Goal: Communication & Community: Answer question/provide support

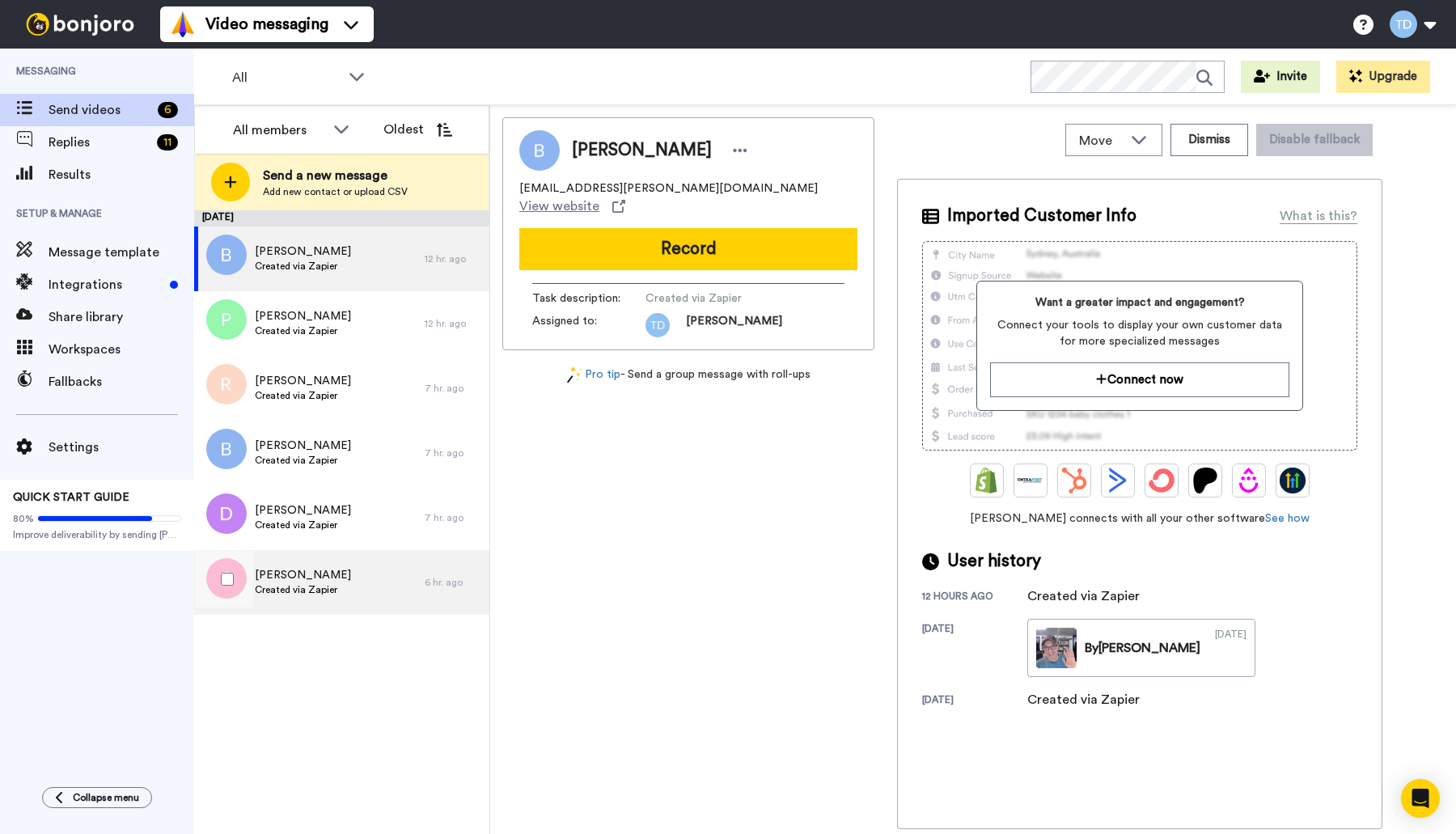
click at [336, 598] on div "Susan Created via Zapier" at bounding box center [310, 582] width 230 height 65
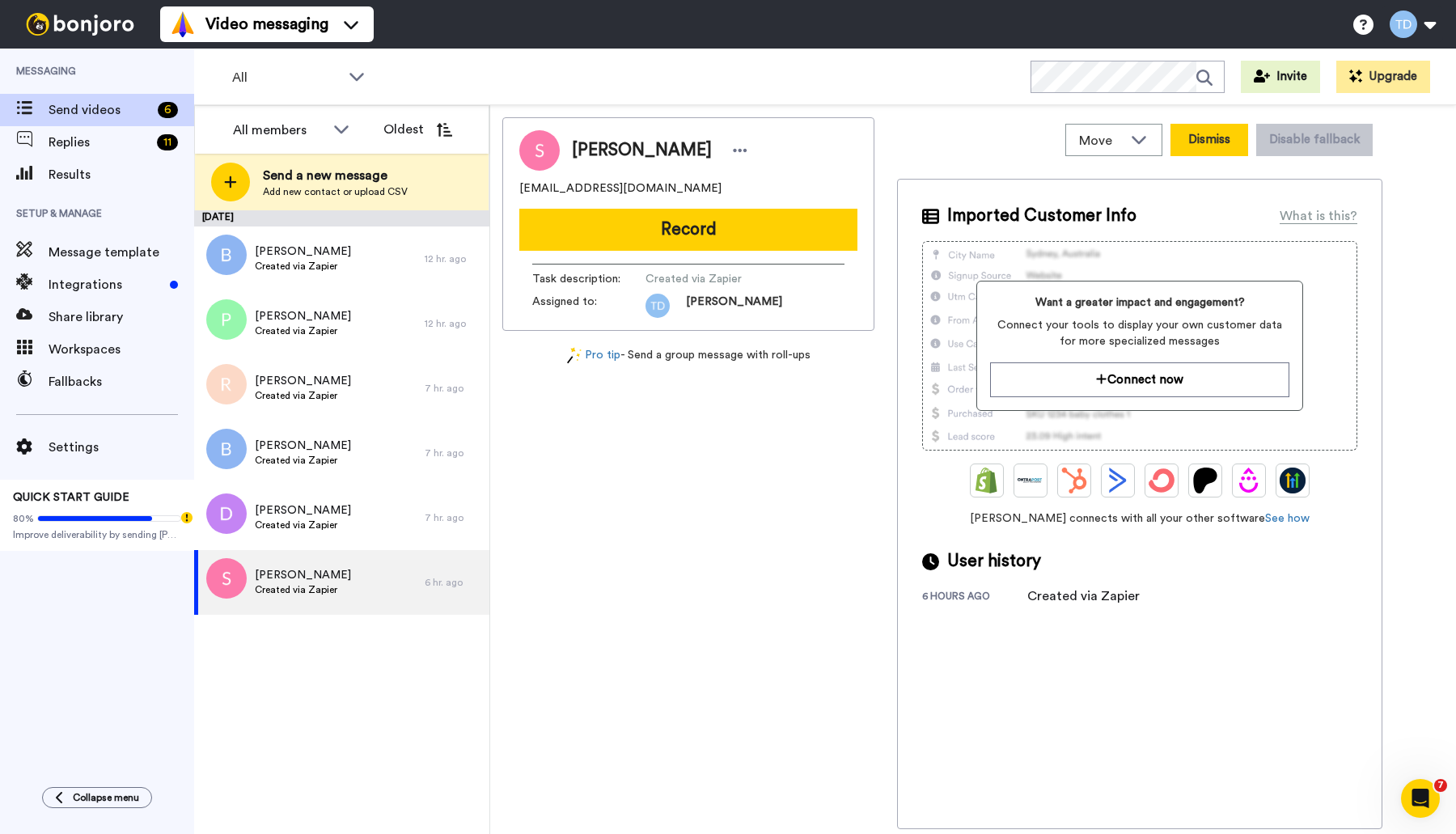
click at [1216, 138] on button "Dismiss" at bounding box center [1210, 140] width 77 height 33
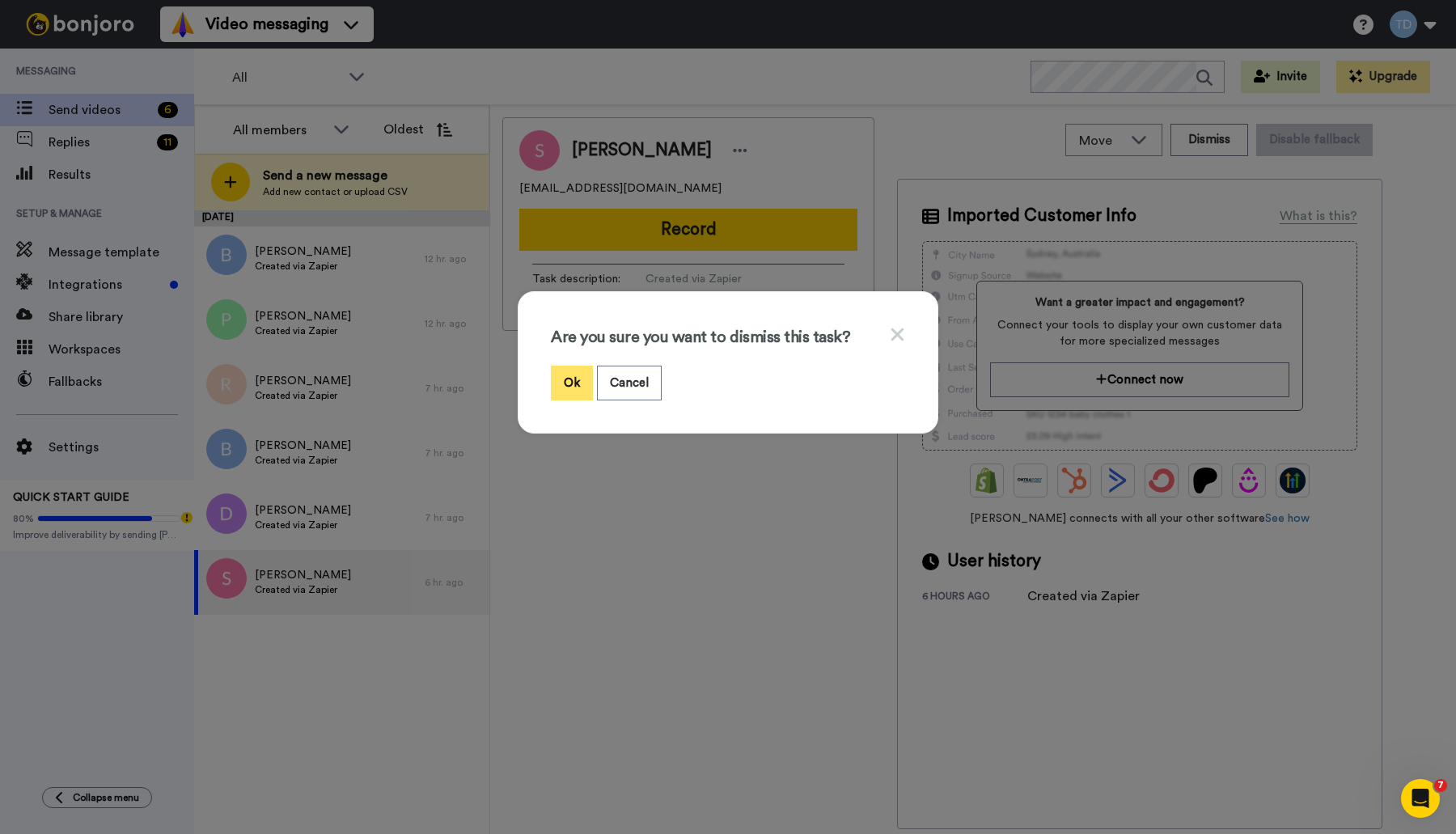
click at [561, 389] on button "Ok" at bounding box center [572, 382] width 42 height 35
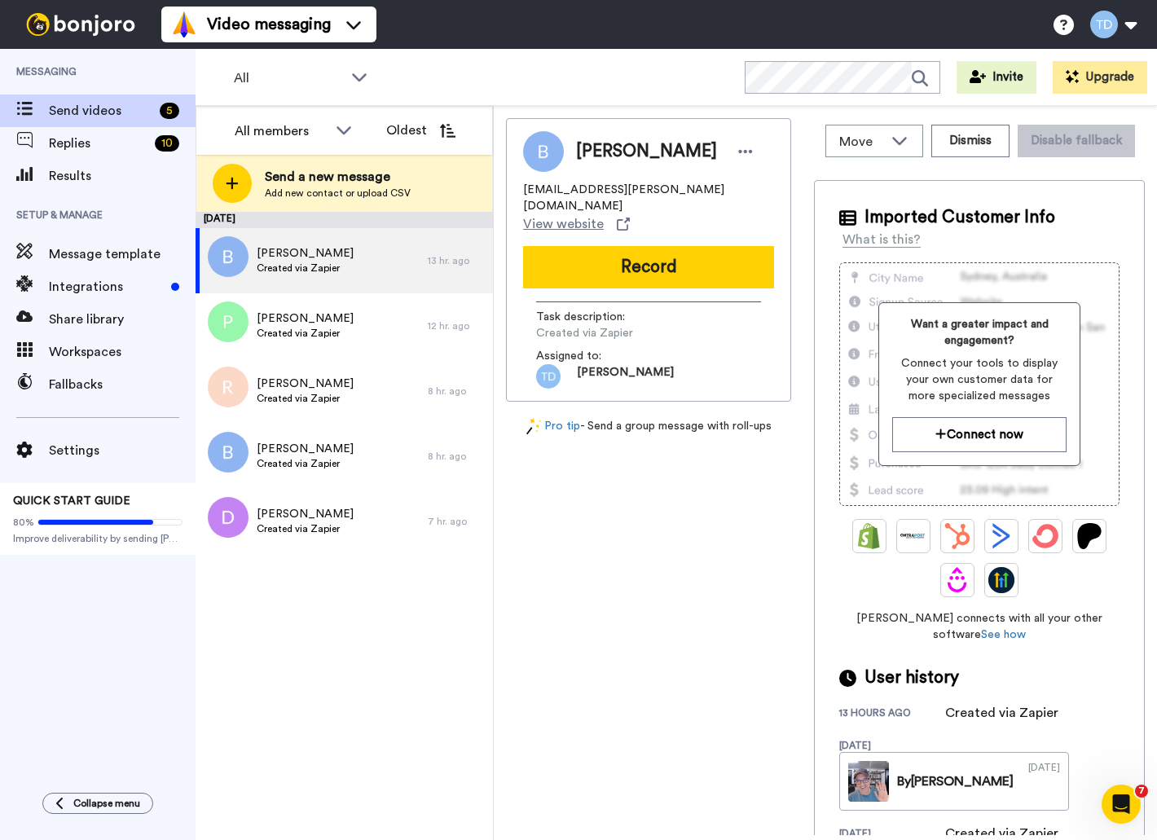
click at [105, 146] on span "Replies" at bounding box center [98, 144] width 99 height 20
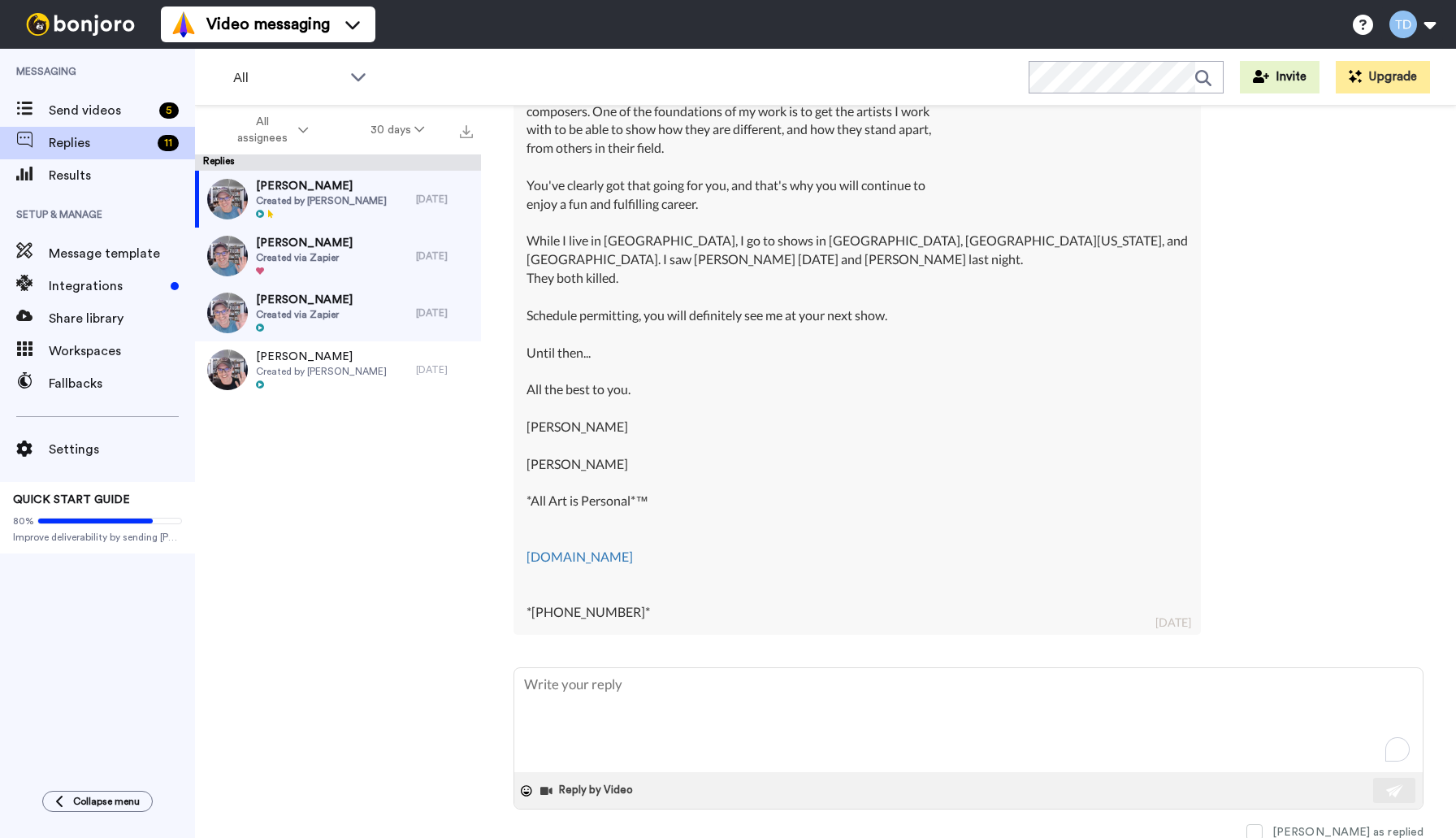
scroll to position [559, 0]
type textarea "H"
type textarea "x"
type textarea "He"
type textarea "x"
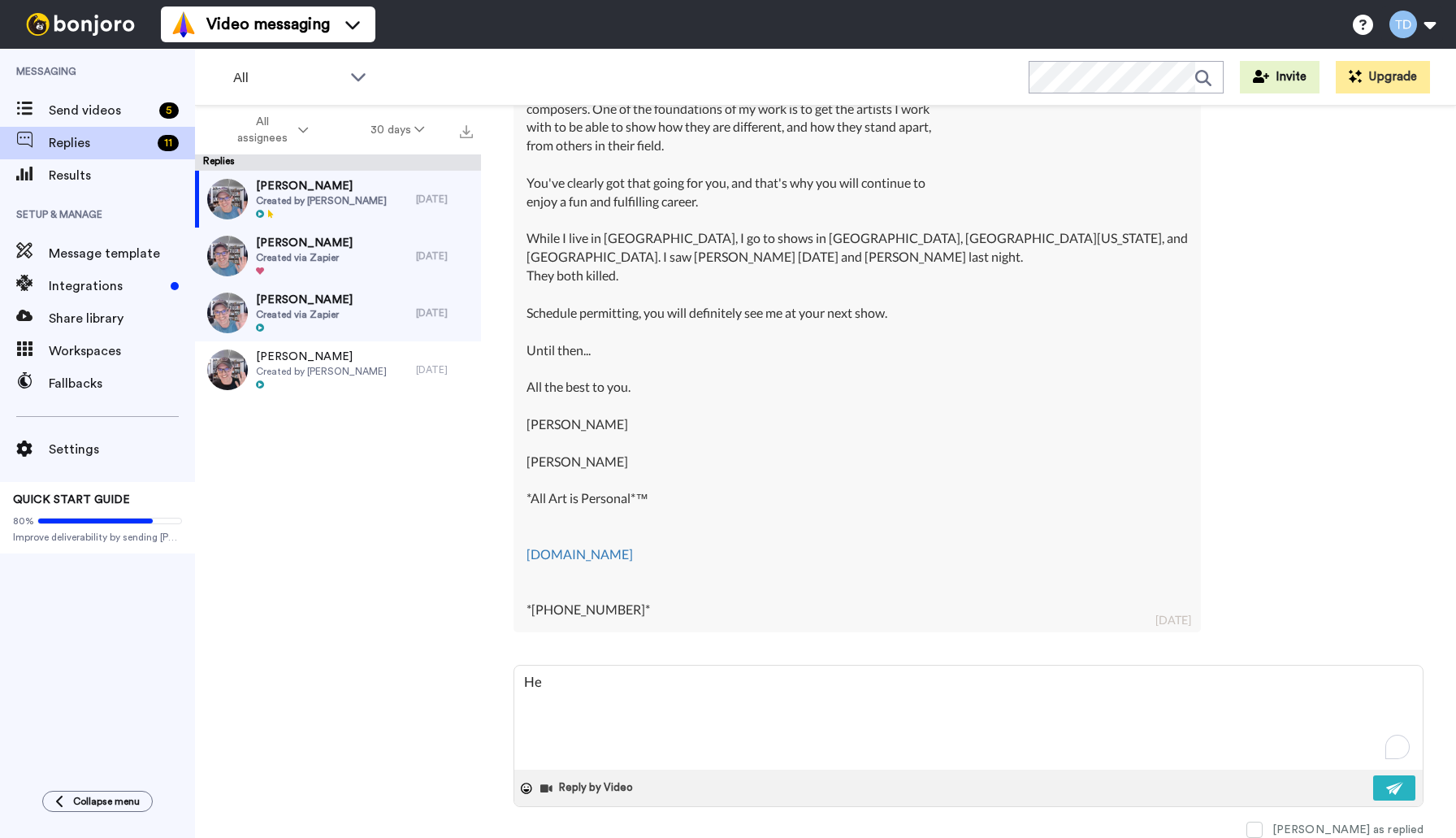
type textarea "Hey"
type textarea "x"
type textarea "Hey"
type textarea "x"
type textarea "Hey D"
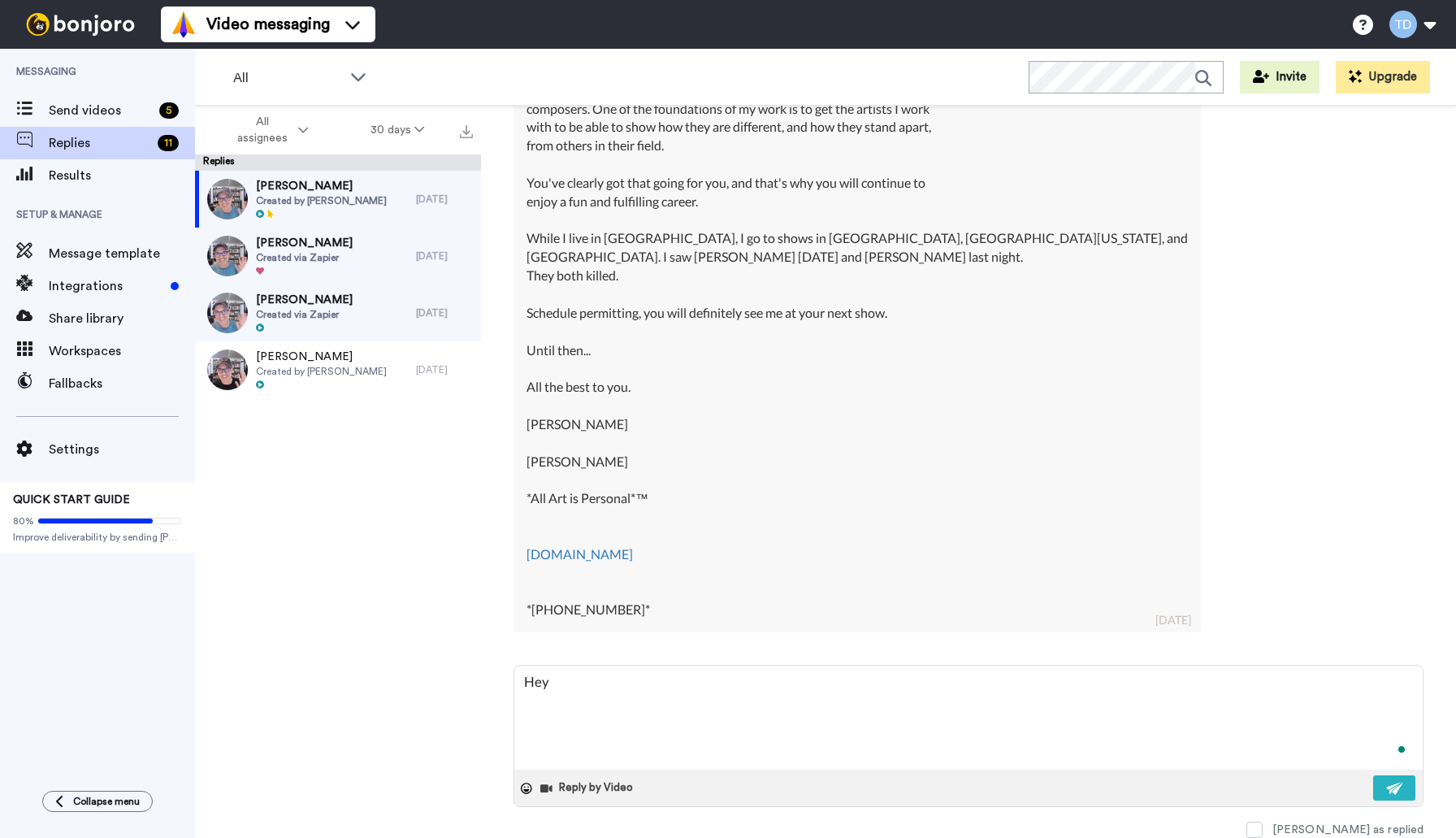
type textarea "x"
type textarea "Hey [PERSON_NAME]"
type textarea "x"
type textarea "Hey Dav"
type textarea "x"
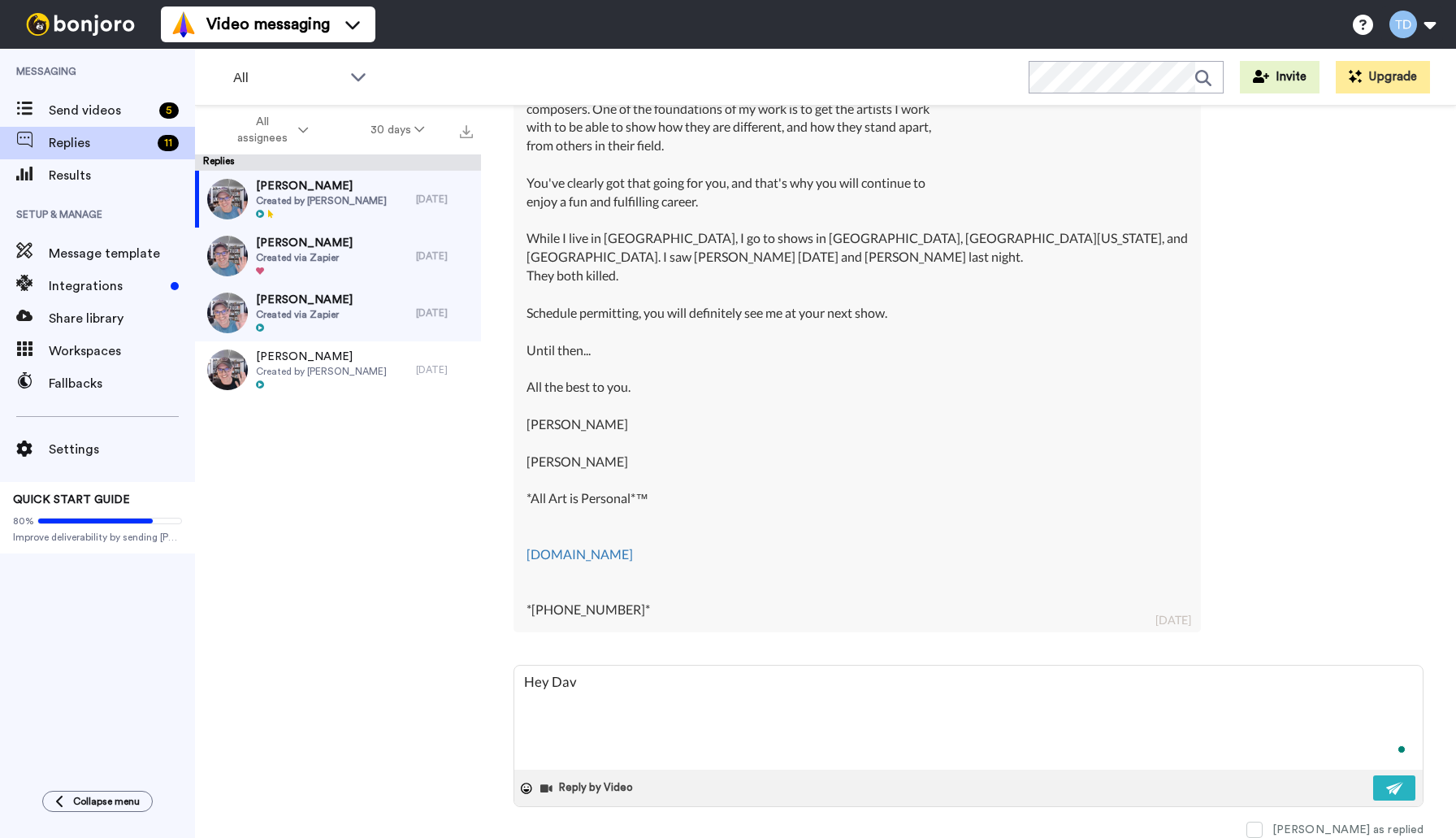
type textarea "Hey [PERSON_NAME]"
type textarea "x"
type textarea "Hey [PERSON_NAME]"
type textarea "x"
type textarea "Hey [PERSON_NAME],"
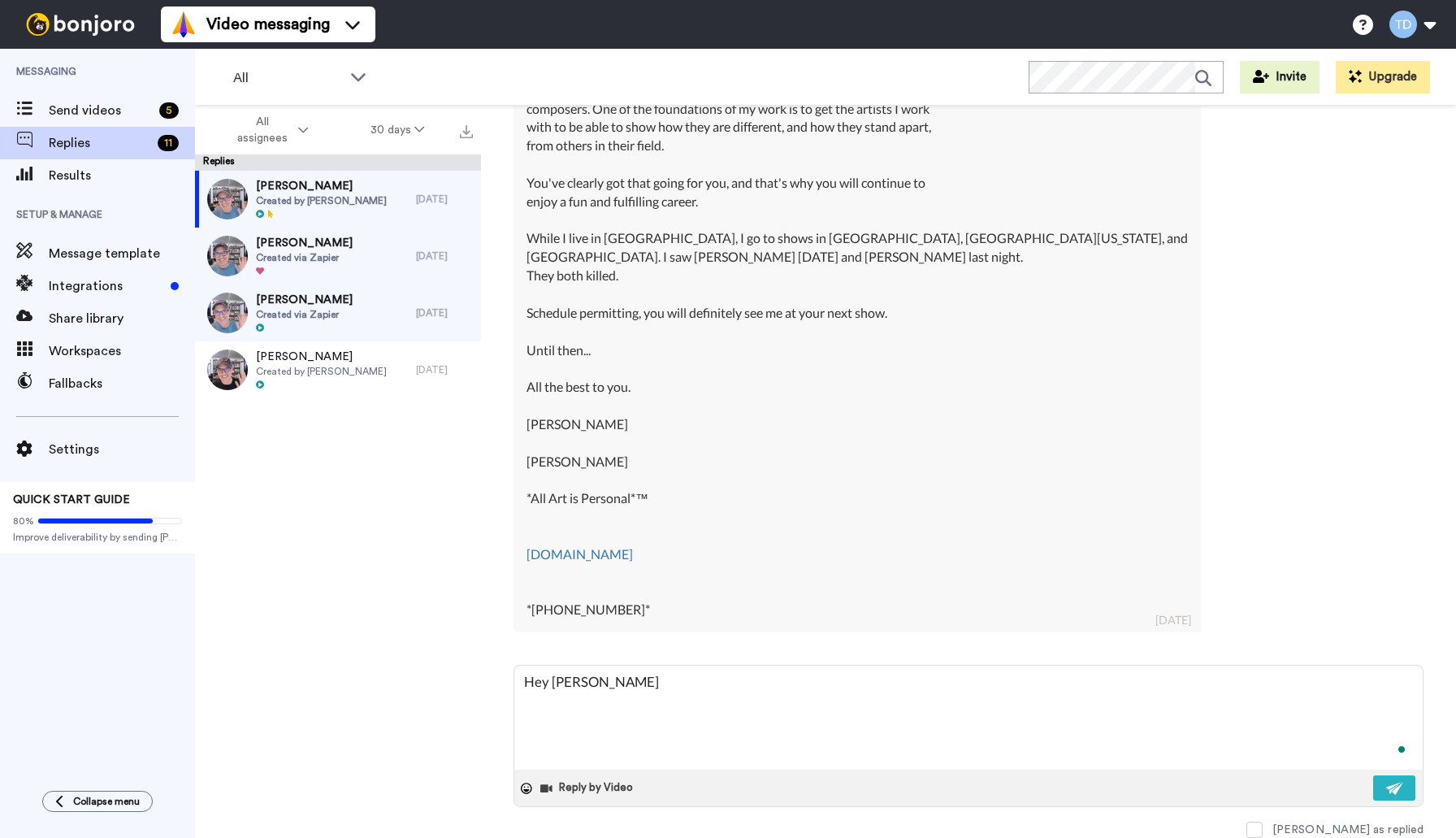
type textarea "x"
type textarea "Hey [PERSON_NAME],"
type textarea "x"
type textarea "Hey [PERSON_NAME], t"
type textarea "x"
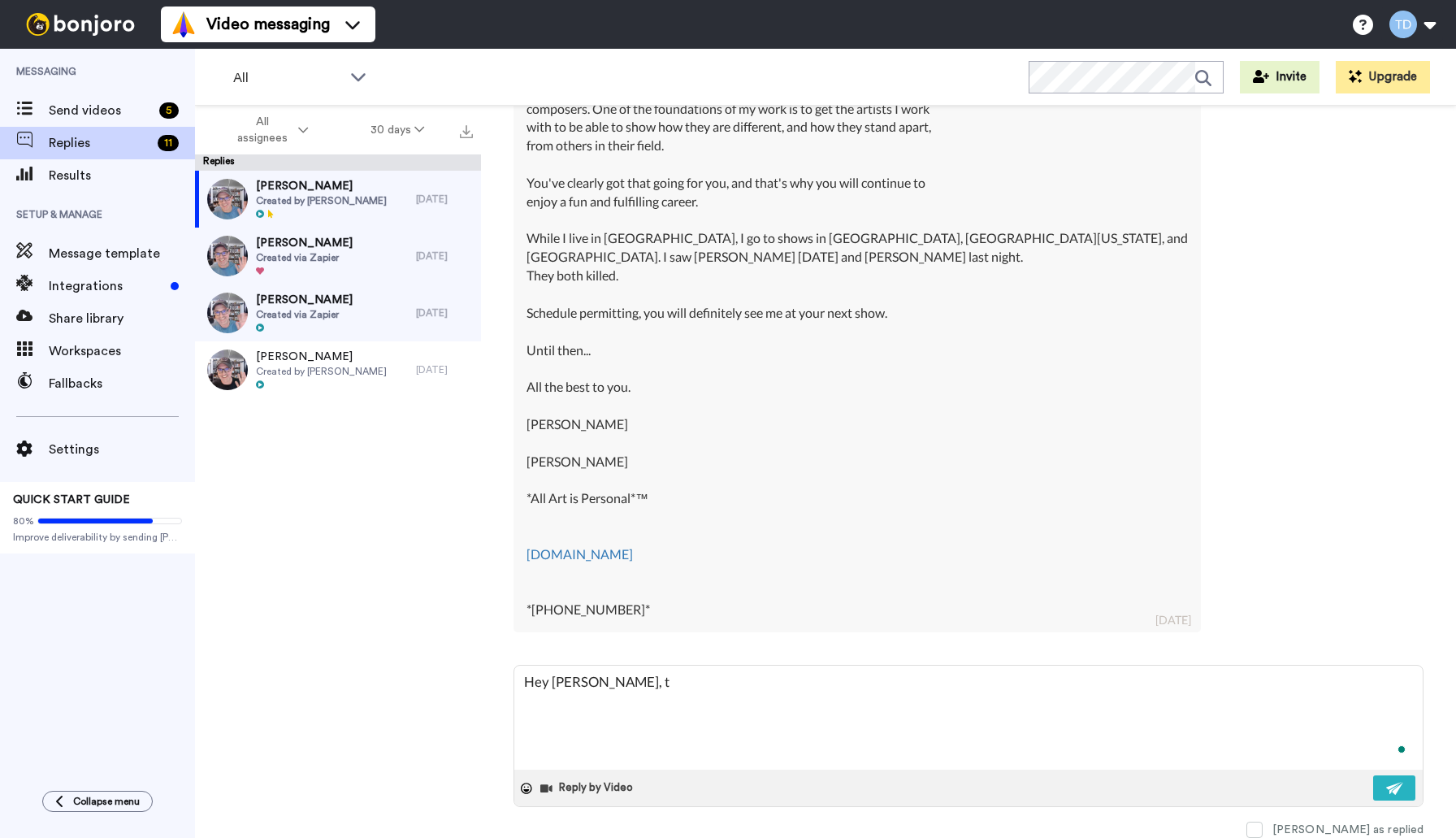
type textarea "Hey [PERSON_NAME], th"
type textarea "x"
type textarea "Hey [PERSON_NAME], tha"
type textarea "x"
type textarea "Hey [PERSON_NAME], that"
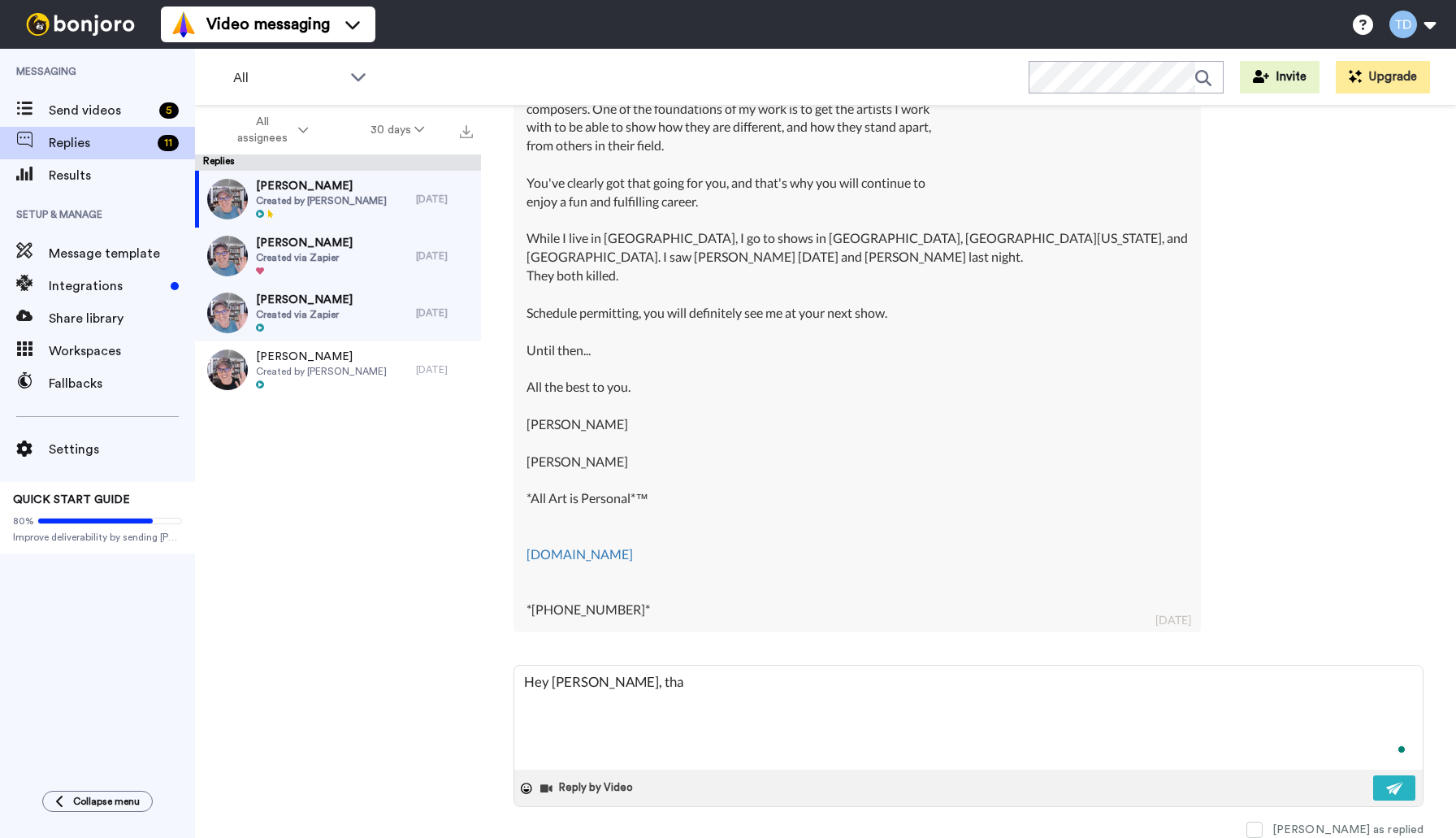
type textarea "x"
type textarea "Hey [PERSON_NAME], that'"
type textarea "x"
type textarea "Hey [PERSON_NAME], that's"
type textarea "x"
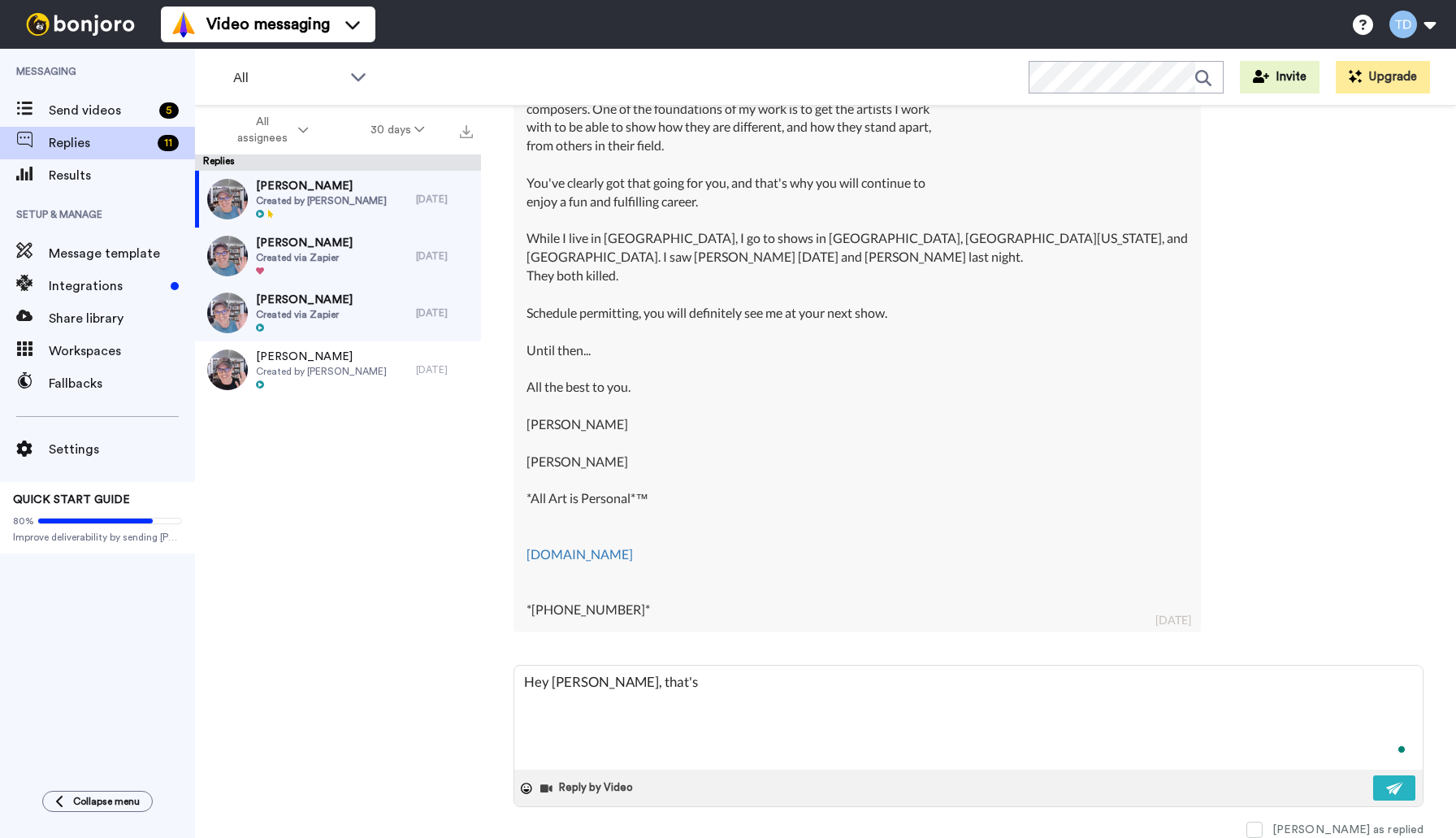
type textarea "Hey [PERSON_NAME], that's"
type textarea "x"
type textarea "Hey [PERSON_NAME], that's r"
type textarea "x"
type textarea "Hey [PERSON_NAME], that's re"
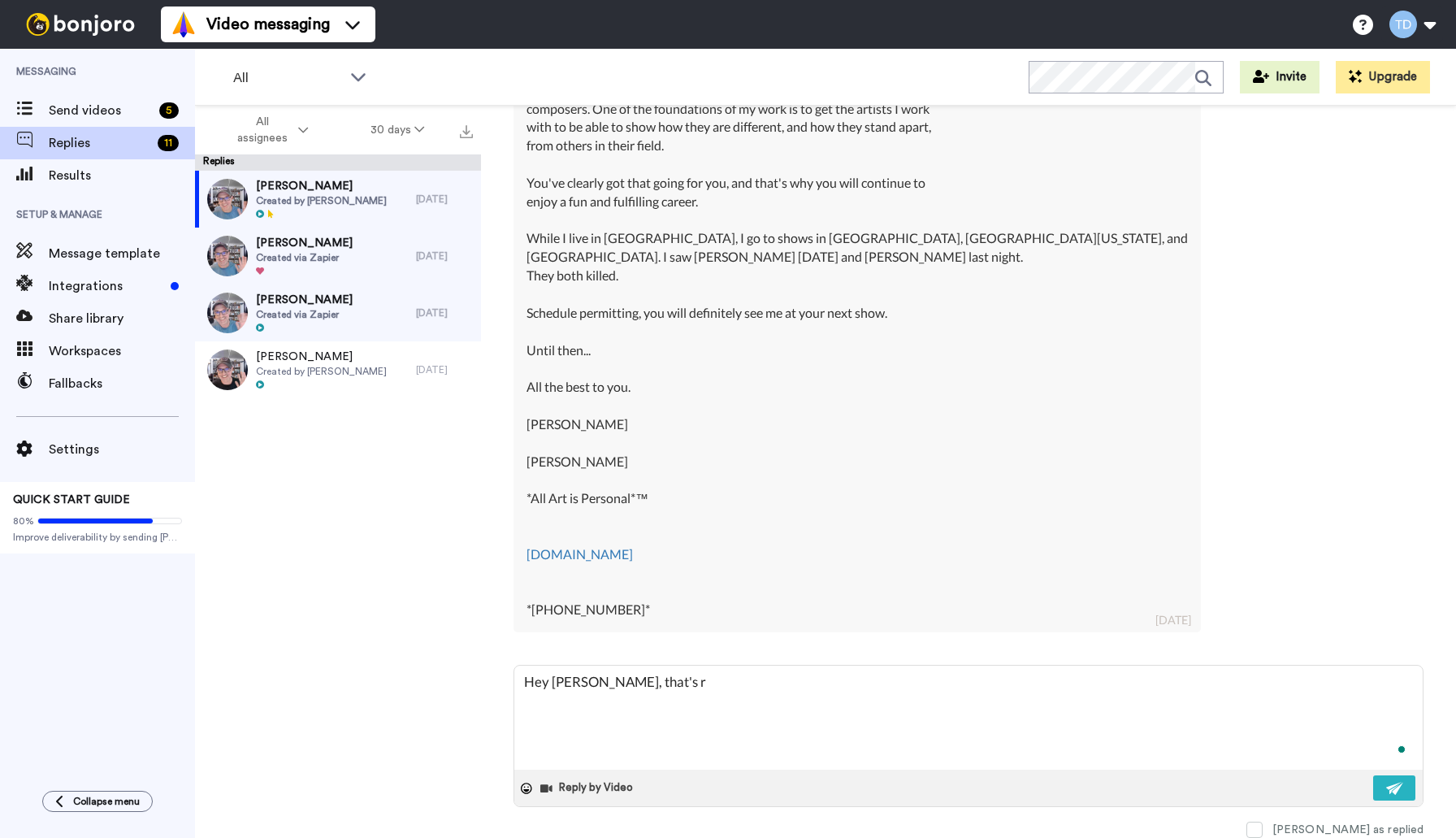
type textarea "x"
type textarea "Hey [PERSON_NAME], that's rea"
type textarea "x"
type textarea "Hey [PERSON_NAME], that's real"
type textarea "x"
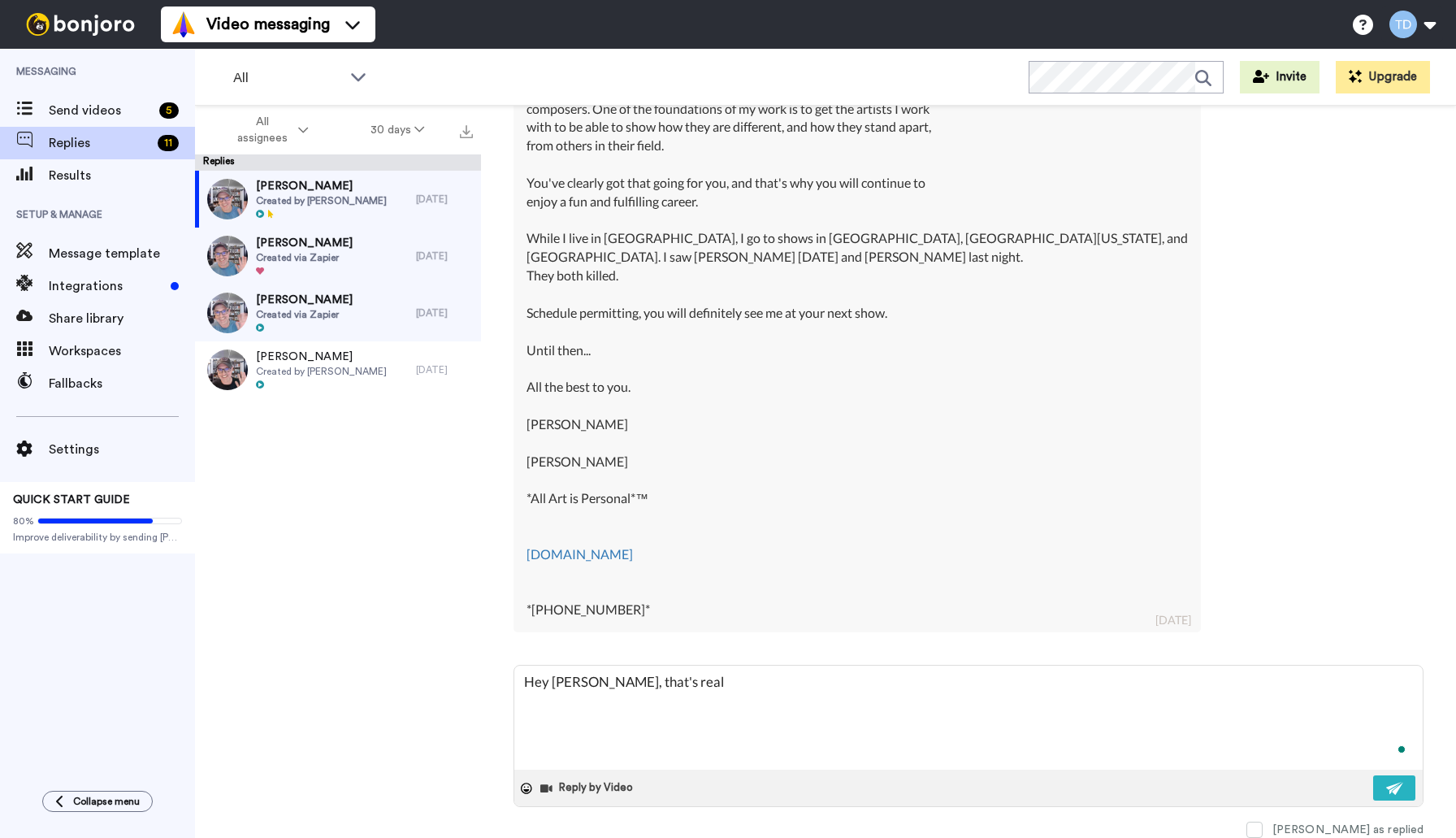
type textarea "Hey [PERSON_NAME], that's reall"
type textarea "x"
type textarea "Hey [PERSON_NAME], that's really"
type textarea "x"
type textarea "Hey [PERSON_NAME], that's really"
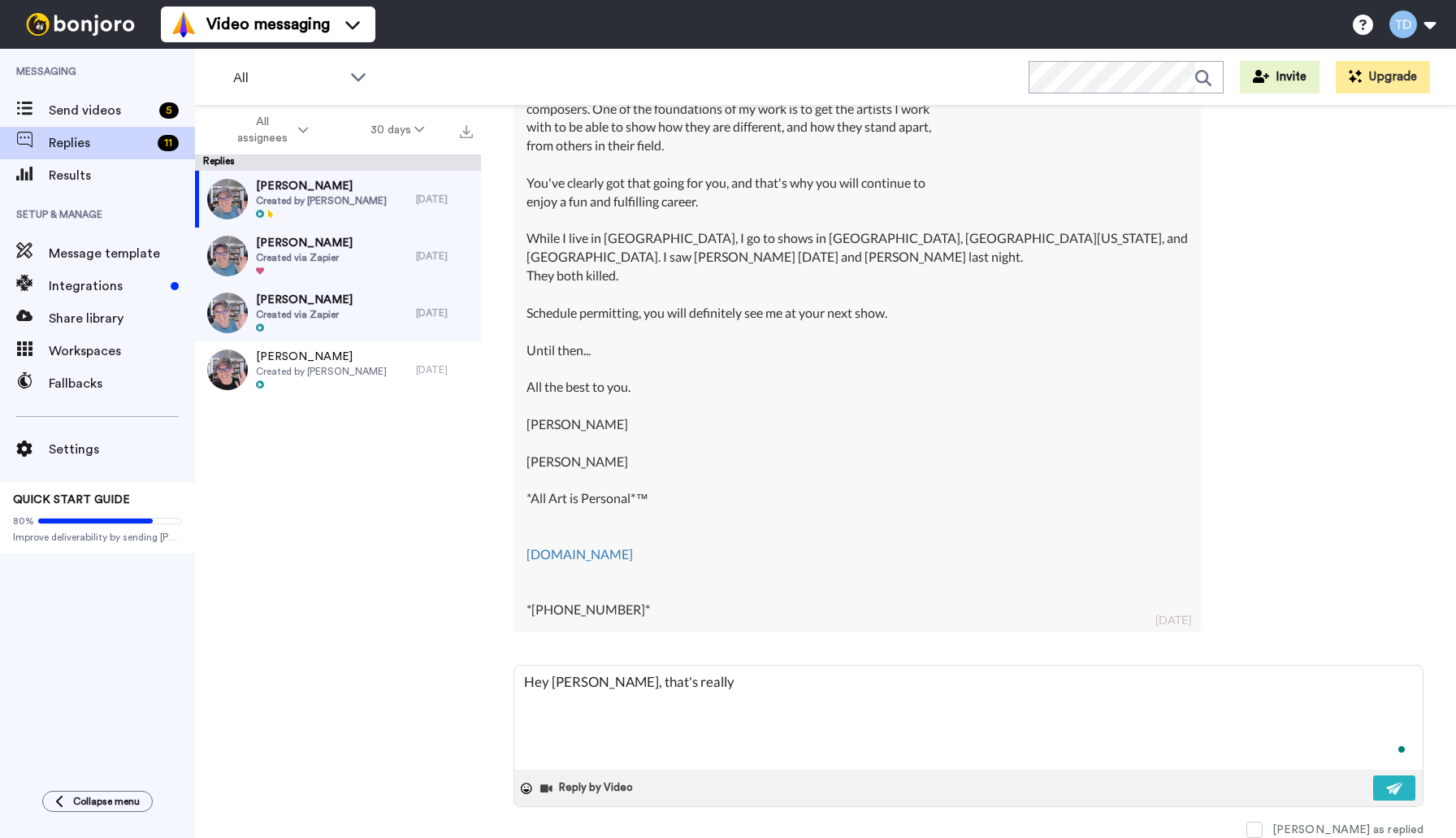
type textarea "x"
type textarea "Hey [PERSON_NAME], that's really c"
type textarea "x"
type textarea "Hey [PERSON_NAME], that's really co"
type textarea "x"
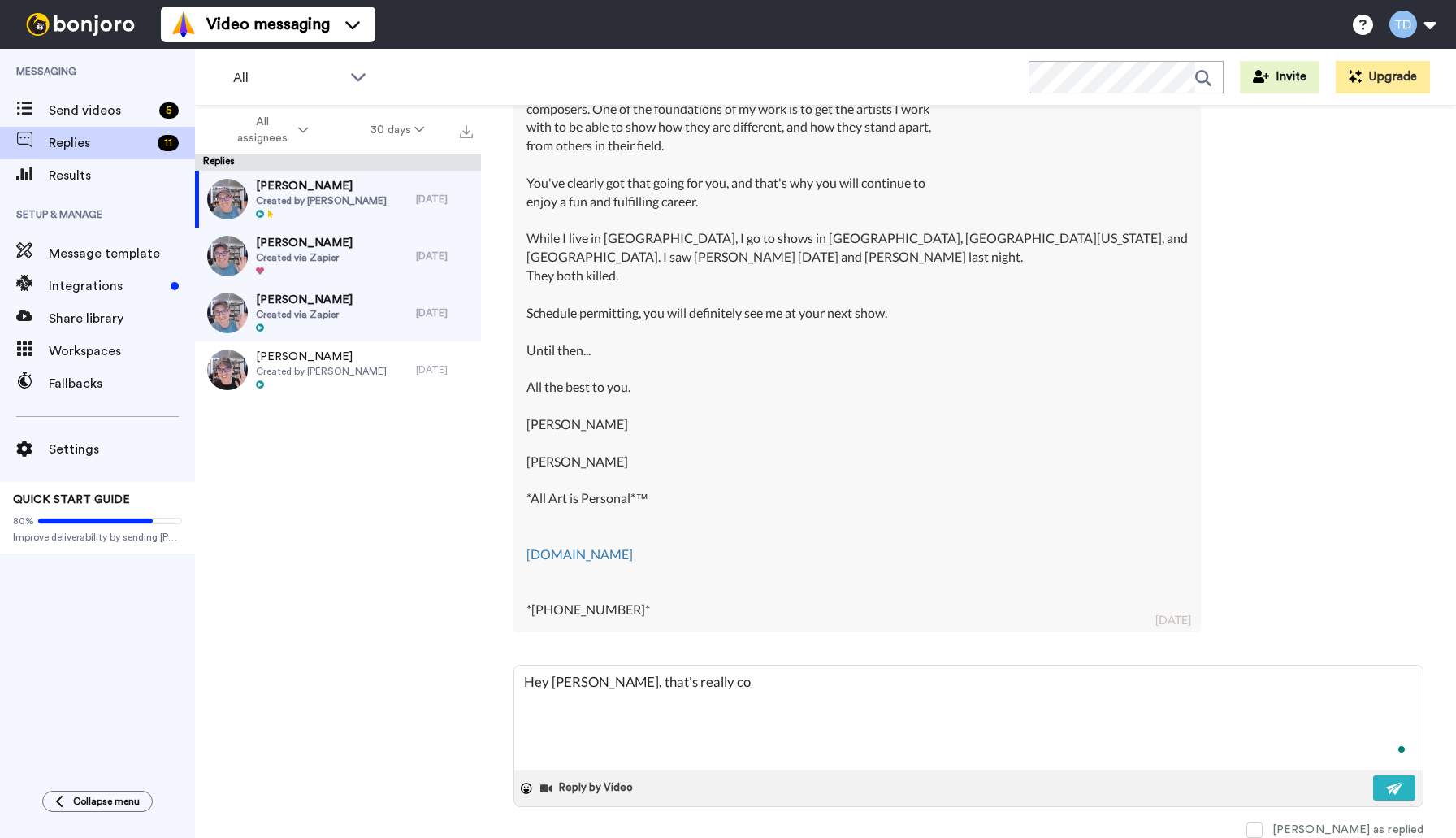
type textarea "Hey [PERSON_NAME], that's really coo"
type textarea "x"
type textarea "Hey [PERSON_NAME], that's really cool"
type textarea "x"
type textarea "Hey [PERSON_NAME], that's really cool."
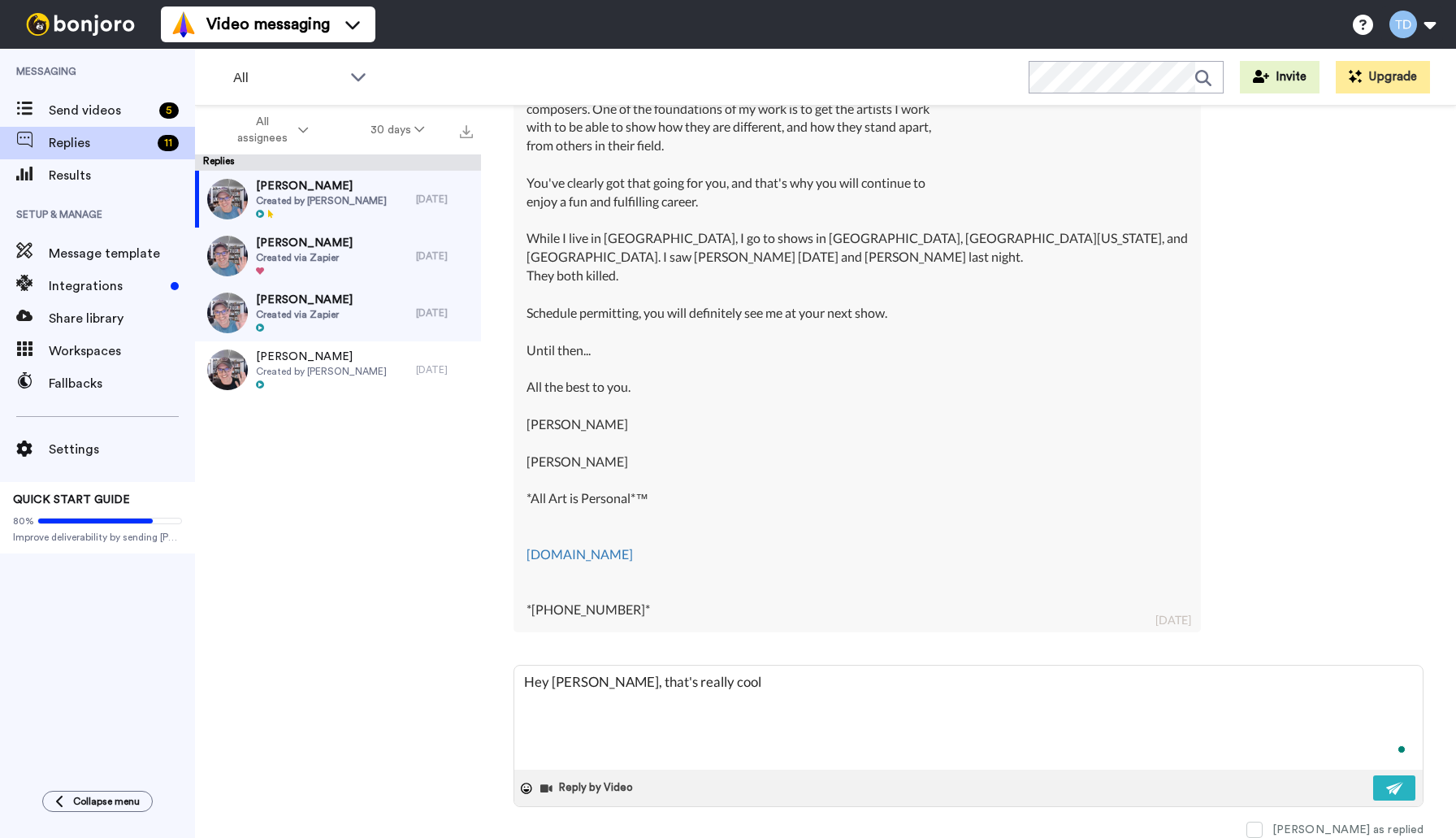
type textarea "x"
type textarea "Hey [PERSON_NAME], that's really cool."
type textarea "x"
type textarea "Hey [PERSON_NAME], that's really cool."
type textarea "x"
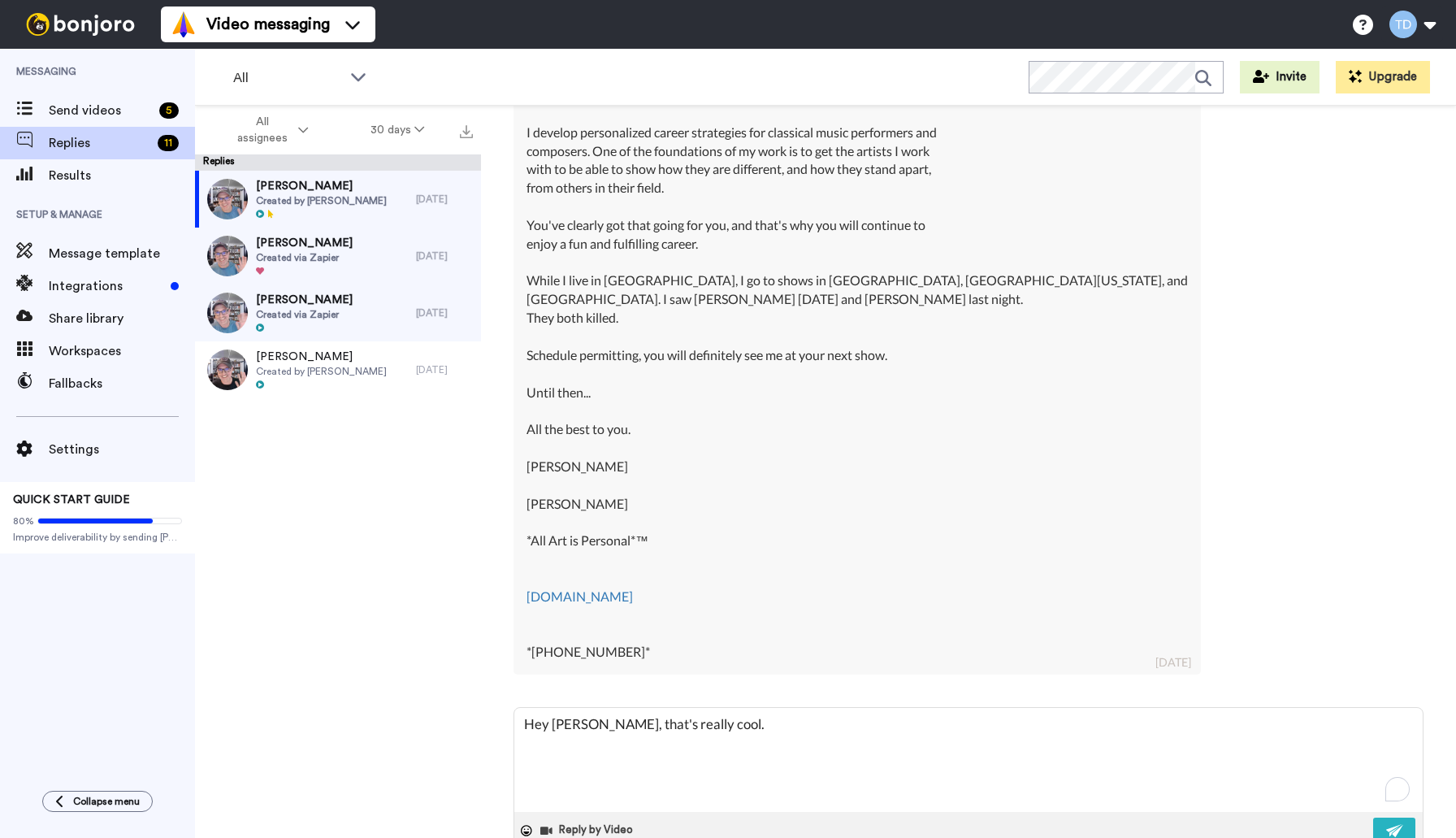
scroll to position [518, 0]
type textarea "Hey [PERSON_NAME], that's really cool. l"
type textarea "x"
type textarea "Hey [PERSON_NAME], that's really cool."
type textarea "x"
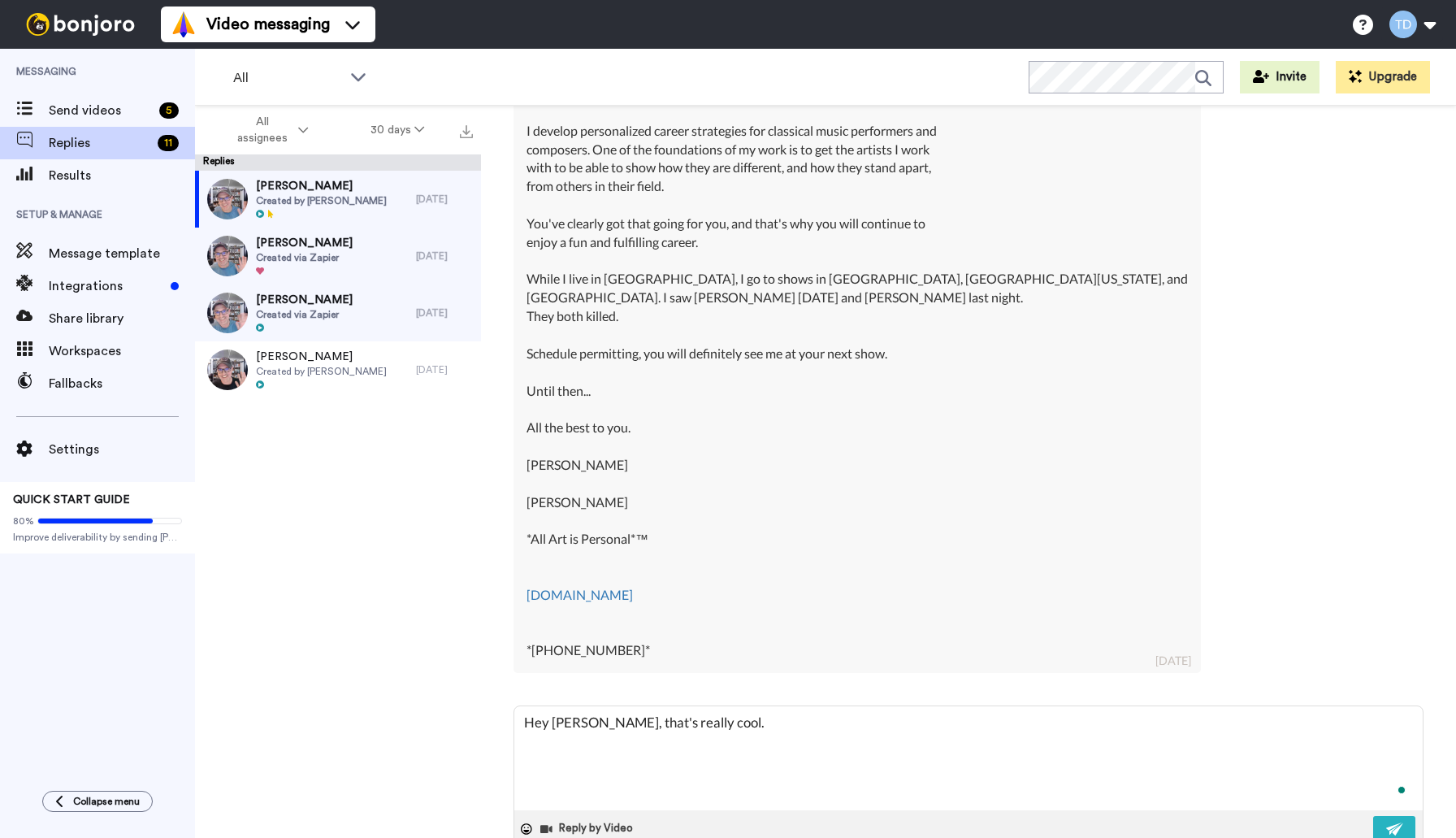
type textarea "Hey [PERSON_NAME], that's really cool."
type textarea "x"
type textarea "Hey [PERSON_NAME], that's really cool. A"
type textarea "x"
type textarea "Hey [PERSON_NAME], that's really cool. Ar"
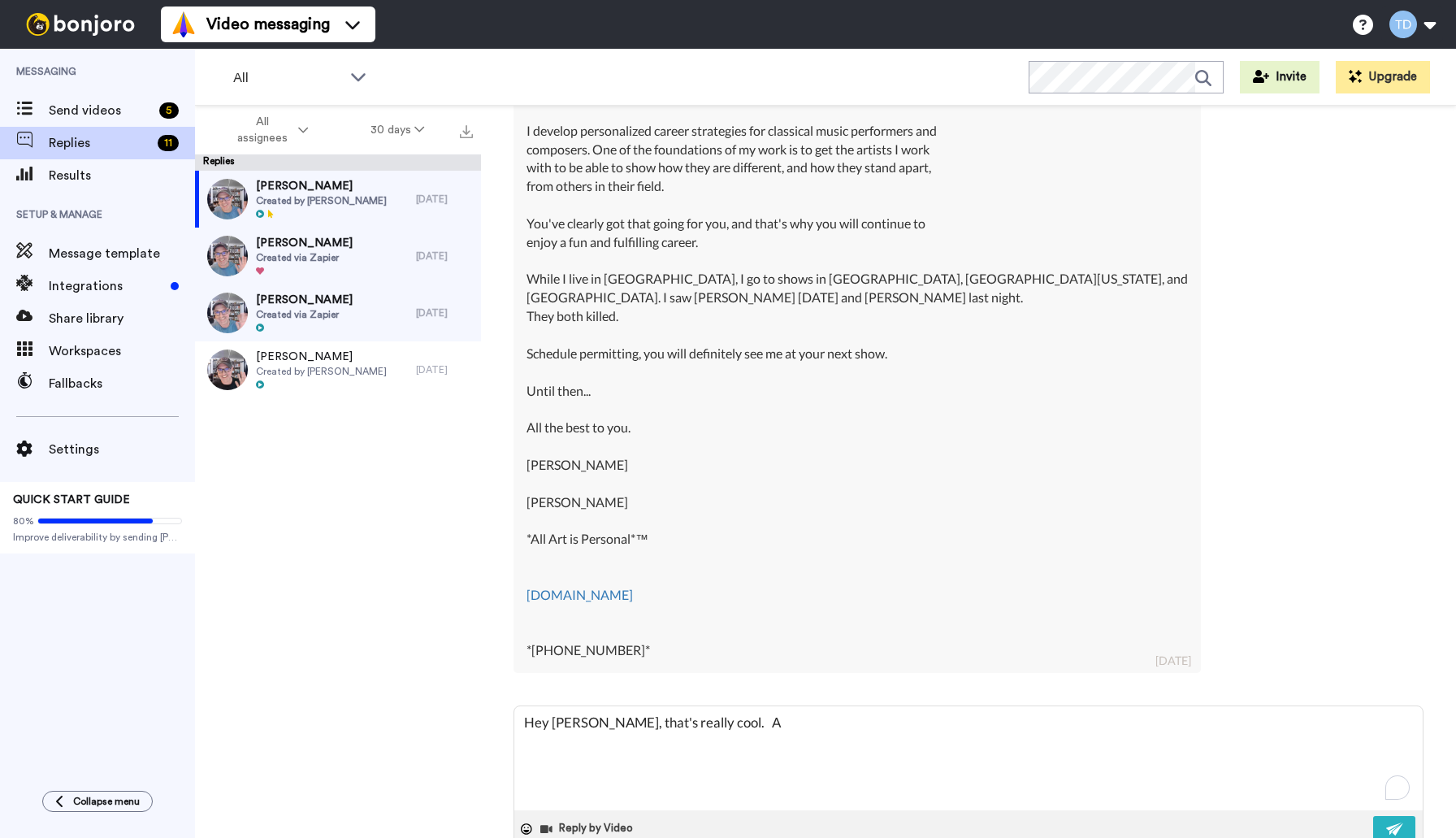
type textarea "x"
type textarea "Hey [PERSON_NAME], that's really cool. Ari"
type textarea "x"
type textarea "Hey [PERSON_NAME], that's really cool. Arie"
type textarea "x"
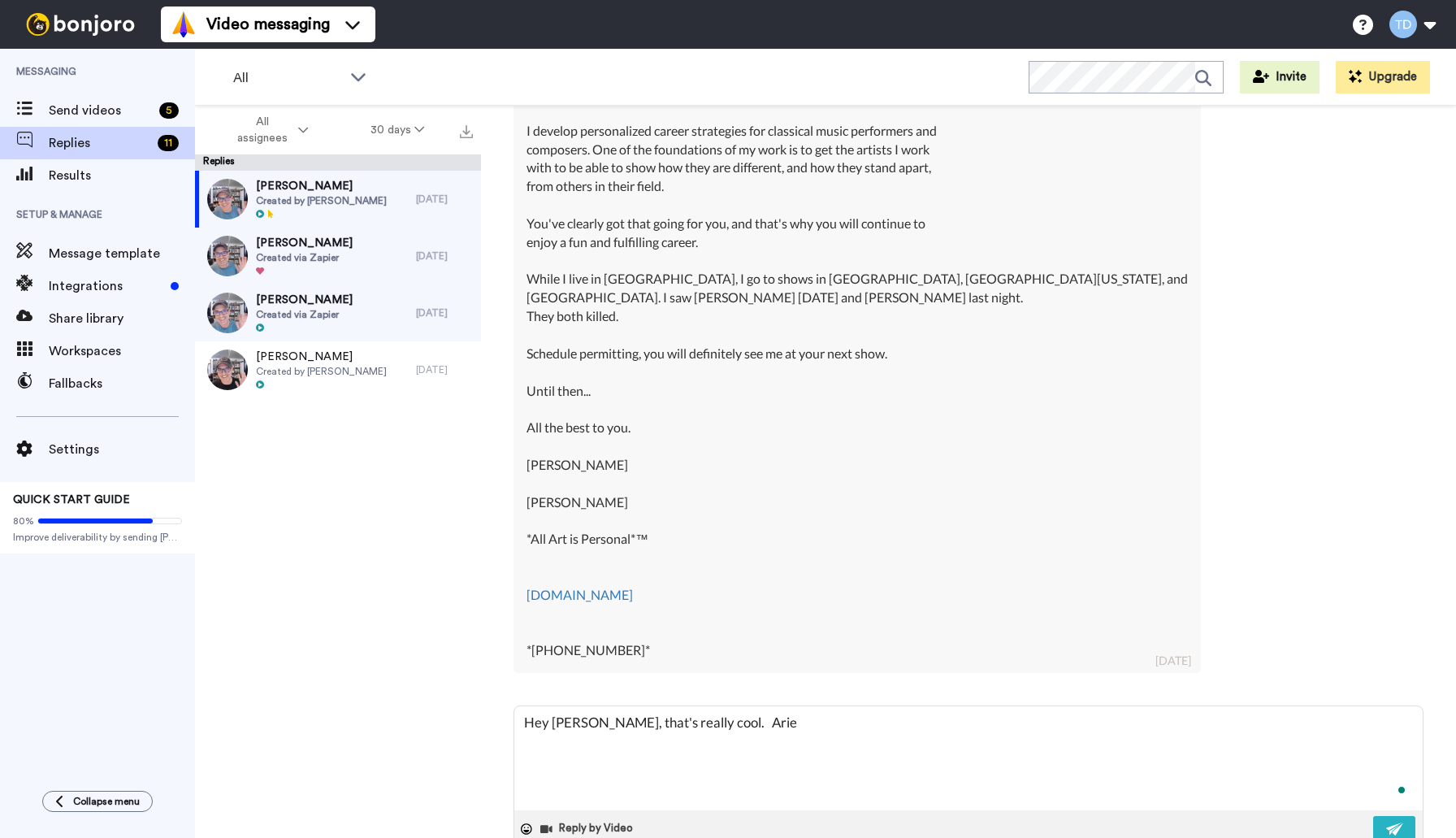
type textarea "Hey [PERSON_NAME], that's really cool. [PERSON_NAME]"
type textarea "x"
type textarea "Hey [PERSON_NAME], that's really cool. [PERSON_NAME]"
type textarea "x"
type textarea "Hey [PERSON_NAME], that's really cool. [PERSON_NAME]"
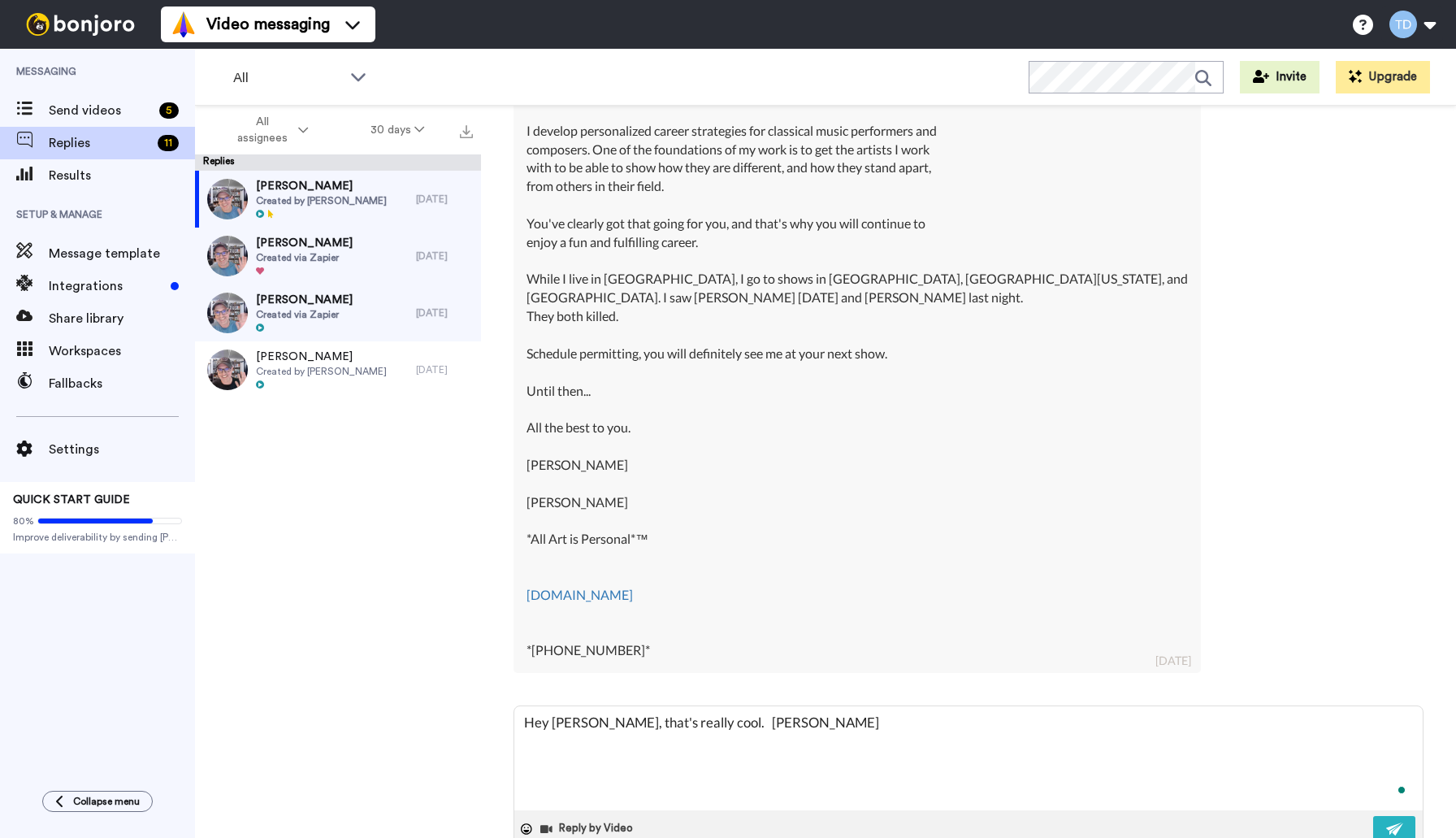
type textarea "x"
type textarea "Hey [PERSON_NAME], that's really cool. Ariel is"
type textarea "x"
type textarea "Hey [PERSON_NAME], that's really cool. Ariel is"
type textarea "x"
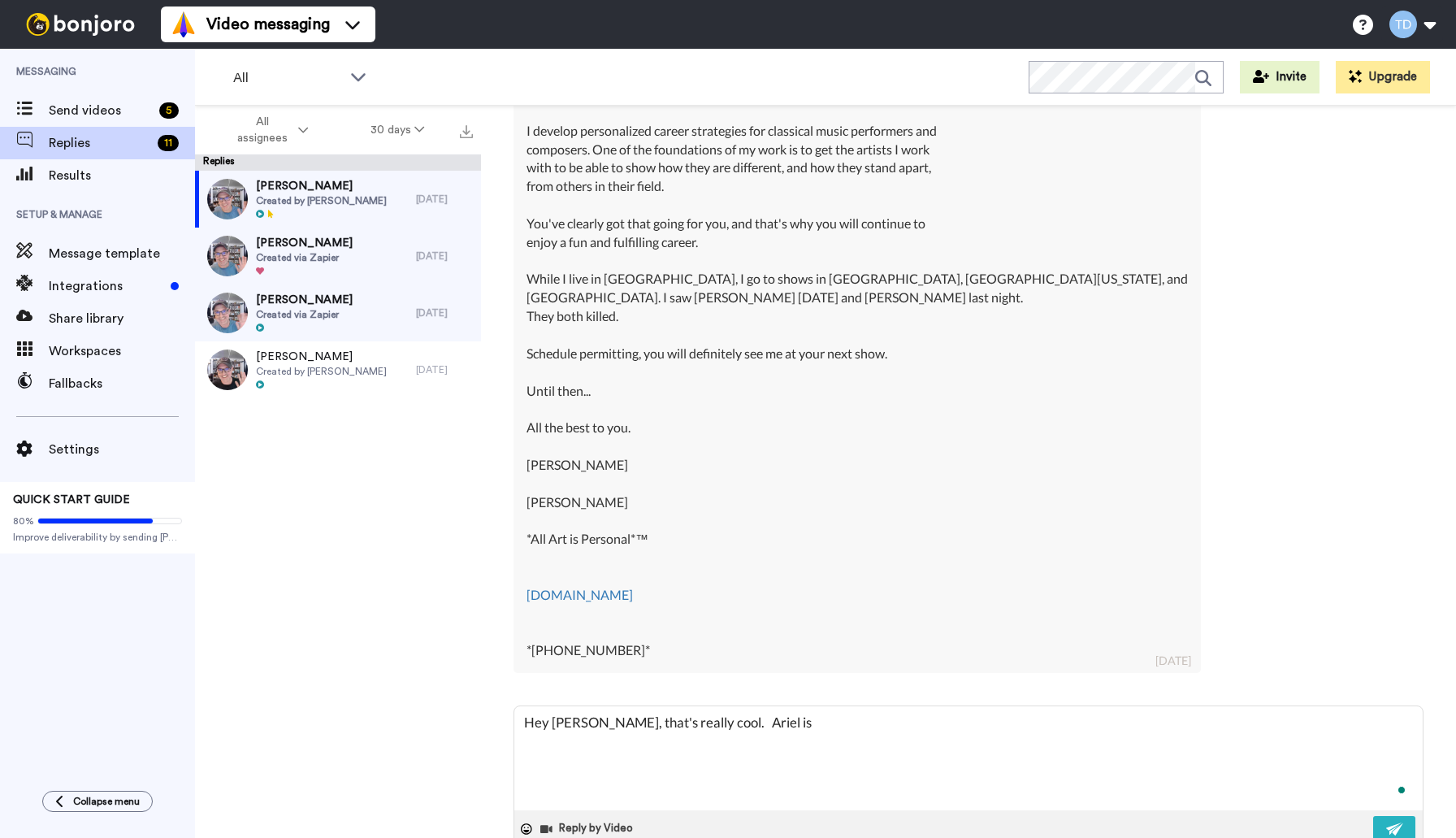
type textarea "Hey [PERSON_NAME], that's really cool. [PERSON_NAME] is a"
type textarea "x"
type textarea "Hey [PERSON_NAME], that's really cool. [PERSON_NAME] is a"
type textarea "x"
type textarea "Hey [PERSON_NAME], that's really cool. [PERSON_NAME] is a v"
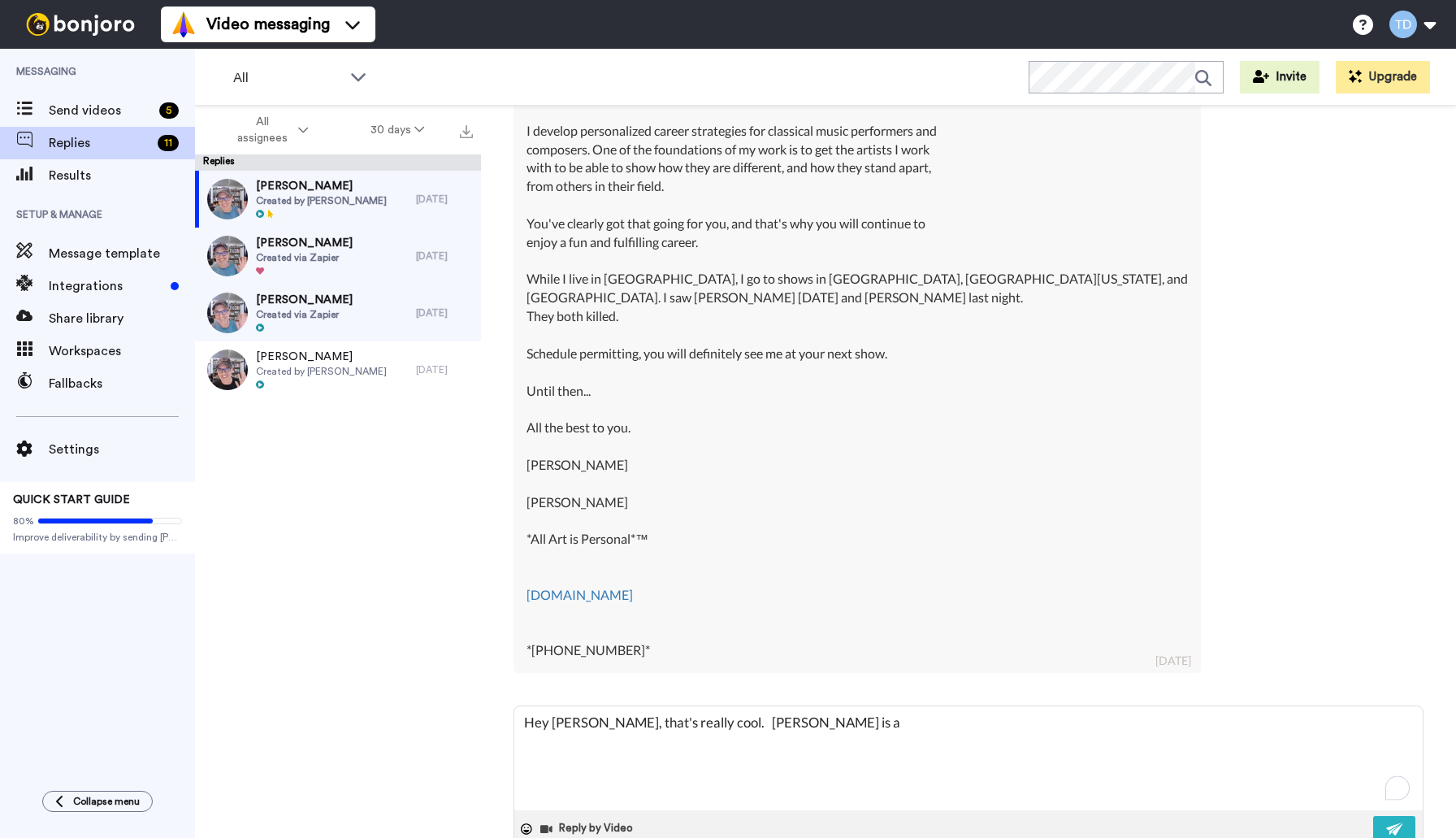
type textarea "x"
type textarea "Hey [PERSON_NAME], that's really cool. [PERSON_NAME] is a ve"
type textarea "x"
type textarea "Hey [PERSON_NAME], that's really cool. [PERSON_NAME] is a ver"
type textarea "x"
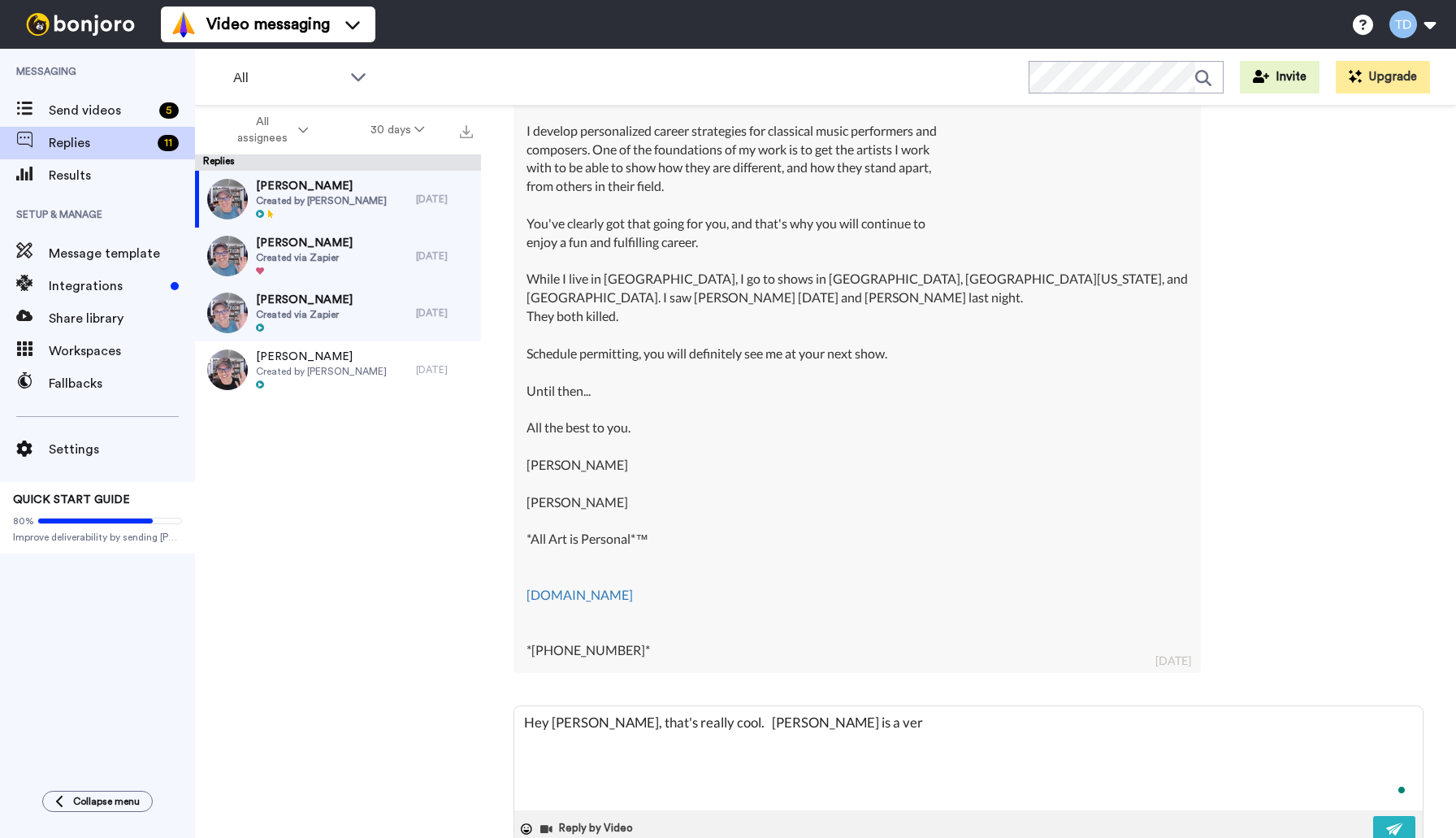
type textarea "Hey [PERSON_NAME], that's really cool. [PERSON_NAME] is a very"
type textarea "x"
type textarea "Hey [PERSON_NAME], that's really cool. [PERSON_NAME] is a very"
type textarea "x"
type textarea "Hey [PERSON_NAME], that's really cool. [PERSON_NAME] is a very g"
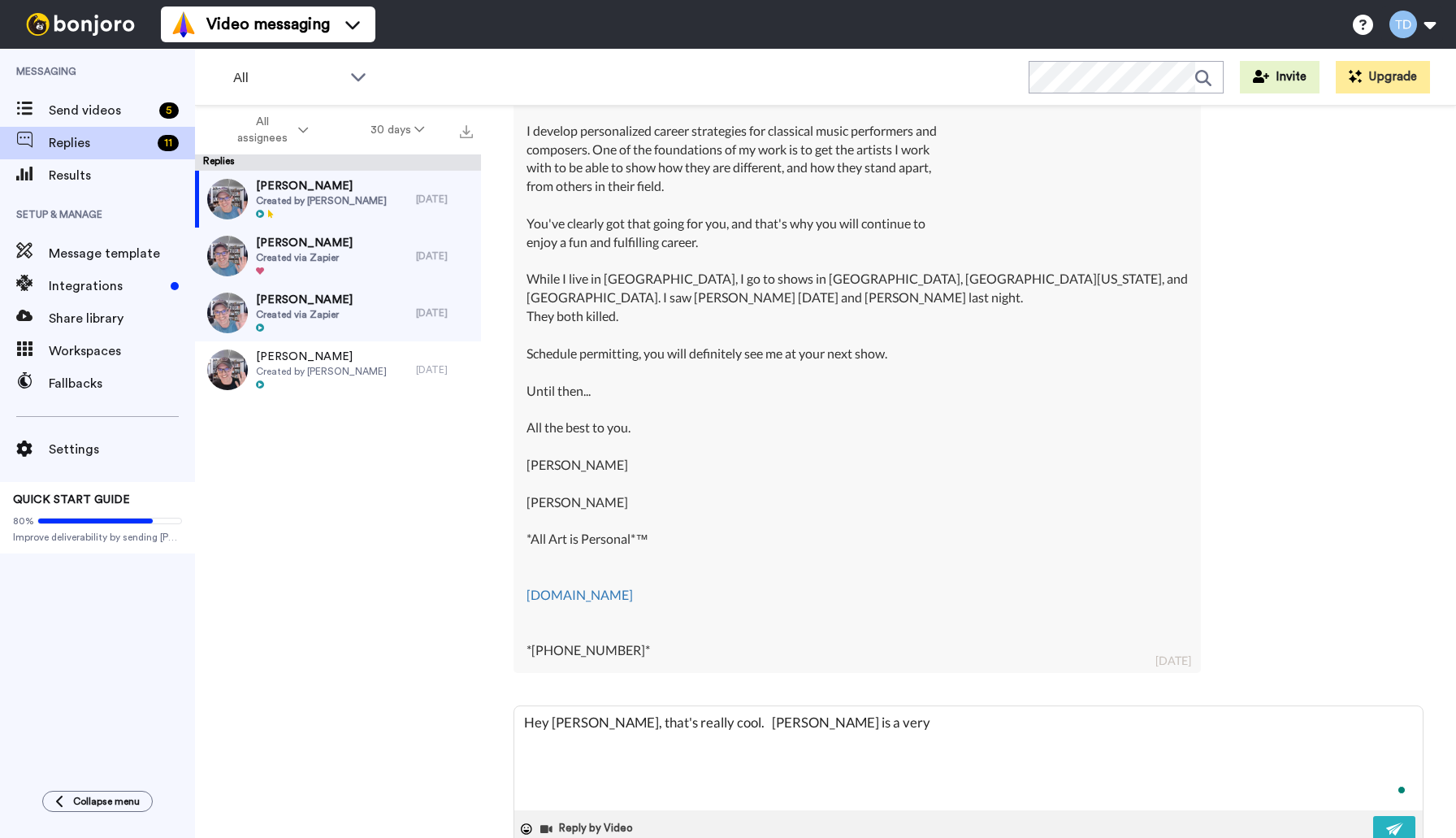
type textarea "x"
type textarea "Hey [PERSON_NAME], that's really cool. [PERSON_NAME] is a very go"
type textarea "x"
type textarea "Hey [PERSON_NAME], that's really cool. [PERSON_NAME] is a very goo"
type textarea "x"
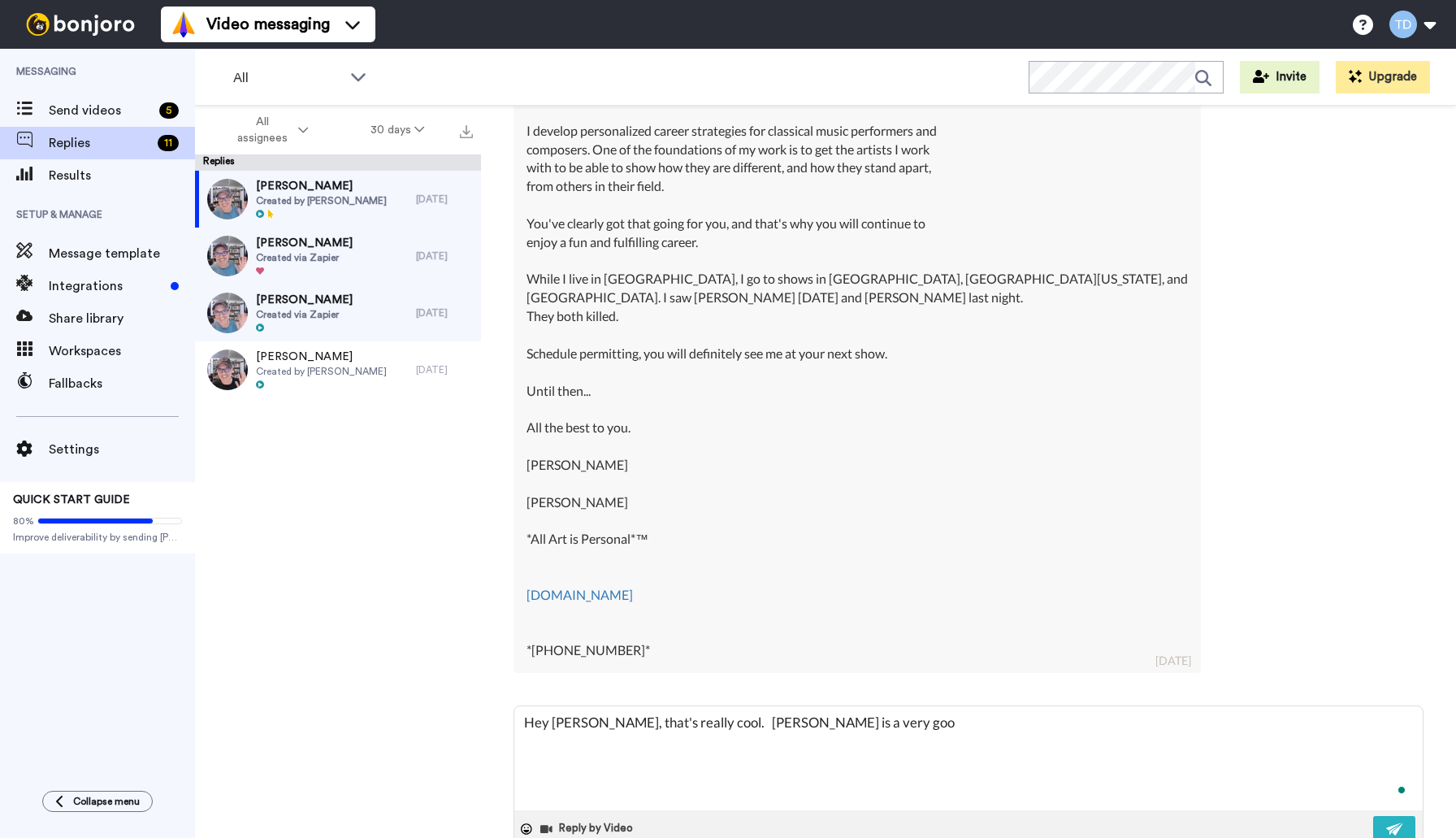
type textarea "Hey [PERSON_NAME], that's really cool. [PERSON_NAME] is a very good"
type textarea "x"
type textarea "Hey [PERSON_NAME], that's really cool. [PERSON_NAME] is a very good"
type textarea "x"
type textarea "Hey [PERSON_NAME], that's really cool. [PERSON_NAME] is a very good f"
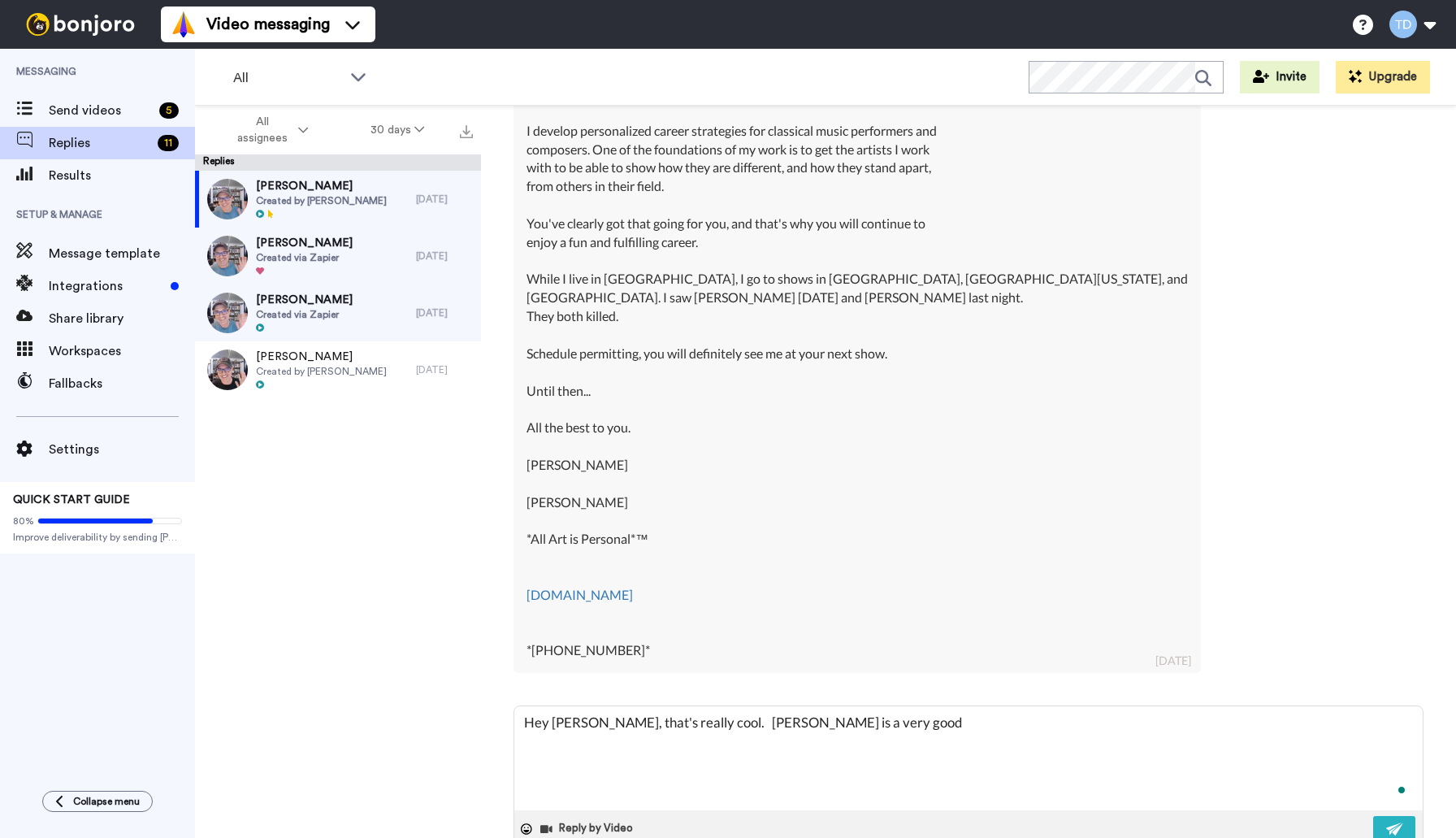
type textarea "x"
type textarea "Hey [PERSON_NAME], that's really cool. [PERSON_NAME] is a very good fr"
type textarea "x"
type textarea "Hey [PERSON_NAME], that's really cool. [PERSON_NAME] is a very good fri"
type textarea "x"
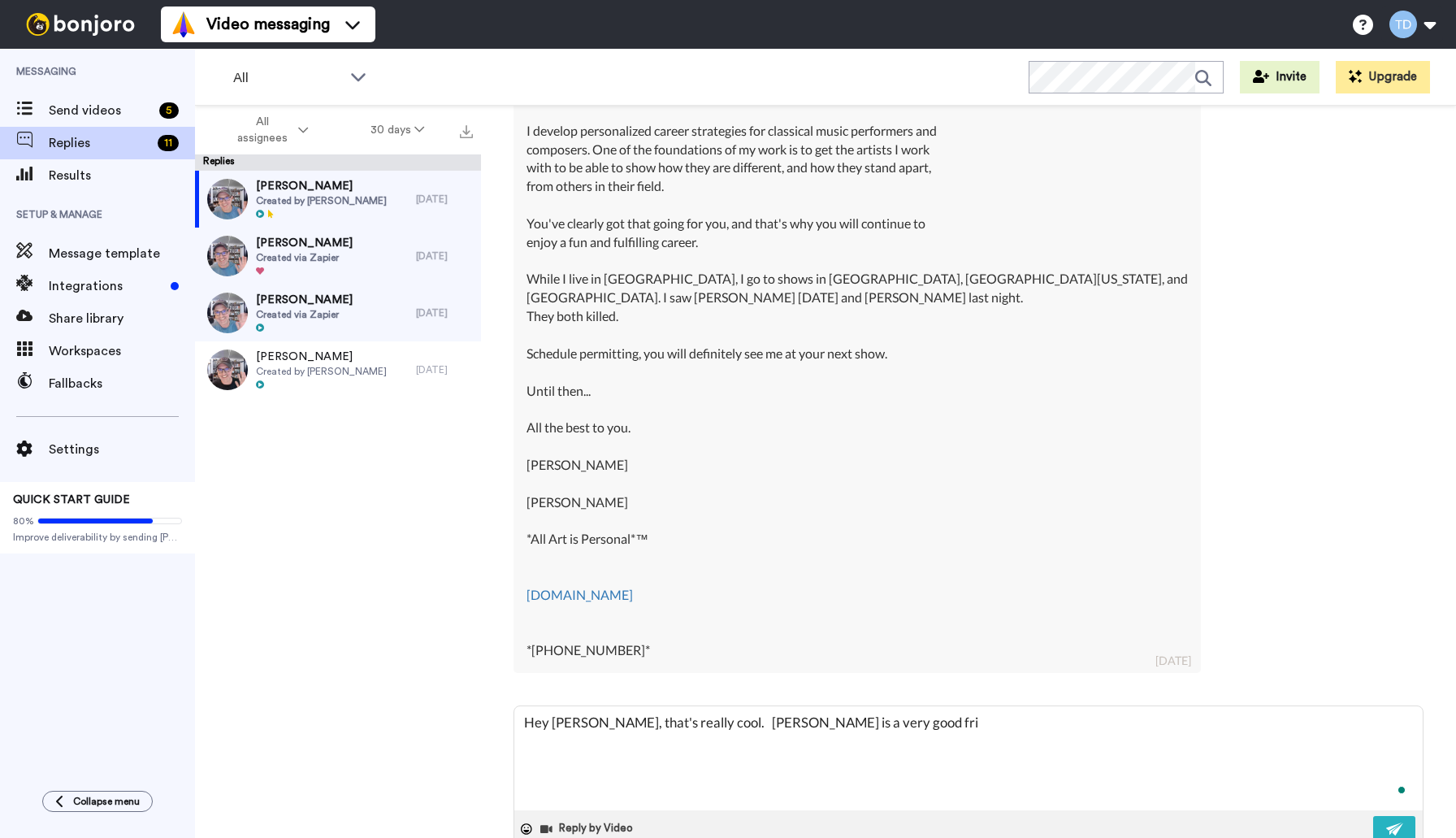
type textarea "Hey [PERSON_NAME], that's really cool. [PERSON_NAME] is a very good frie"
type textarea "x"
type textarea "Hey [PERSON_NAME], that's really cool. [PERSON_NAME] is a very good frien"
type textarea "x"
type textarea "Hey [PERSON_NAME], that's really cool. [PERSON_NAME] is a very good friend"
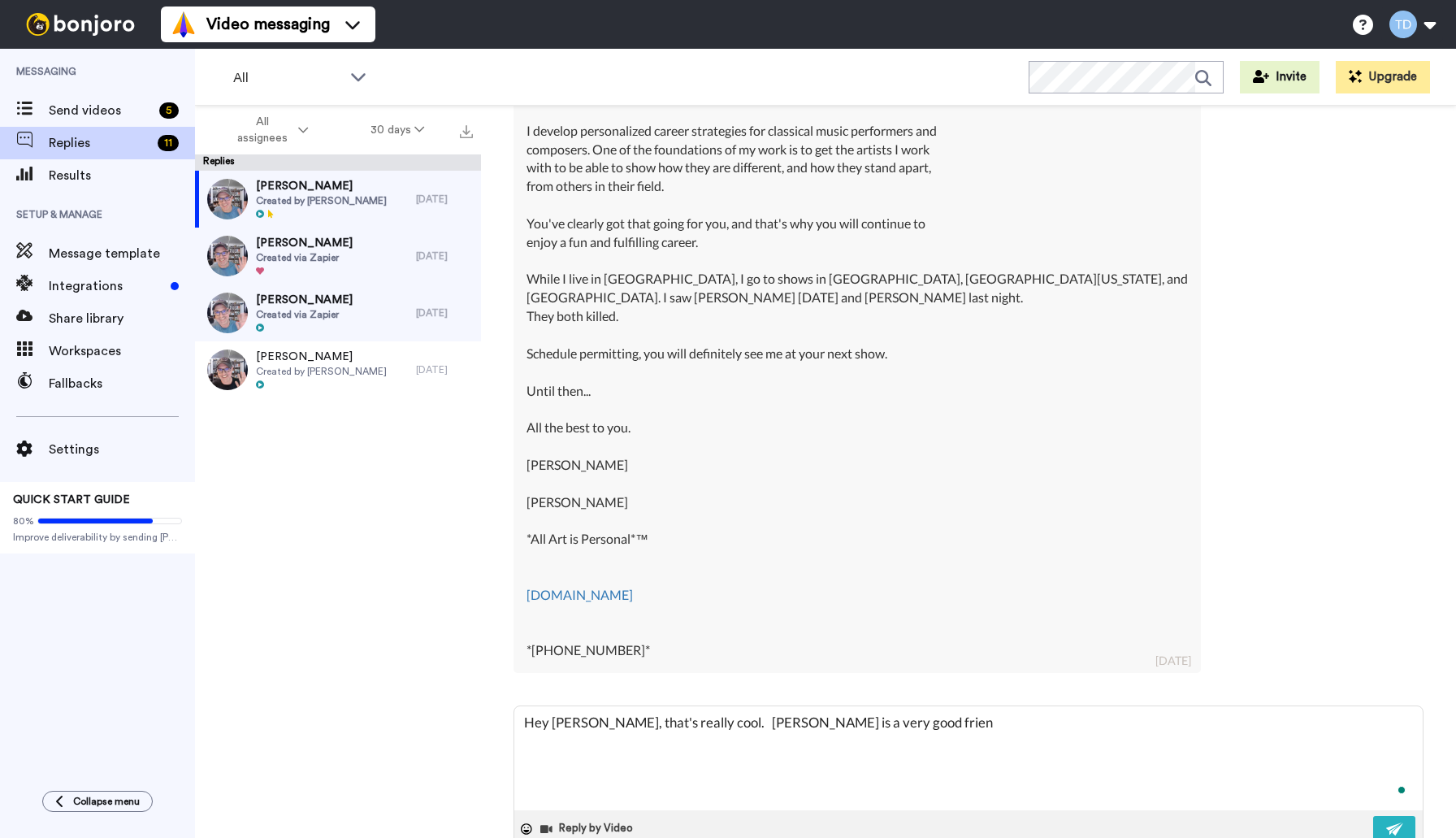
type textarea "x"
type textarea "Hey [PERSON_NAME], that's really cool. [PERSON_NAME] is a very good friend."
type textarea "x"
type textarea "Hey [PERSON_NAME], that's really cool. [PERSON_NAME] is a very good friend.."
type textarea "x"
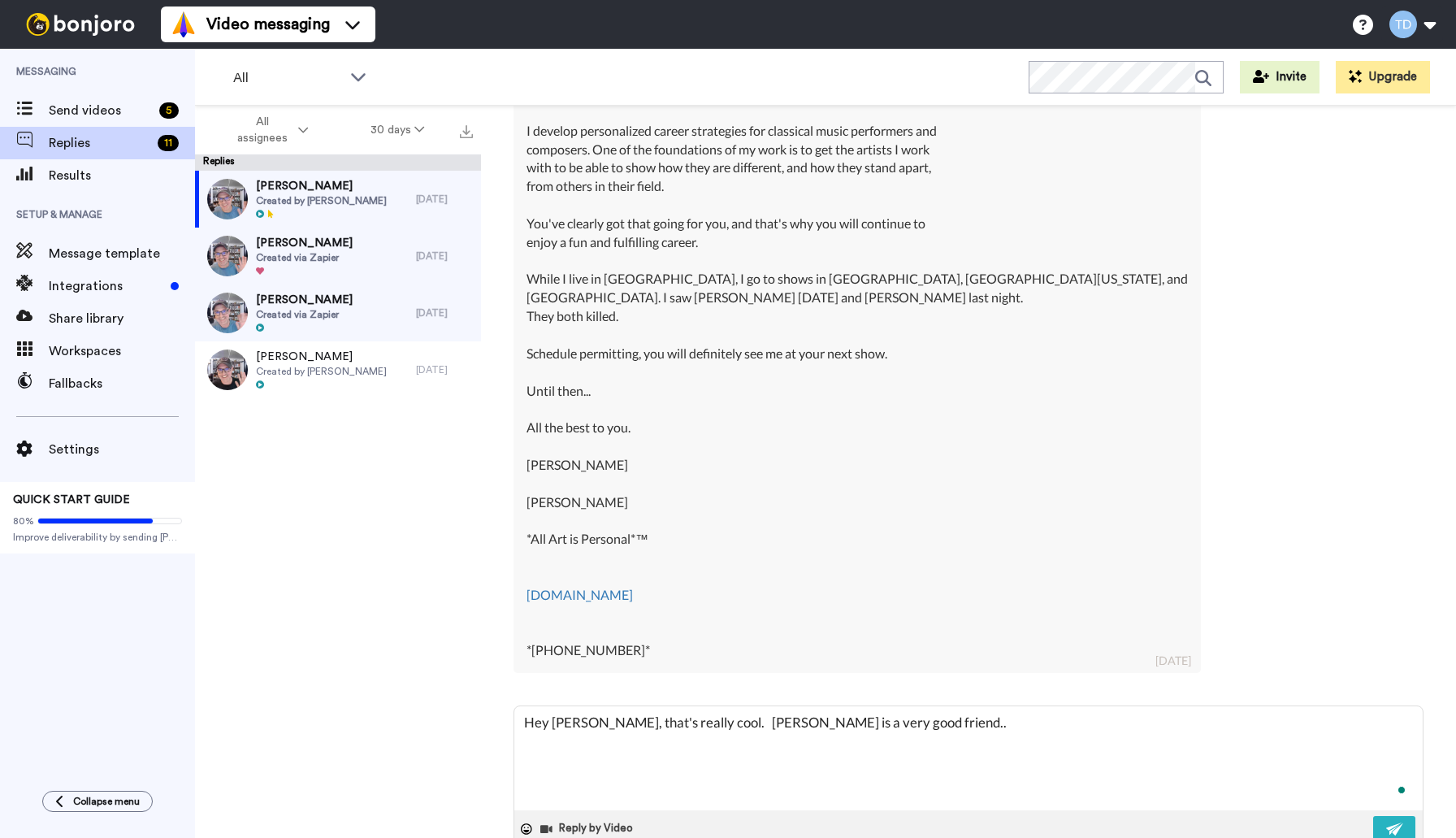
type textarea "Hey [PERSON_NAME], that's really cool. [PERSON_NAME] is a very good friend..."
type textarea "x"
type textarea "Hey [PERSON_NAME], that's really cool. [PERSON_NAME] is a very good friend..."
type textarea "x"
type textarea "Hey [PERSON_NAME], that's really cool. [PERSON_NAME] is a very good friend... w"
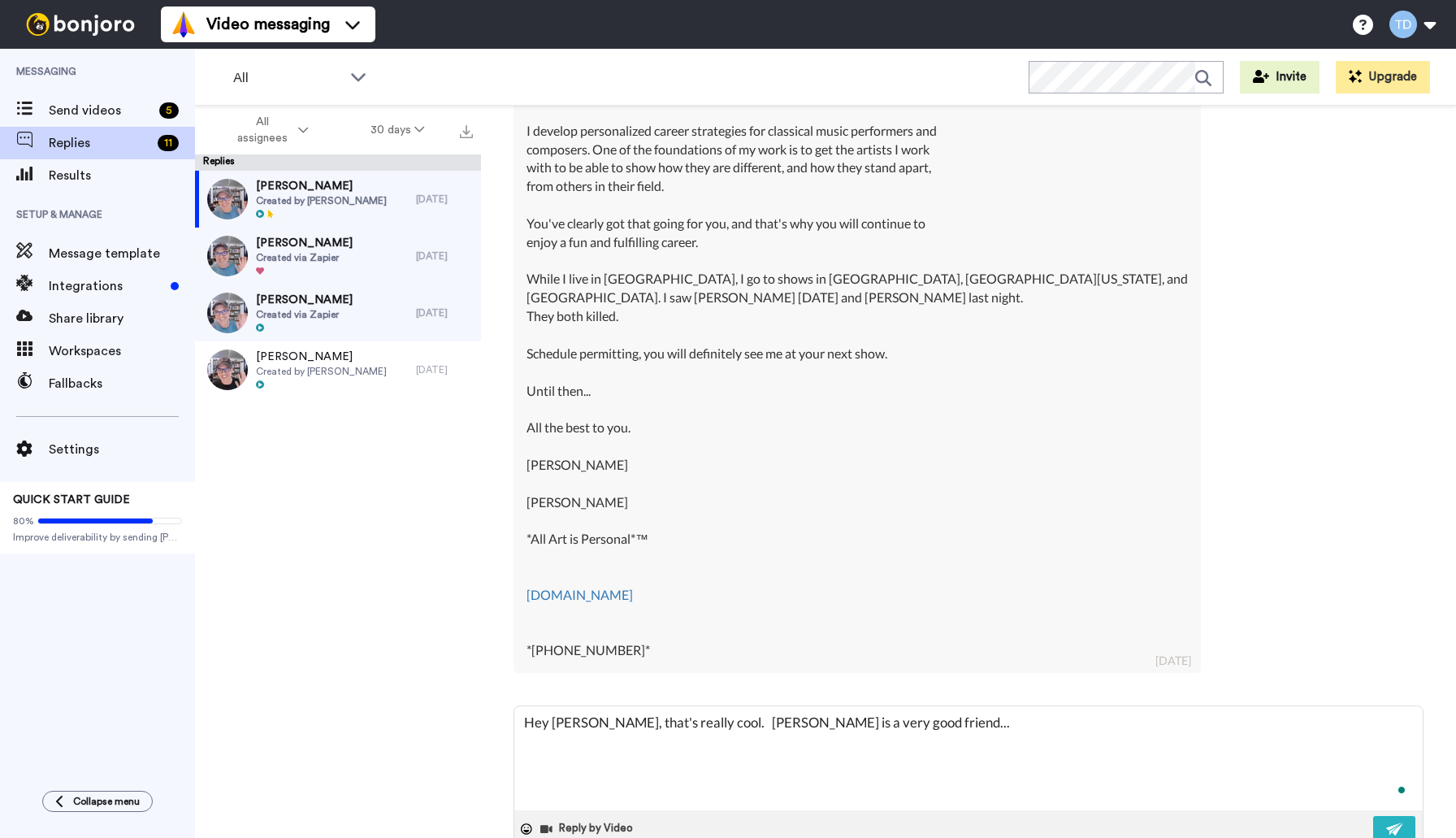
type textarea "x"
type textarea "Hey [PERSON_NAME], that's really cool. [PERSON_NAME] is a very good friend... we"
type textarea "x"
type textarea "Hey [PERSON_NAME], that's really cool. [PERSON_NAME] is a very good friend... we"
type textarea "x"
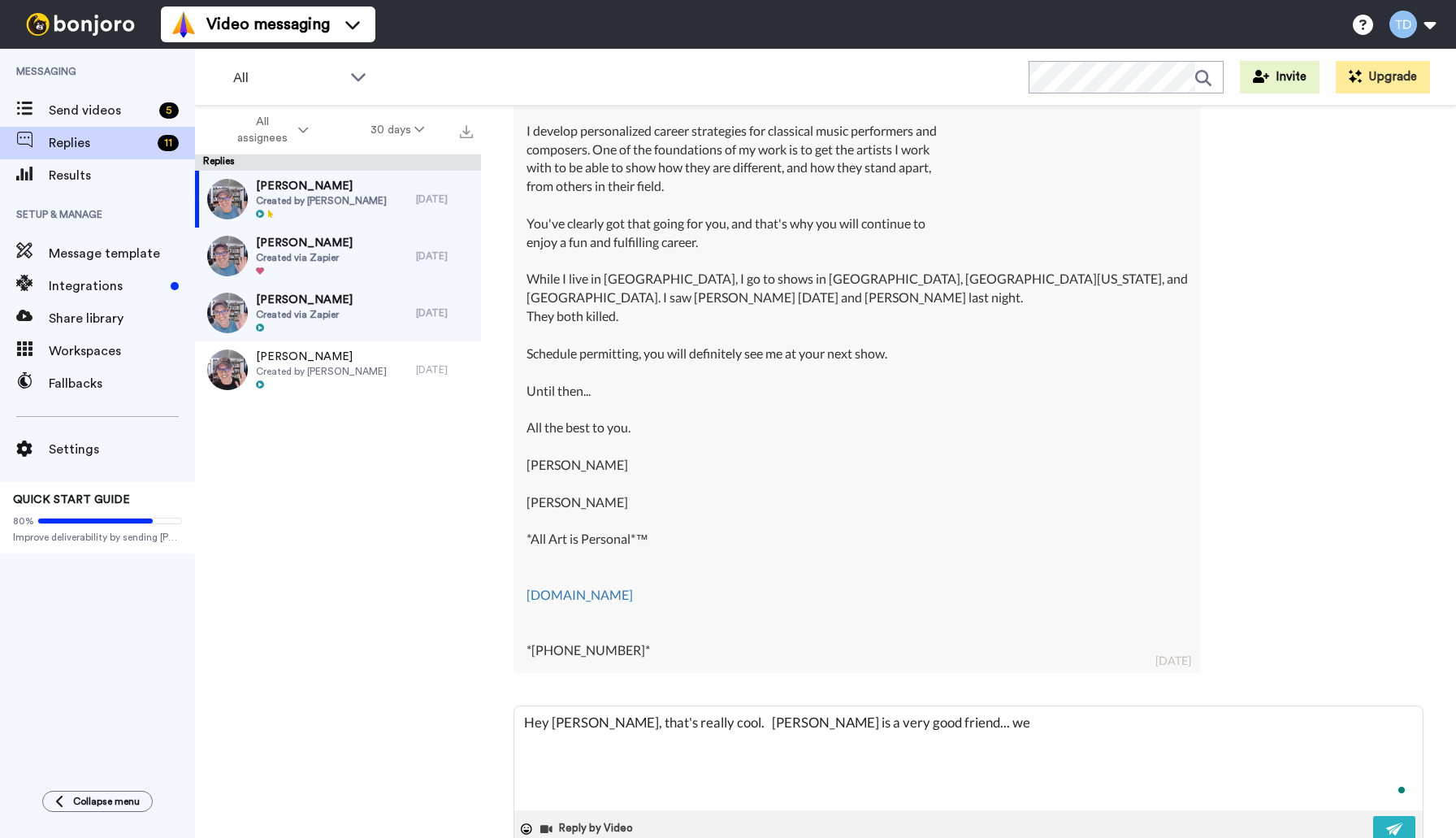
type textarea "Hey [PERSON_NAME], that's really cool. [PERSON_NAME] is a very good friend... w…"
type textarea "x"
type textarea "Hey [PERSON_NAME], that's really cool. [PERSON_NAME] is a very good friend... w…"
type textarea "x"
type textarea "Hey [PERSON_NAME], that's really cool. [PERSON_NAME] is a very good friend... w…"
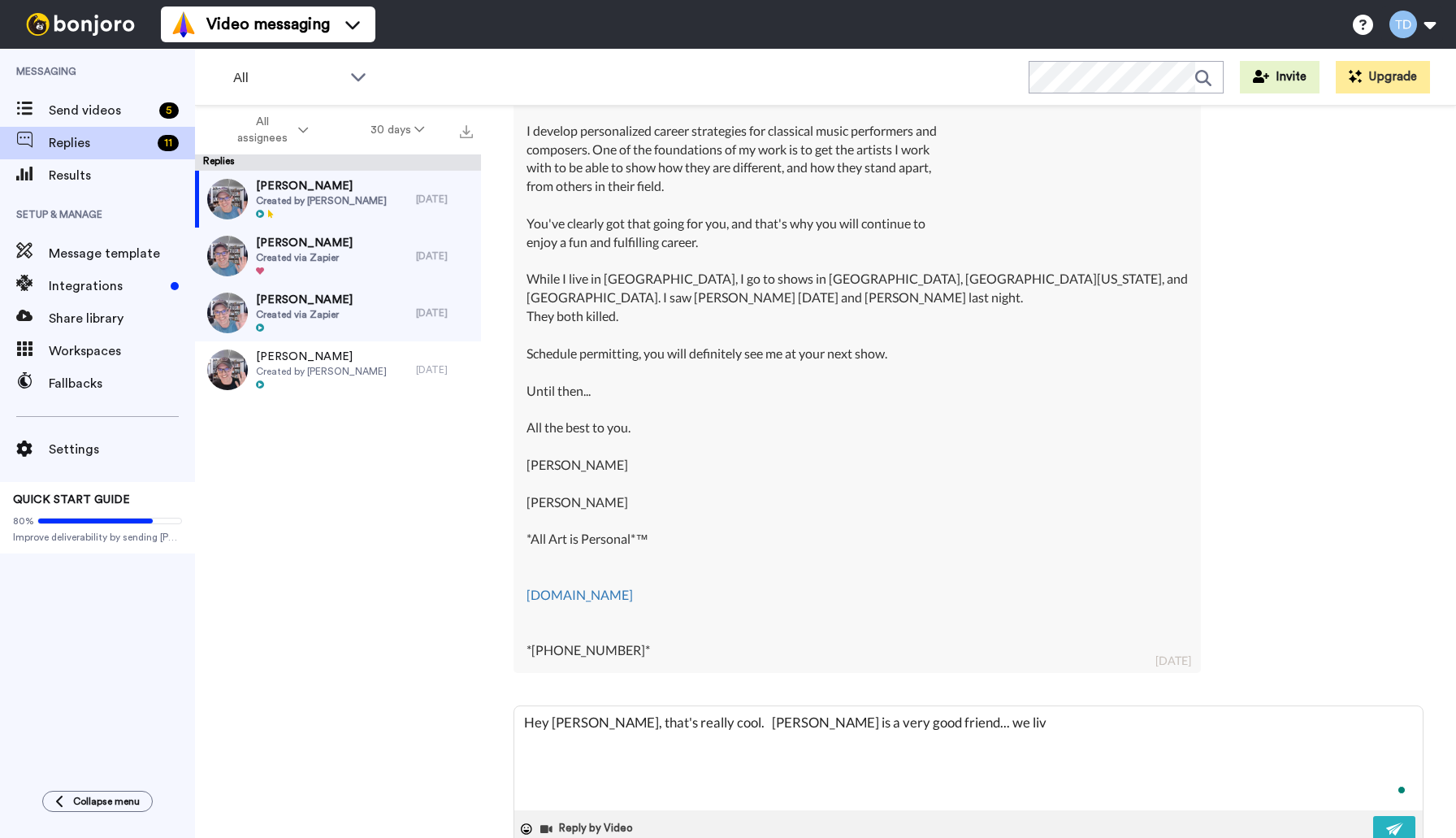
type textarea "x"
type textarea "Hey [PERSON_NAME], that's really cool. [PERSON_NAME] is a very good friend... w…"
type textarea "x"
type textarea "Hey [PERSON_NAME], that's really cool. [PERSON_NAME] is a very good friend... w…"
type textarea "x"
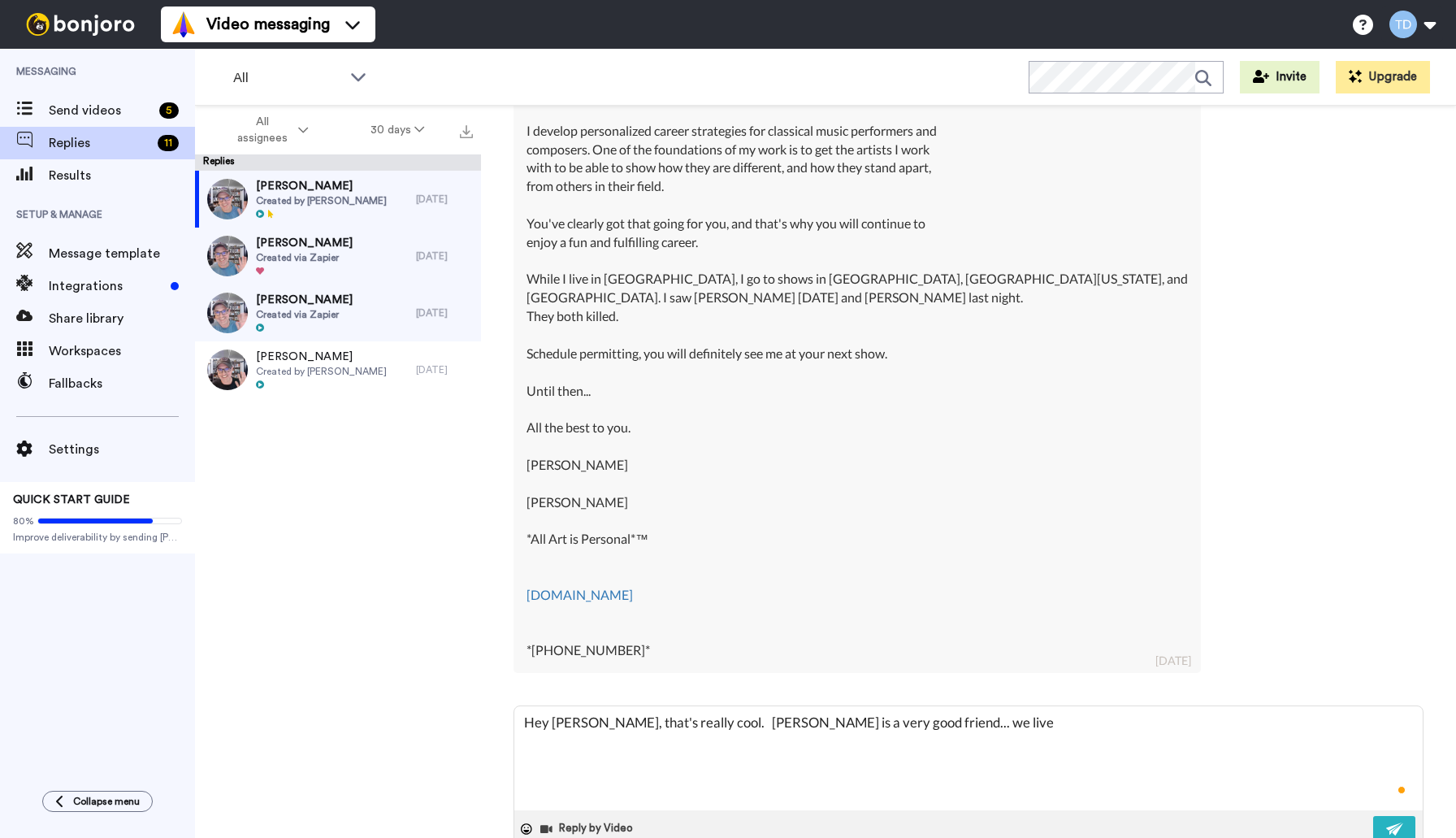
type textarea "Hey [PERSON_NAME], that's really cool. [PERSON_NAME] is a very good friend... w…"
type textarea "x"
type textarea "Hey [PERSON_NAME], that's really cool. [PERSON_NAME] is a very good friend... w…"
type textarea "x"
type textarea "Hey [PERSON_NAME], that's really cool. [PERSON_NAME] is a very good friend... w…"
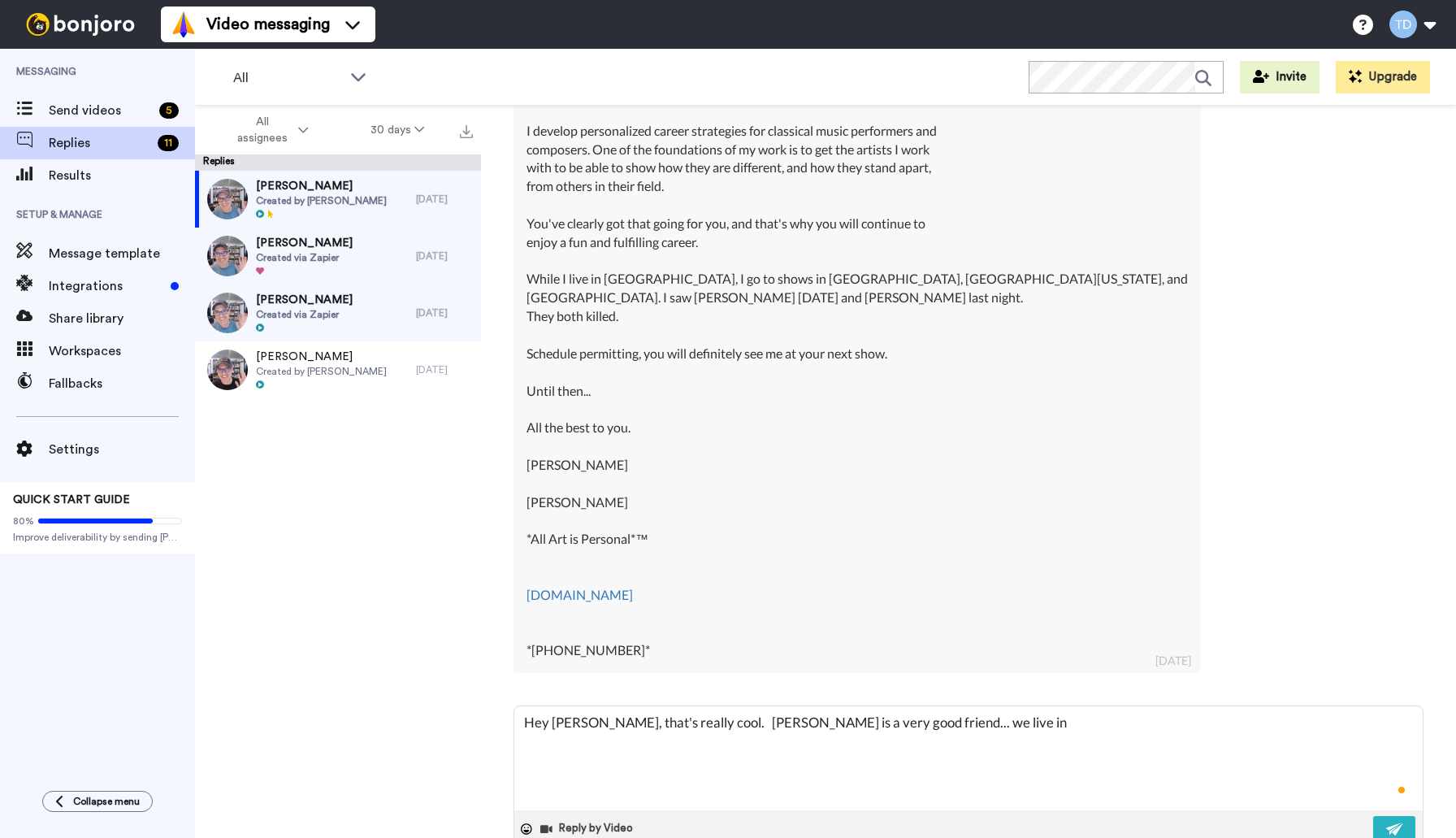
type textarea "x"
type textarea "Hey [PERSON_NAME], that's really cool. [PERSON_NAME] is a very good friend... w…"
type textarea "x"
type textarea "Hey [PERSON_NAME], that's really cool. [PERSON_NAME] is a very good friend... w…"
type textarea "x"
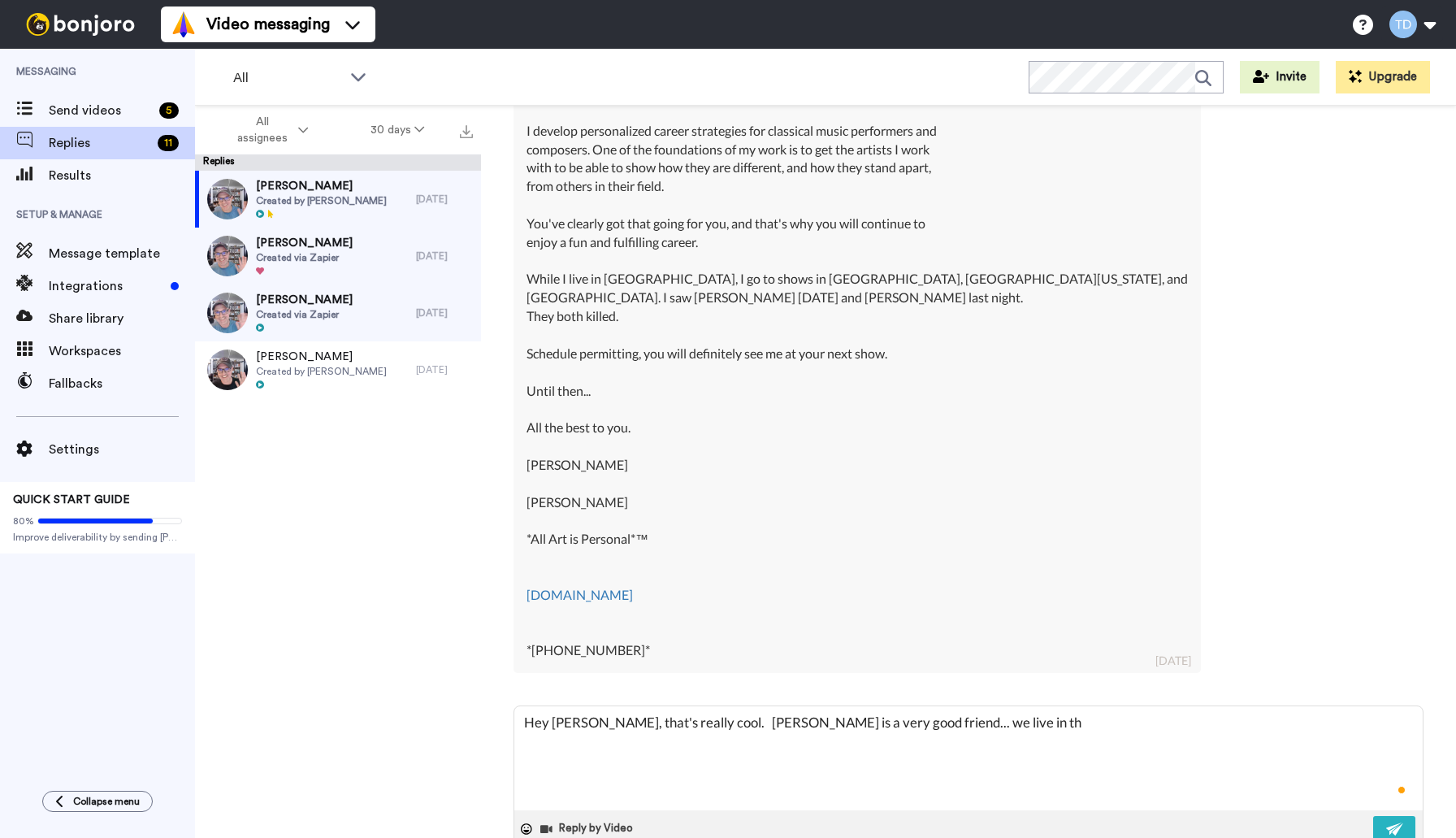
type textarea "Hey [PERSON_NAME], that's really cool. [PERSON_NAME] is a very good friend... w…"
type textarea "x"
type textarea "Hey [PERSON_NAME], that's really cool. [PERSON_NAME] is a very good friend... w…"
type textarea "x"
type textarea "Hey [PERSON_NAME], that's really cool. [PERSON_NAME] is a very good friend... w…"
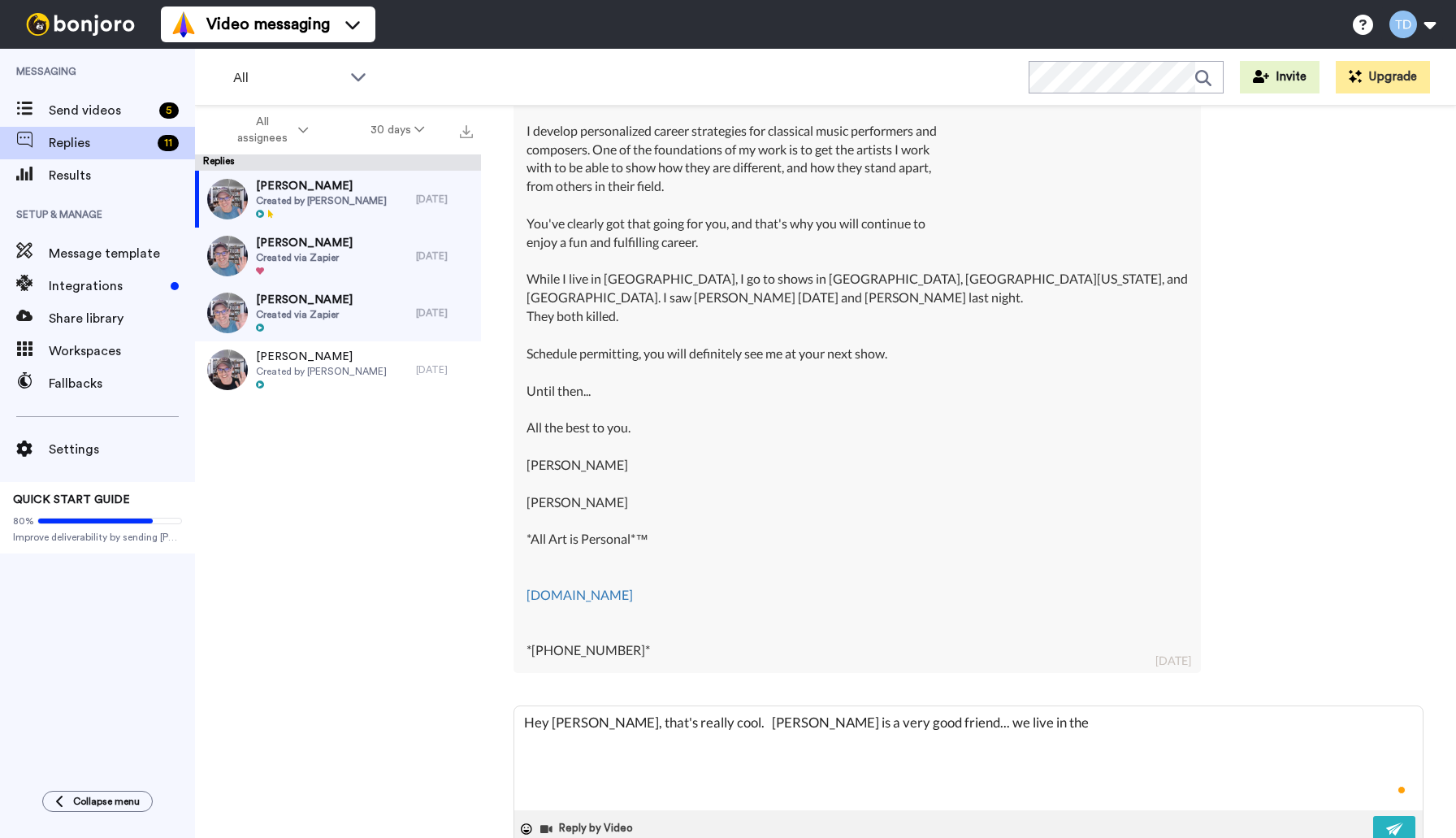
type textarea "x"
type textarea "Hey [PERSON_NAME], that's really cool. [PERSON_NAME] is a very good friend... w…"
type textarea "x"
type textarea "Hey [PERSON_NAME], that's really cool. [PERSON_NAME] is a very good friend... w…"
type textarea "x"
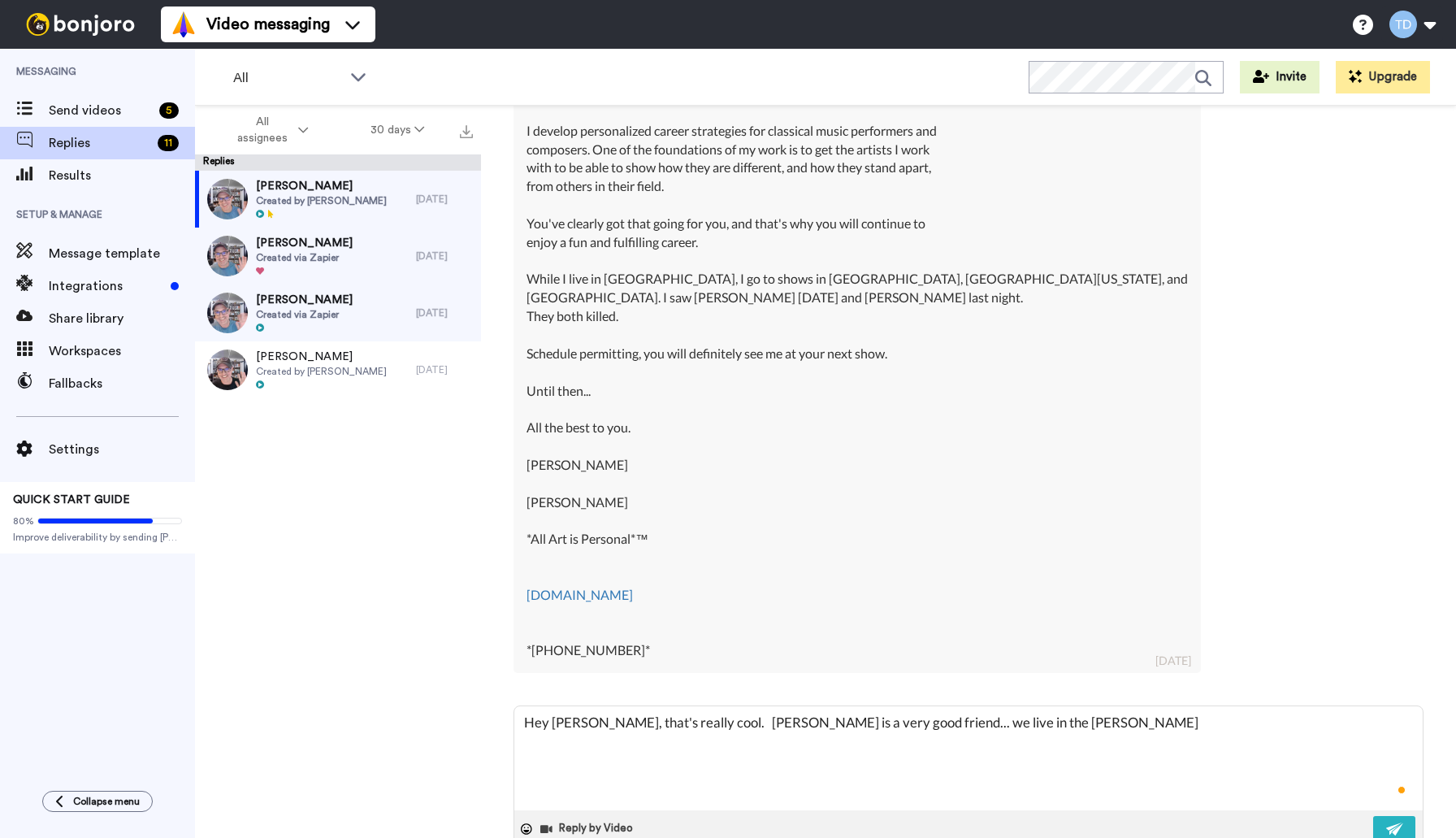
type textarea "Hey [PERSON_NAME], that's really cool. [PERSON_NAME] is a very good friend... w…"
type textarea "x"
type textarea "Hey [PERSON_NAME], that's really cool. [PERSON_NAME] is a very good friend... w…"
type textarea "x"
type textarea "Hey [PERSON_NAME], that's really cool. [PERSON_NAME] is a very good friend... w…"
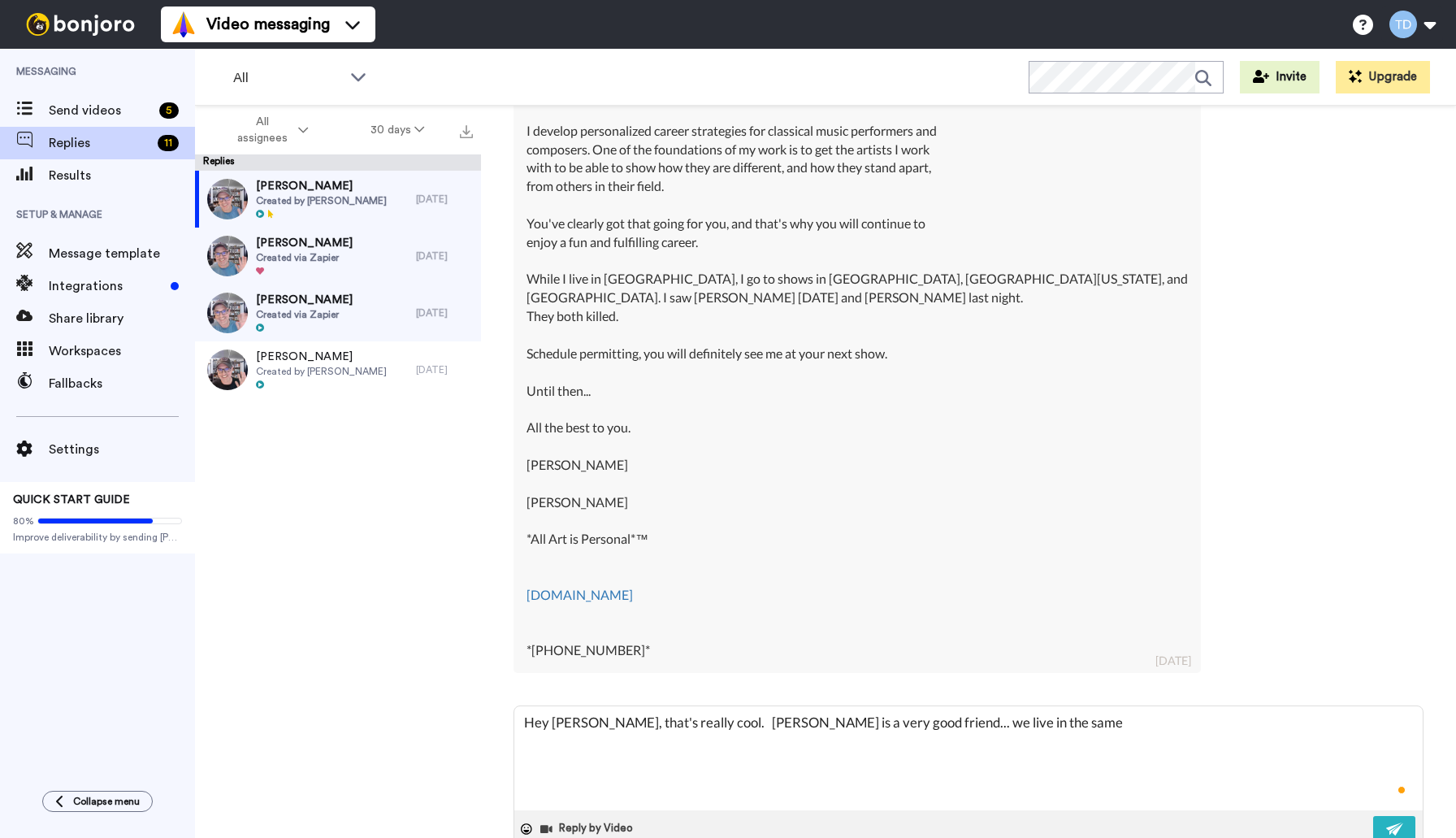
type textarea "x"
type textarea "Hey [PERSON_NAME], that's really cool. [PERSON_NAME] is a very good friend... w…"
type textarea "x"
type textarea "Hey [PERSON_NAME], that's really cool. [PERSON_NAME] is a very good friend... w…"
type textarea "x"
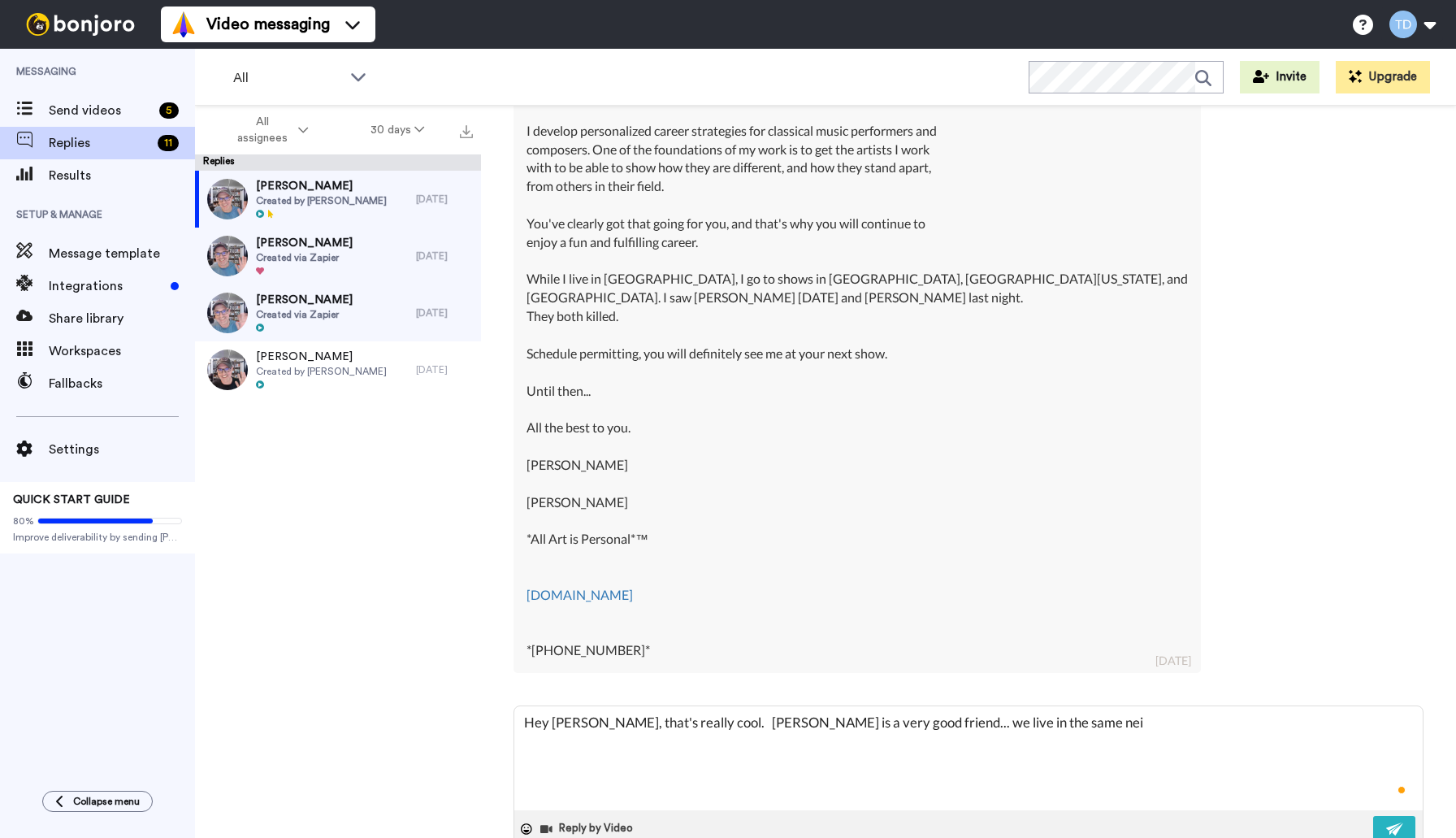
type textarea "Hey [PERSON_NAME], that's really cool. [PERSON_NAME] is a very good friend... w…"
type textarea "x"
type textarea "Hey [PERSON_NAME], that's really cool. [PERSON_NAME] is a very good friend... w…"
type textarea "x"
type textarea "Hey [PERSON_NAME], that's really cool. [PERSON_NAME] is a very good friend... w…"
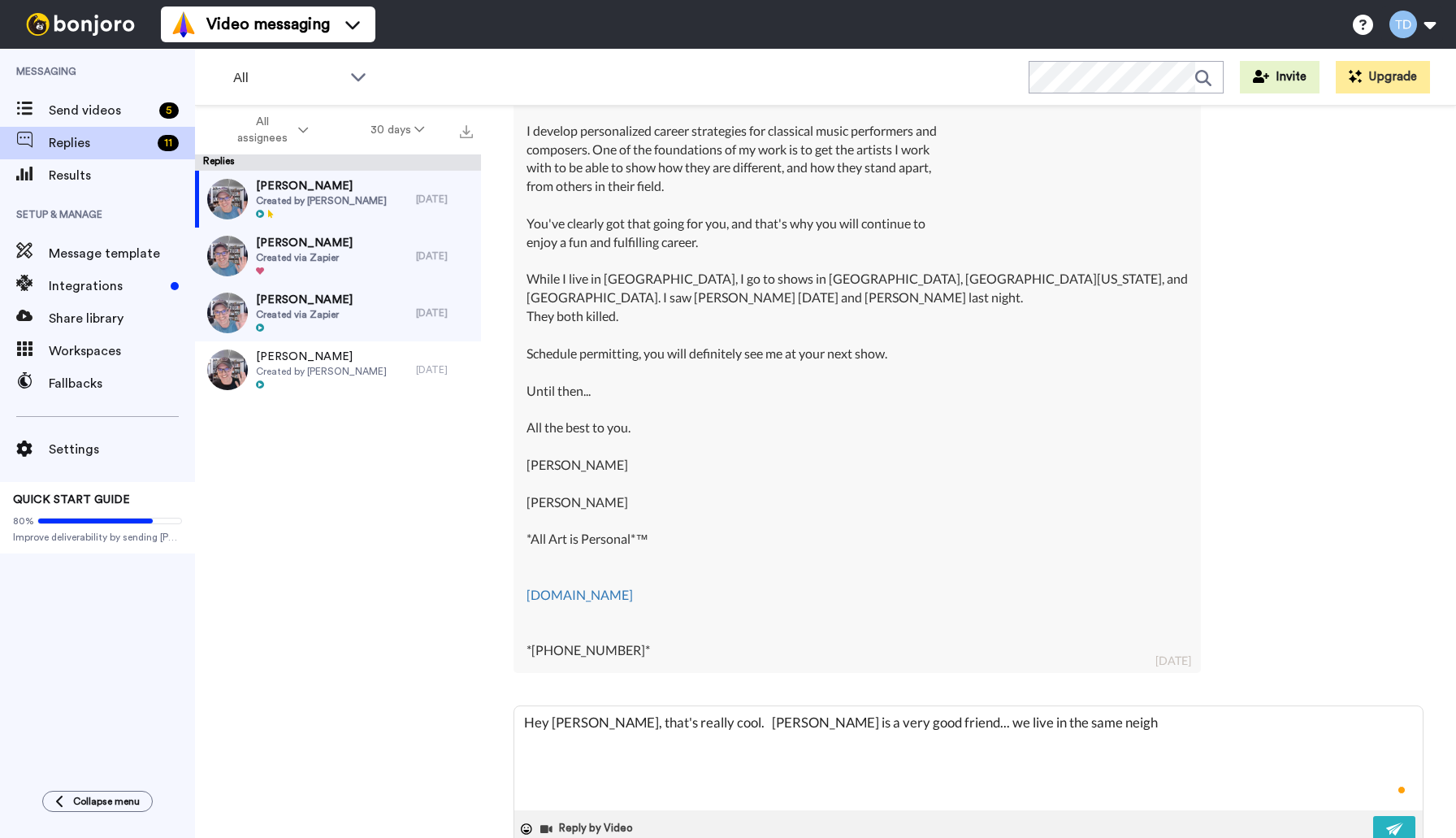
type textarea "x"
type textarea "Hey [PERSON_NAME], that's really cool. [PERSON_NAME] is a very good friend... w…"
type textarea "x"
type textarea "Hey [PERSON_NAME], that's really cool. [PERSON_NAME] is a very good friend... w…"
type textarea "x"
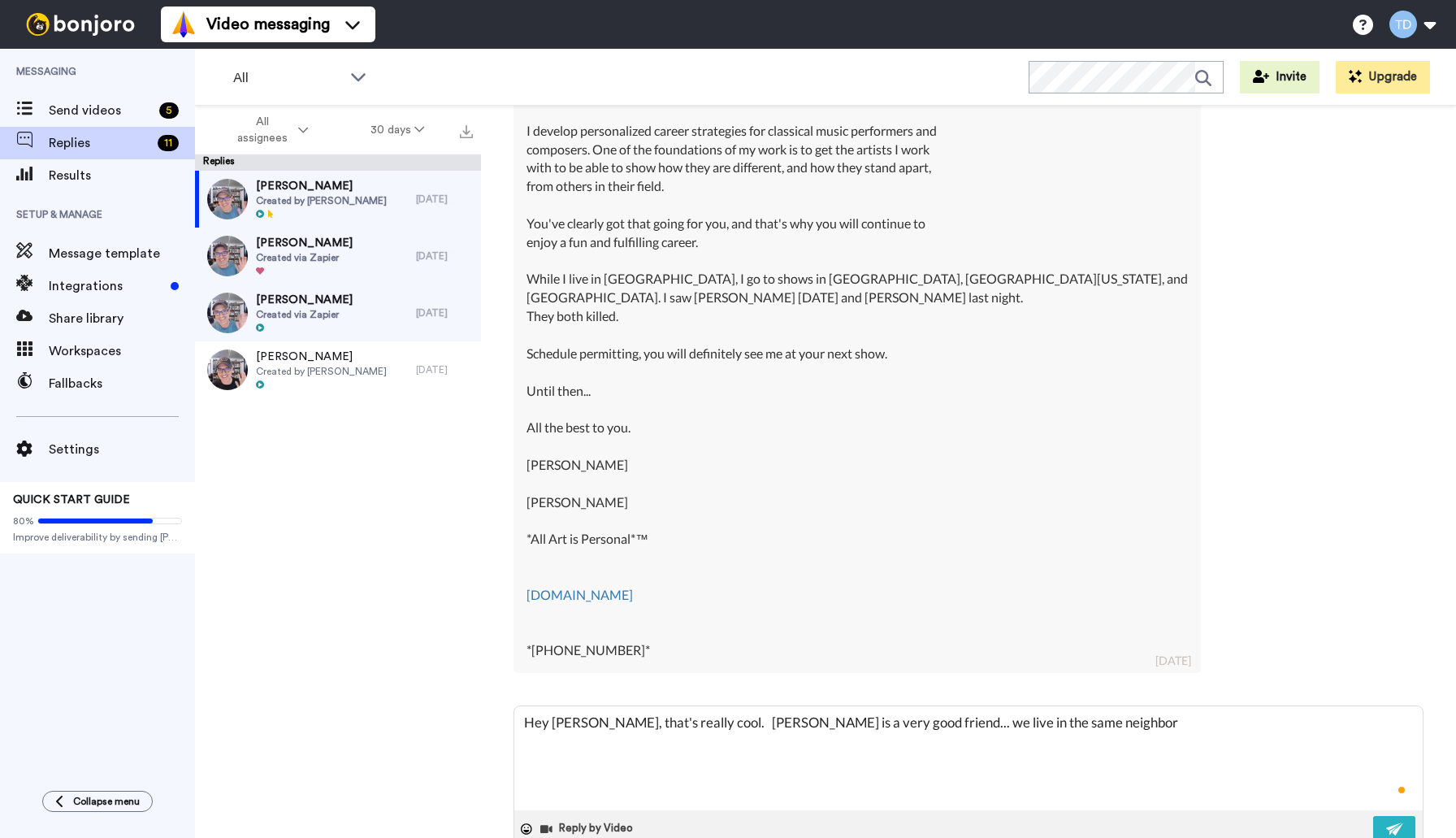
type textarea "Hey [PERSON_NAME], that's really cool. [PERSON_NAME] is a very good friend... w…"
type textarea "x"
type textarea "Hey [PERSON_NAME], that's really cool. [PERSON_NAME] is a very good friend... w…"
type textarea "x"
type textarea "Hey [PERSON_NAME], that's really cool. [PERSON_NAME] is a very good friend... w…"
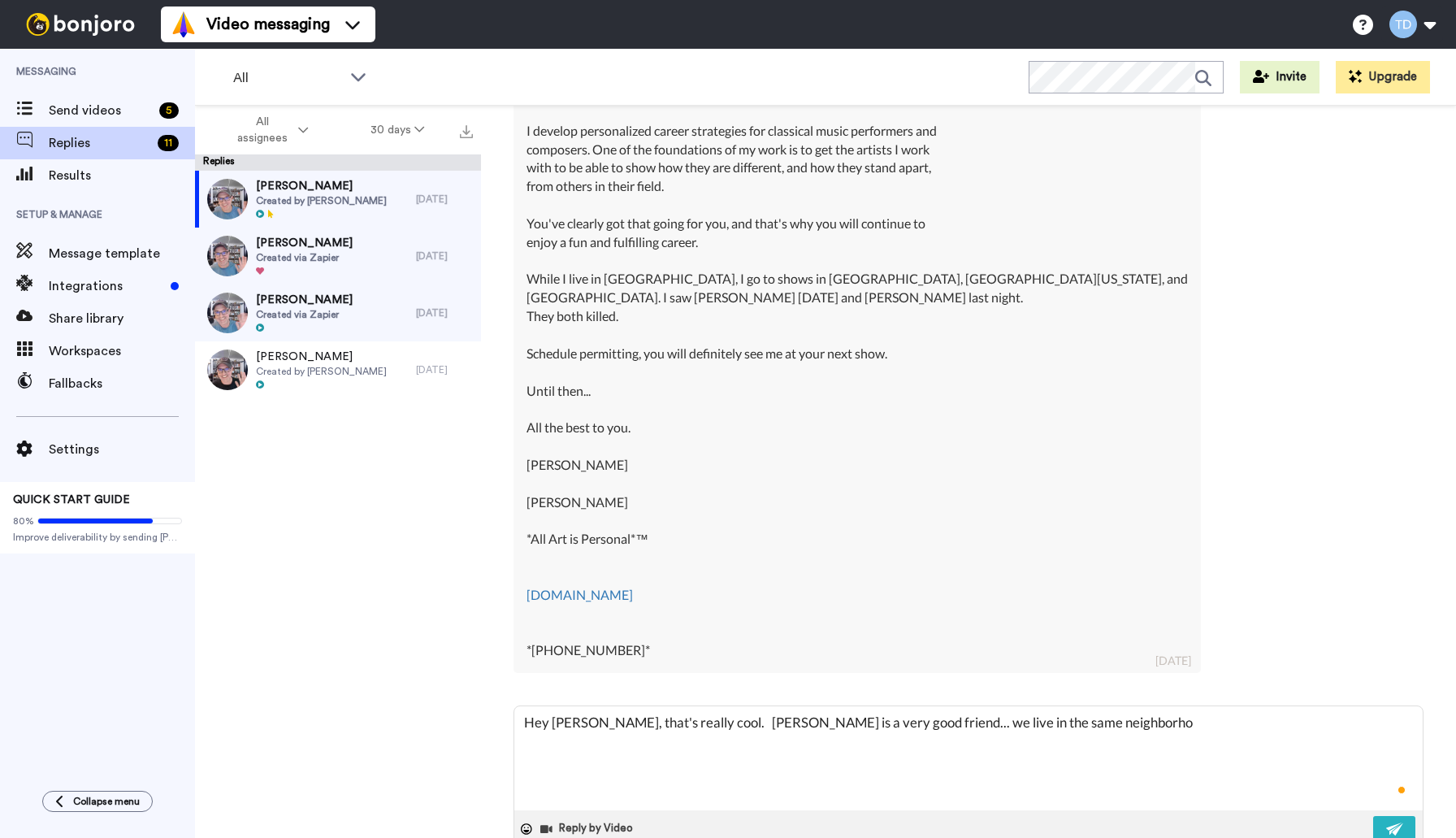
type textarea "x"
type textarea "Hey [PERSON_NAME], that's really cool. [PERSON_NAME] is a very good friend... w…"
type textarea "x"
type textarea "Hey [PERSON_NAME], that's really cool. [PERSON_NAME] is a very good friend... w…"
type textarea "x"
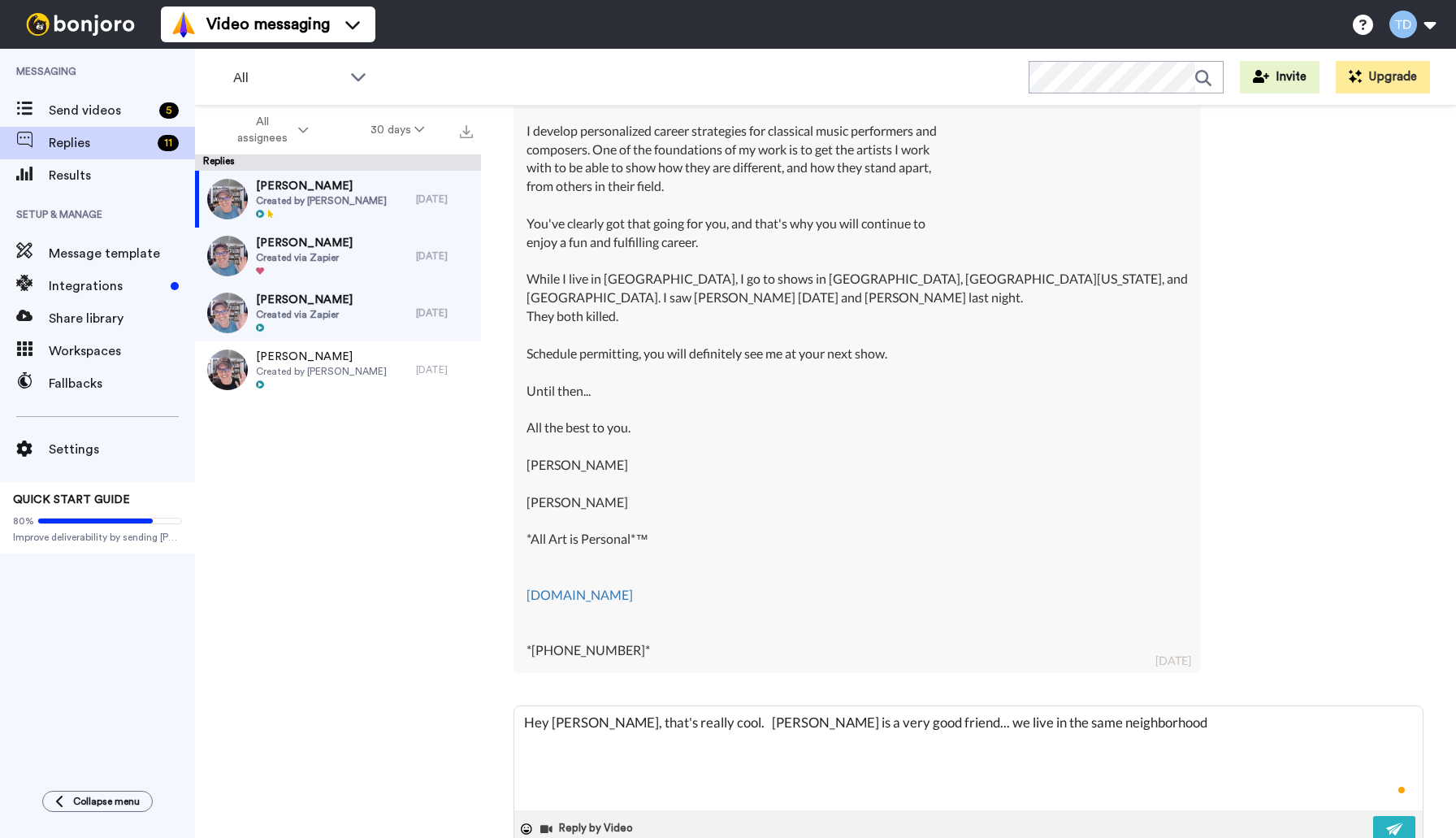
type textarea "Hey [PERSON_NAME], that's really cool. [PERSON_NAME] is a very good friend... w…"
type textarea "x"
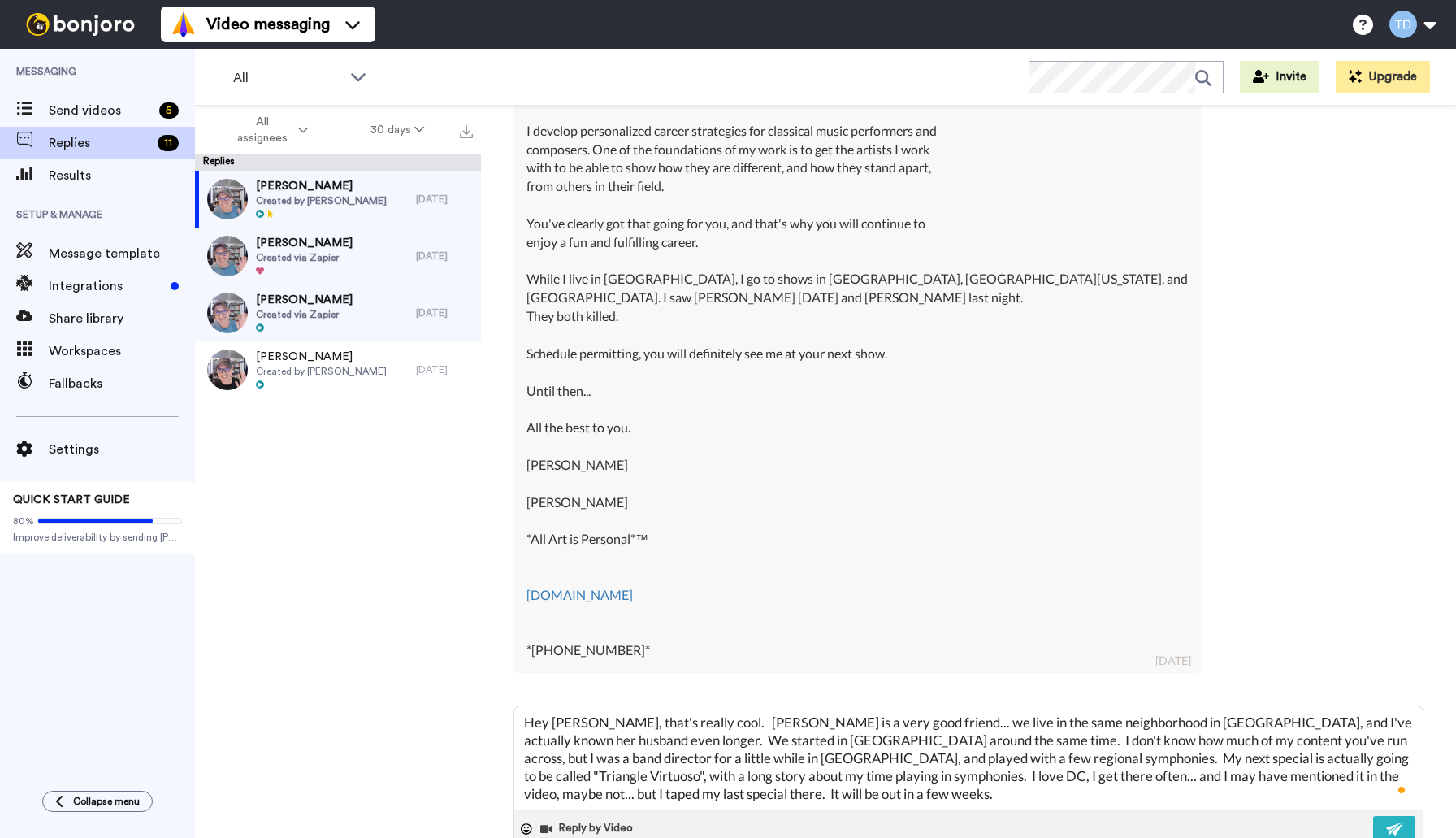
scroll to position [27, 0]
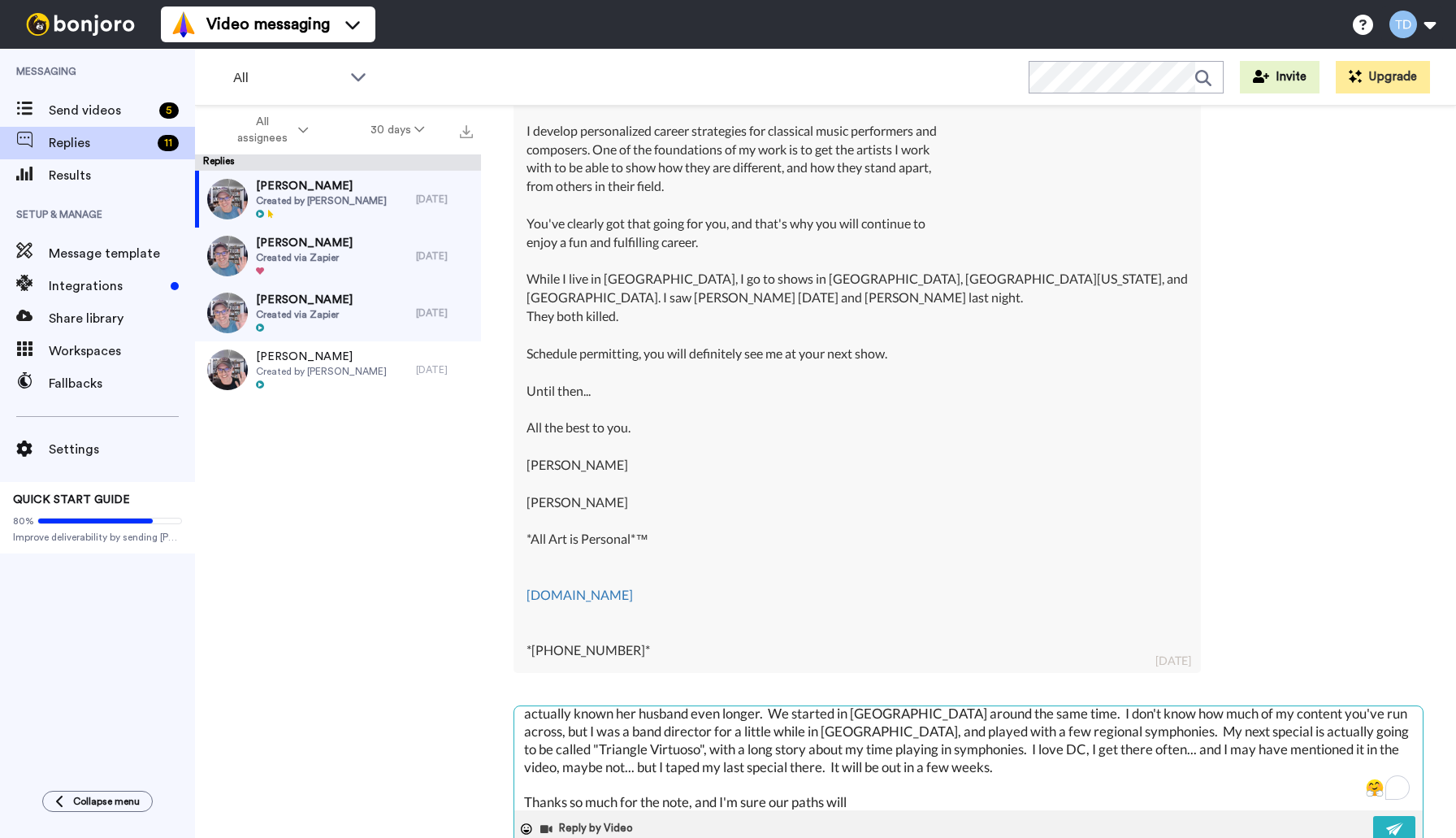
click at [602, 748] on textarea "Hey [PERSON_NAME], that's really cool. [PERSON_NAME] is a very good friend... w…" at bounding box center [968, 758] width 909 height 104
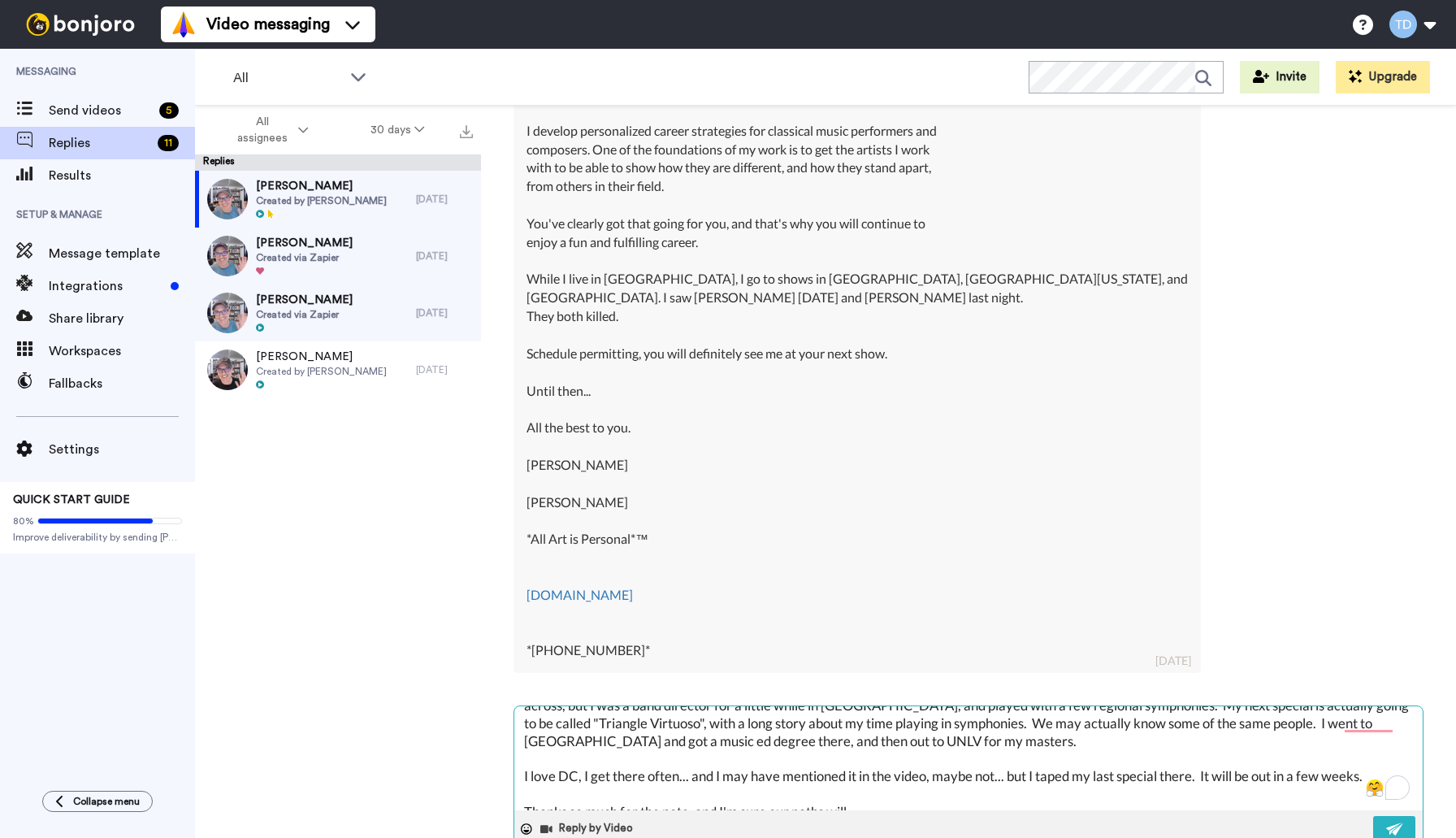
scroll to position [52, 0]
click at [879, 796] on textarea "Hey [PERSON_NAME], that's really cool. [PERSON_NAME] is a very good friend... w…" at bounding box center [968, 758] width 909 height 104
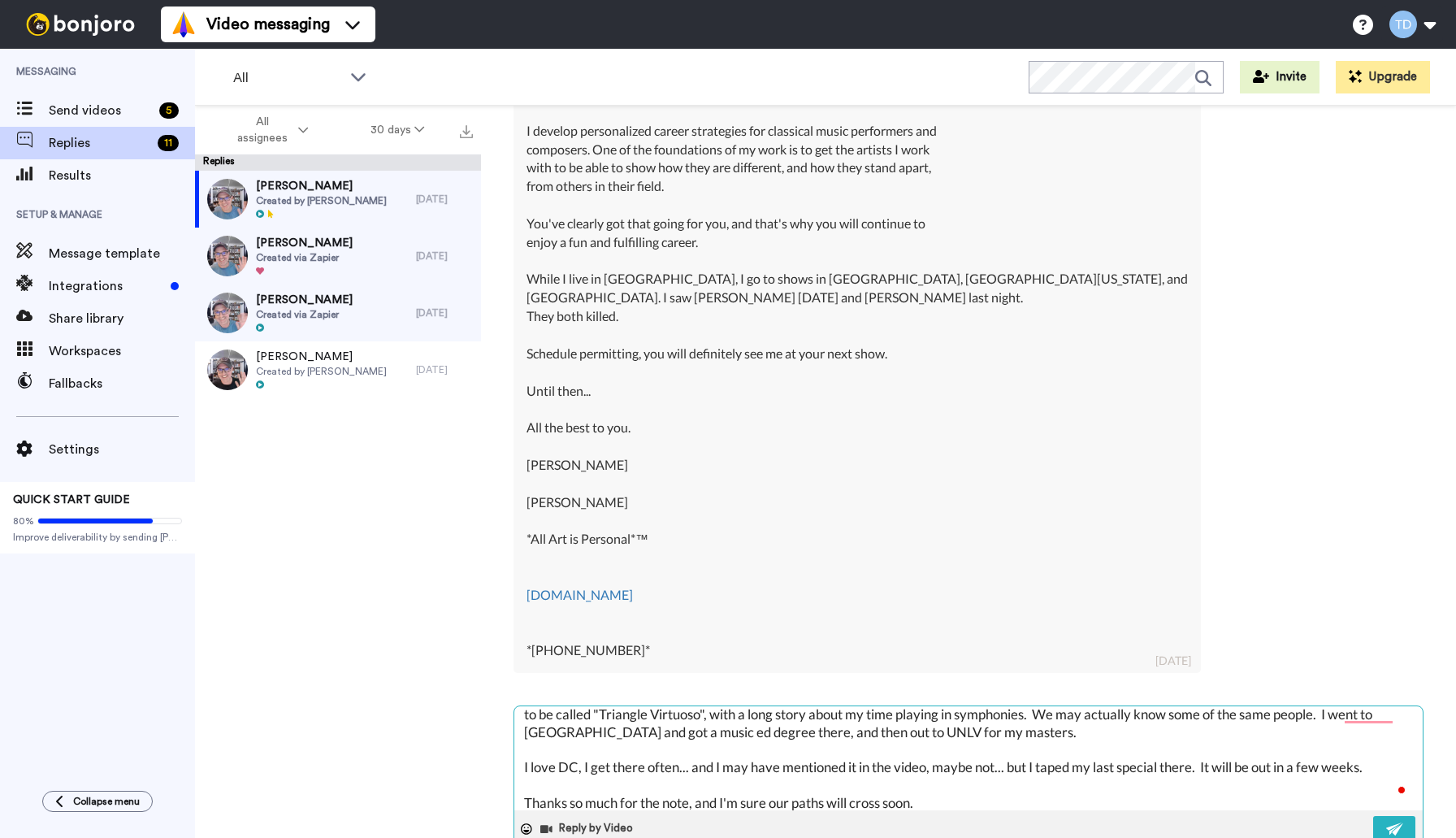
scroll to position [80, 0]
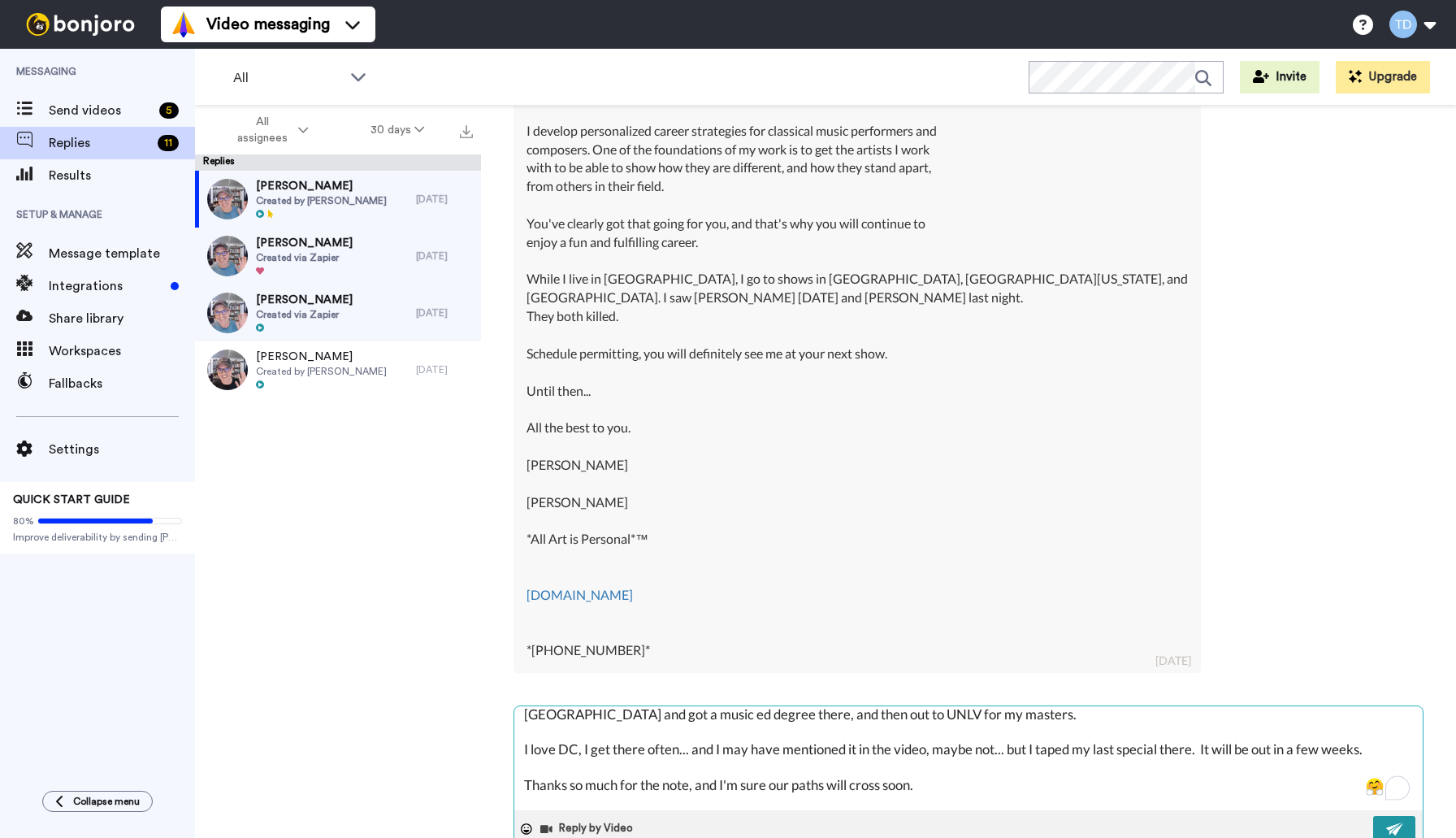
click at [1387, 825] on img at bounding box center [1395, 828] width 18 height 13
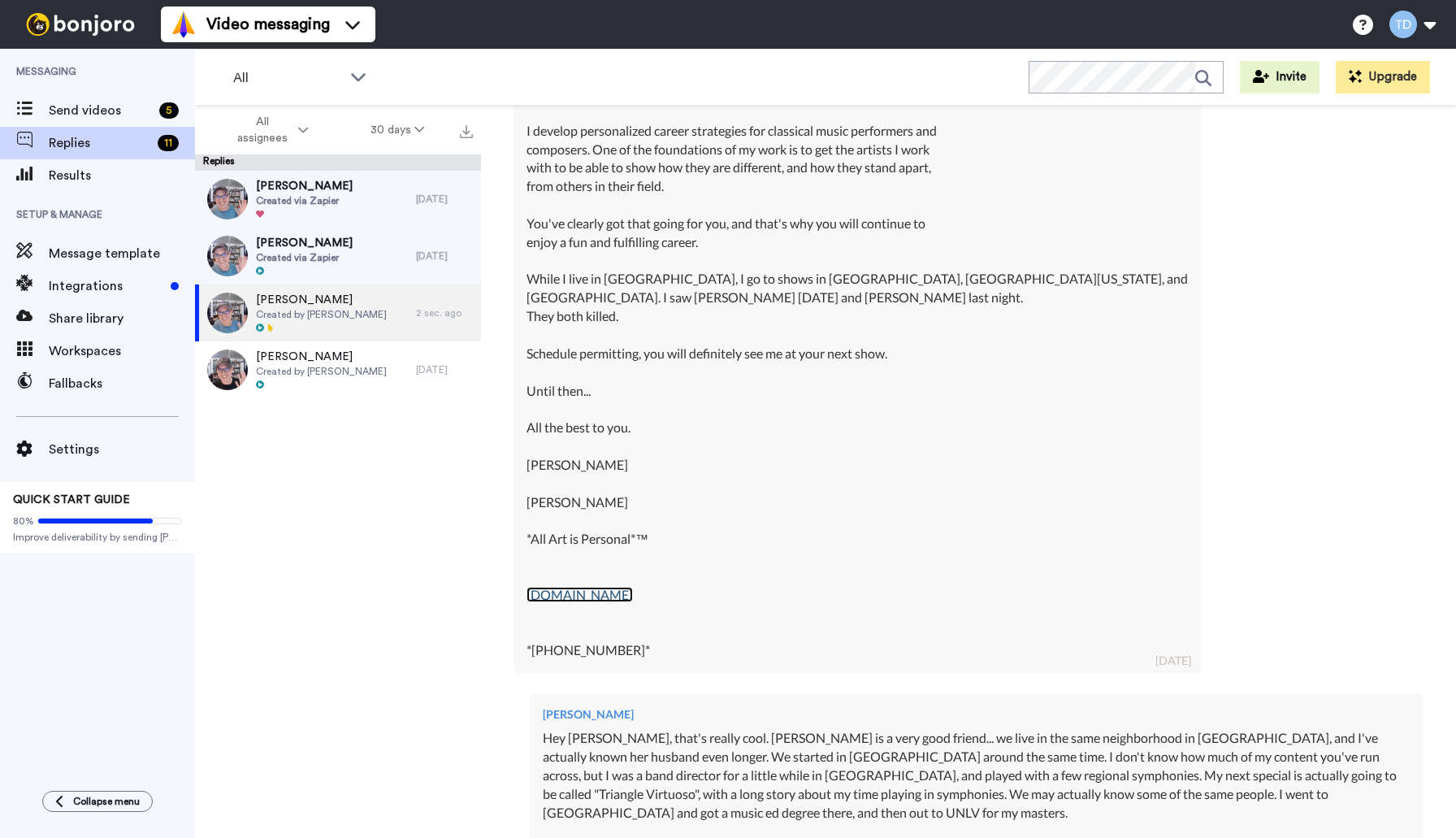
click at [627, 595] on link "[DOMAIN_NAME]" at bounding box center [579, 594] width 107 height 15
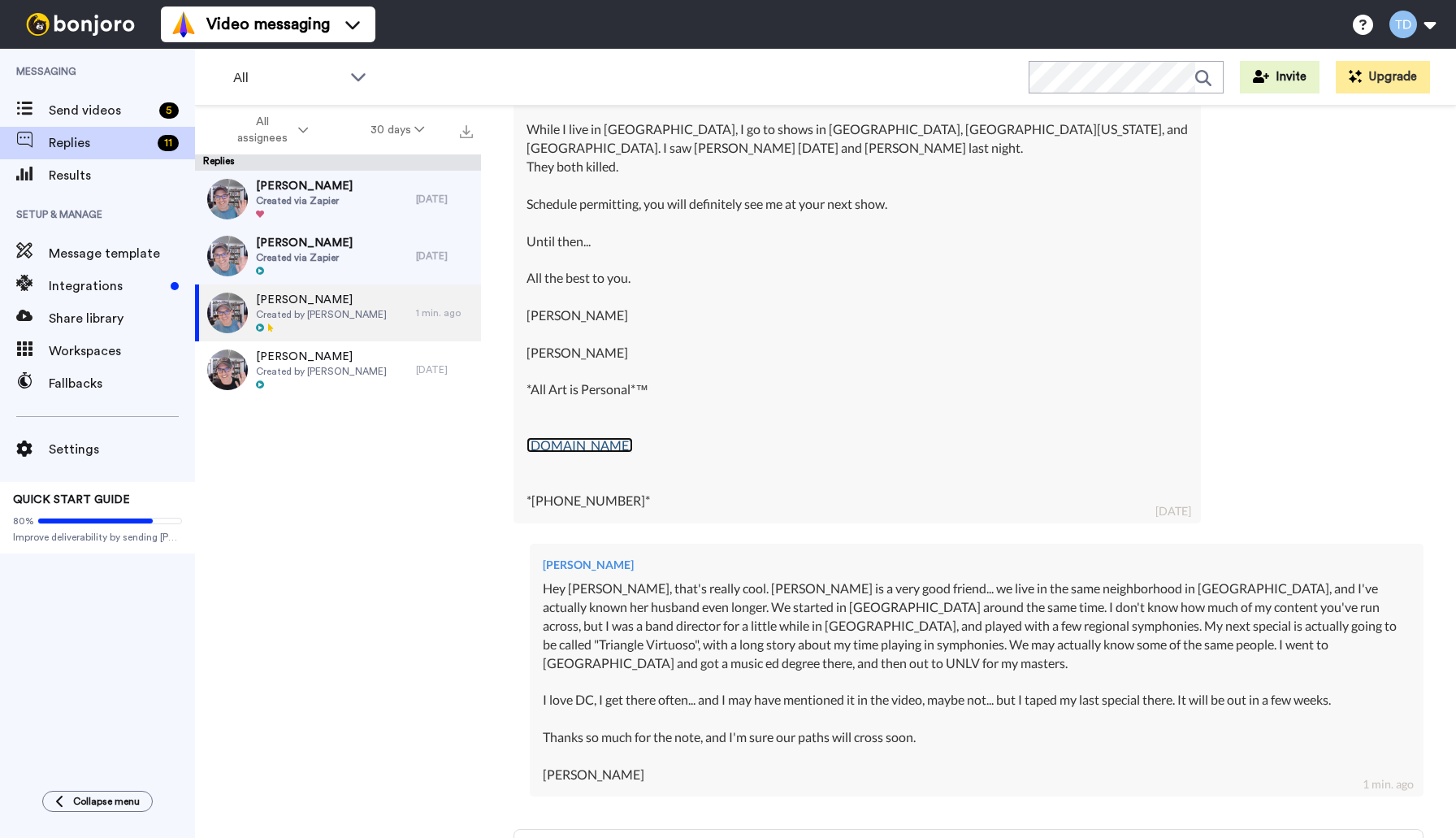
scroll to position [813, 0]
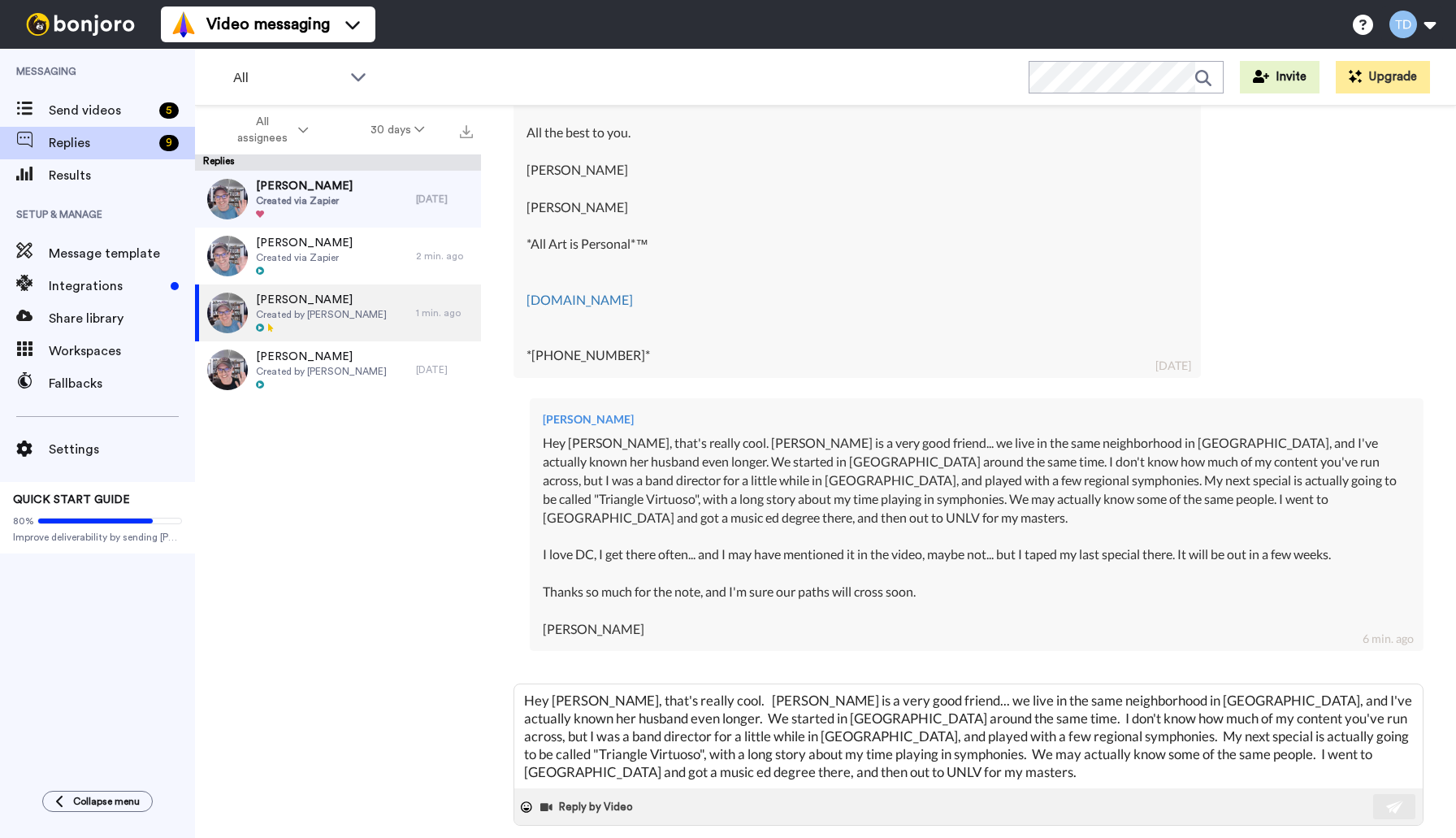
click at [579, 615] on div "Hey [PERSON_NAME], that's really cool. [PERSON_NAME] is a very good friend... w…" at bounding box center [976, 536] width 868 height 204
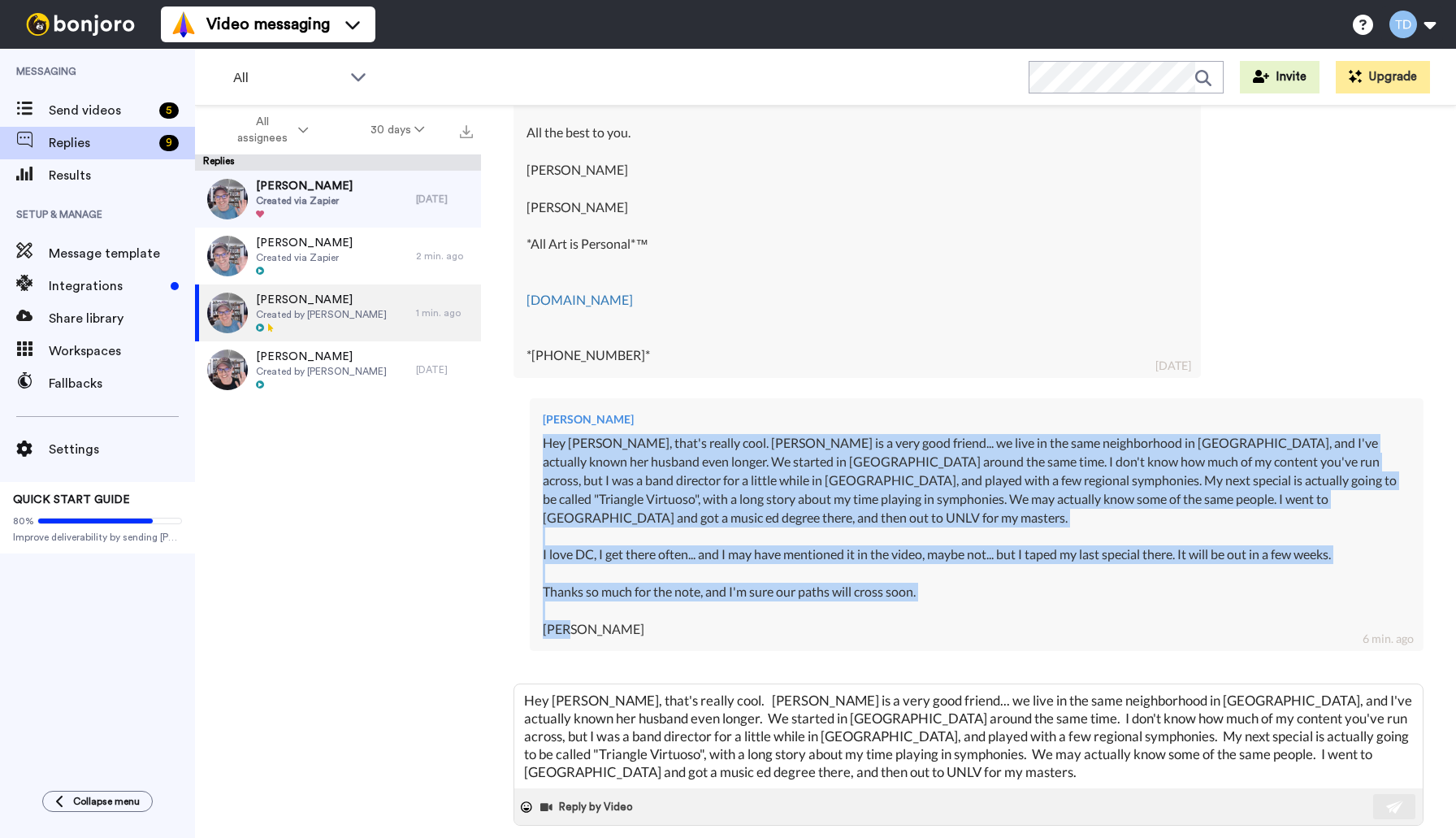
drag, startPoint x: 576, startPoint y: 616, endPoint x: 544, endPoint y: 449, distance: 170.0
click at [544, 449] on div "Hey [PERSON_NAME], that's really cool. [PERSON_NAME] is a very good friend... w…" at bounding box center [976, 536] width 868 height 204
copy div "Hey [PERSON_NAME], that's really cool. [PERSON_NAME] is a very good friend... w…"
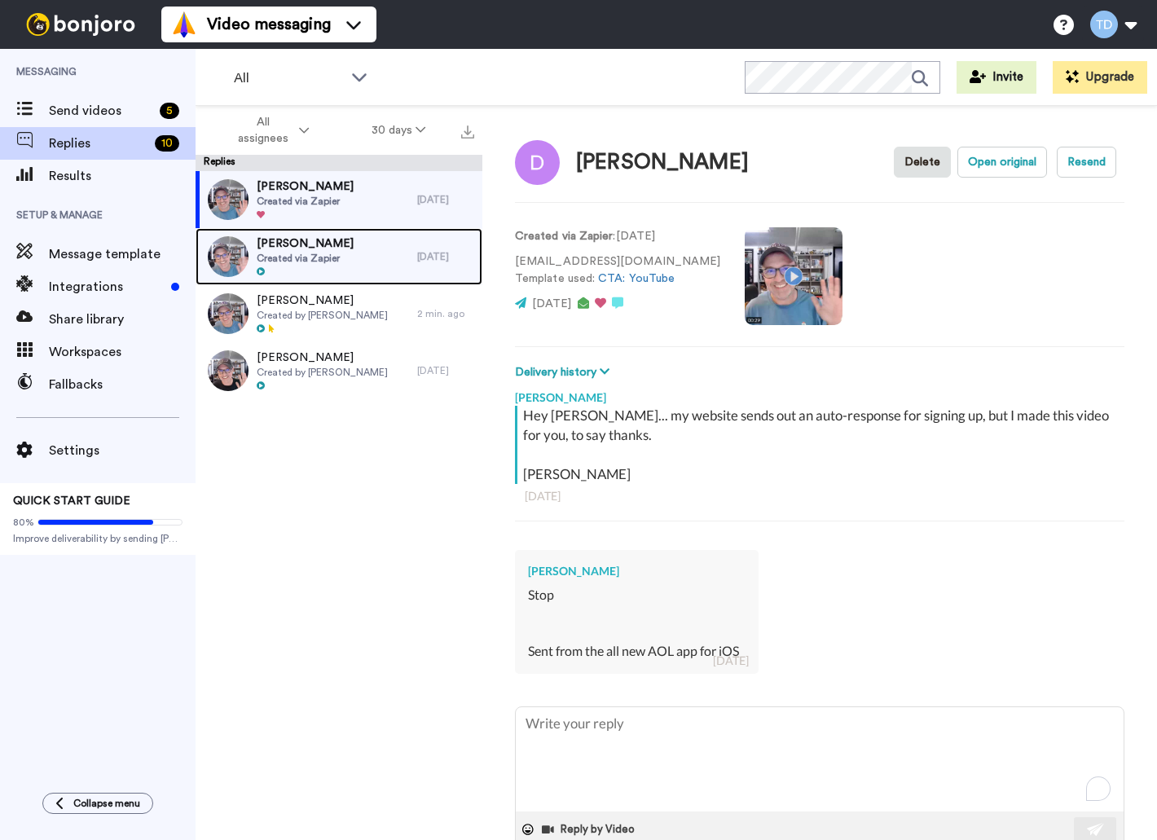
click at [361, 258] on div "Karen Created via Zapier" at bounding box center [307, 256] width 222 height 57
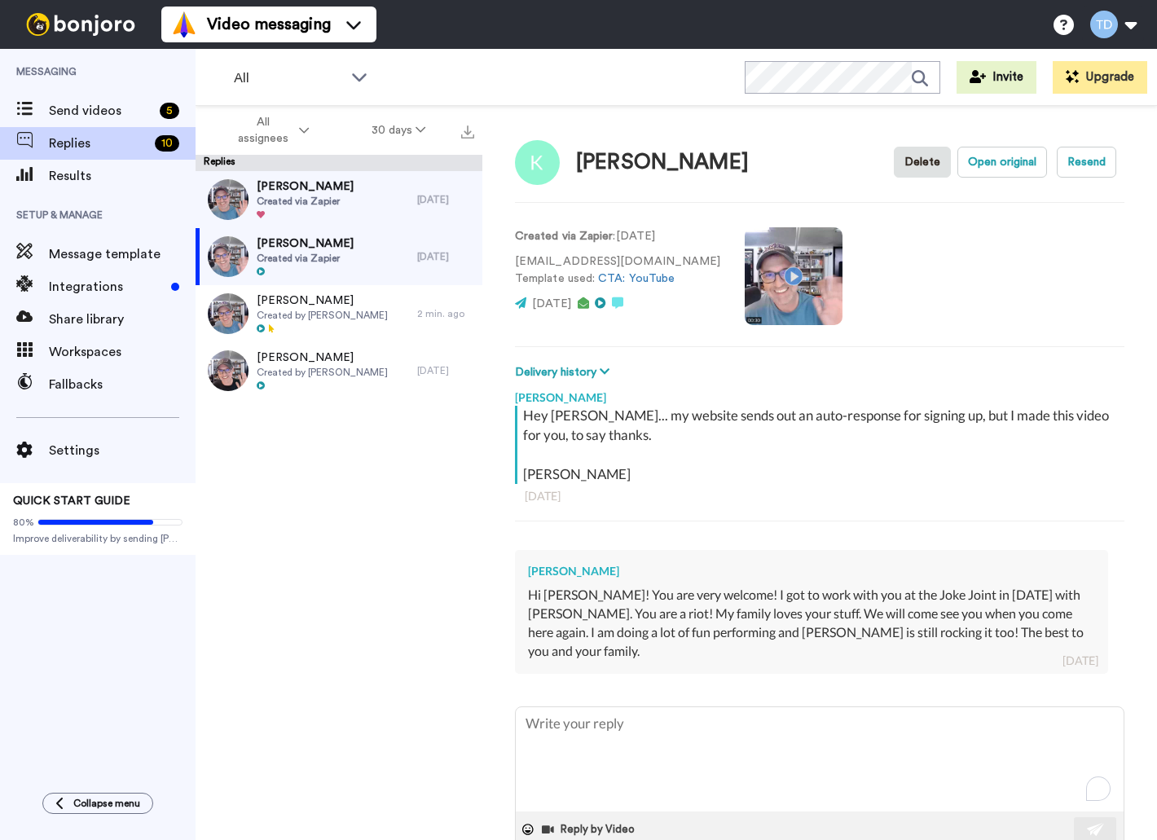
scroll to position [20, 0]
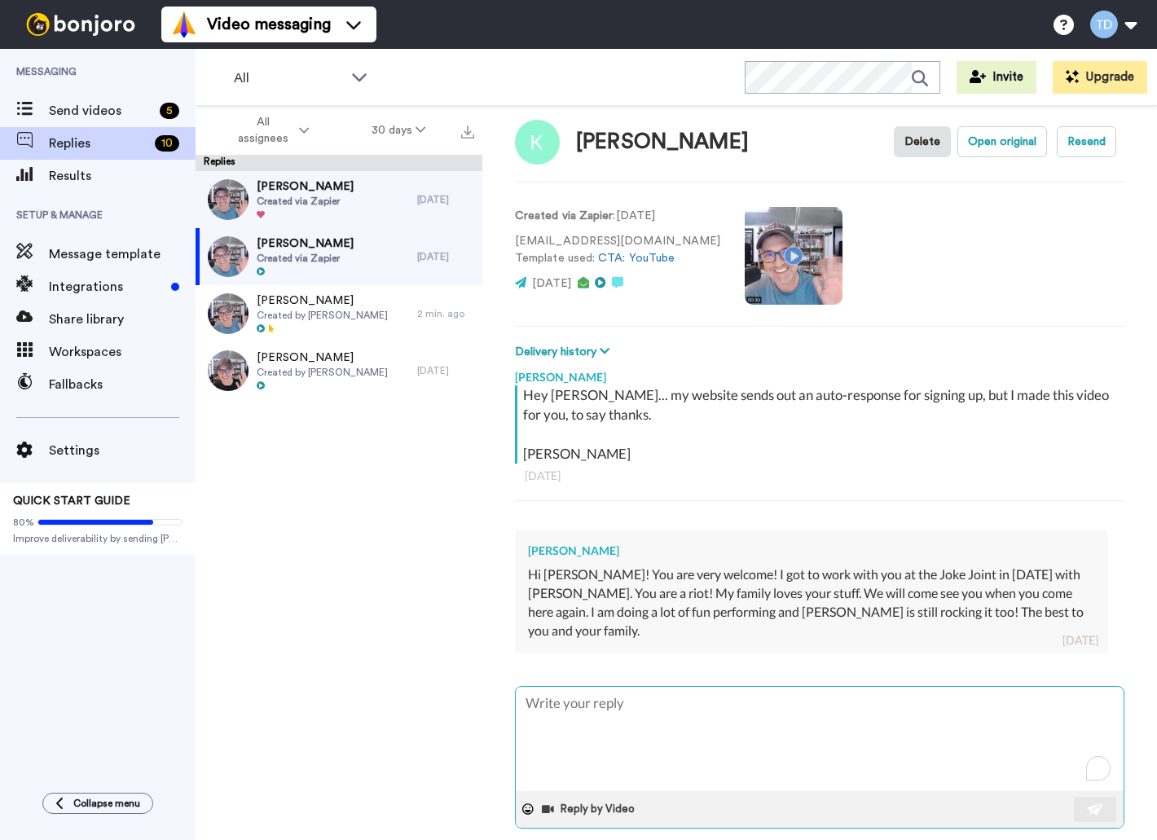
type textarea "x"
type textarea "H"
type textarea "x"
type textarea "He"
type textarea "x"
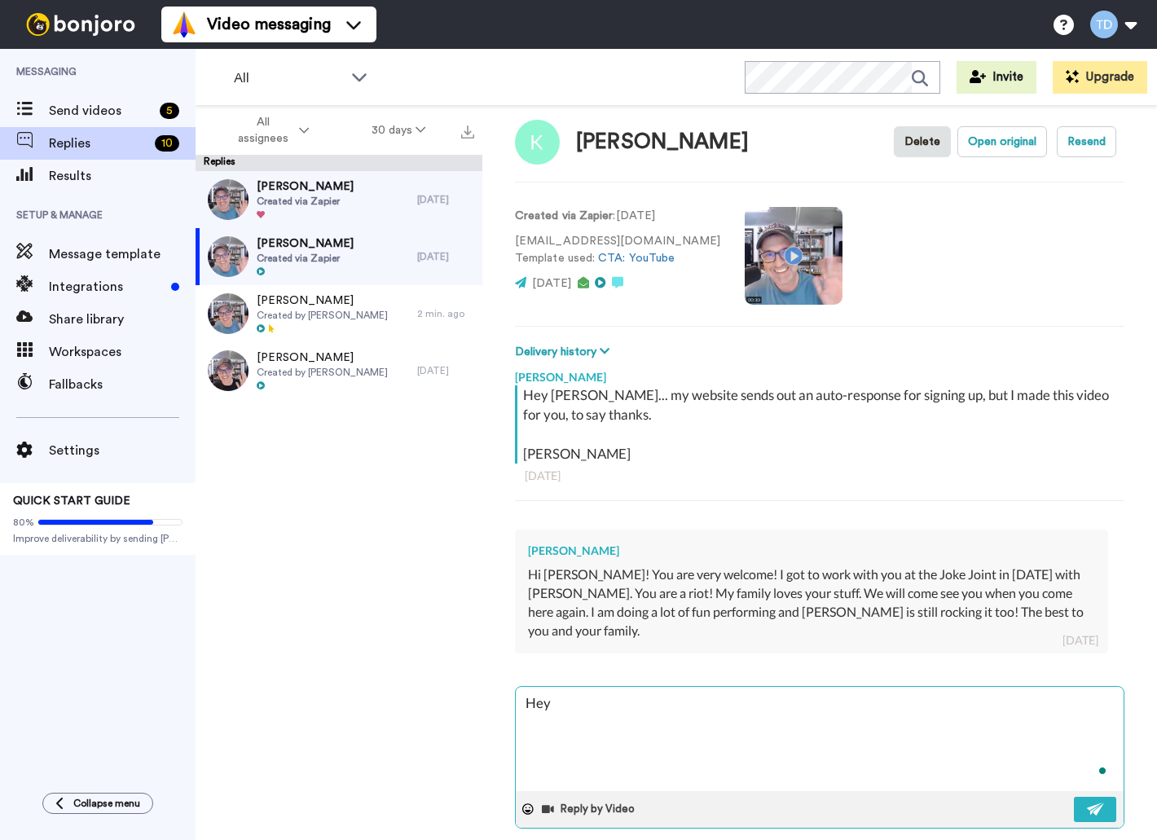
type textarea "Hey"
type textarea "x"
type textarea "Hey K"
type textarea "x"
type textarea "Hey Ka"
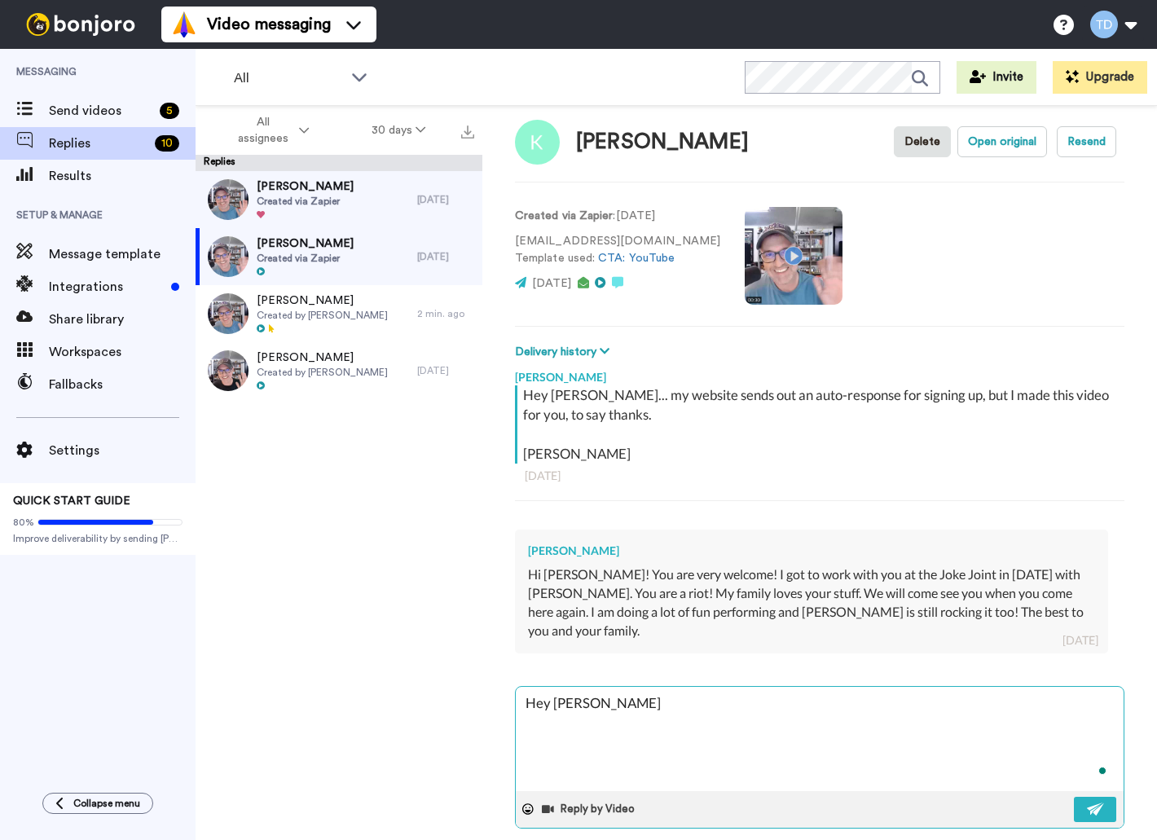
type textarea "x"
type textarea "Hey Kar"
type textarea "x"
type textarea "Hey Kare"
type textarea "x"
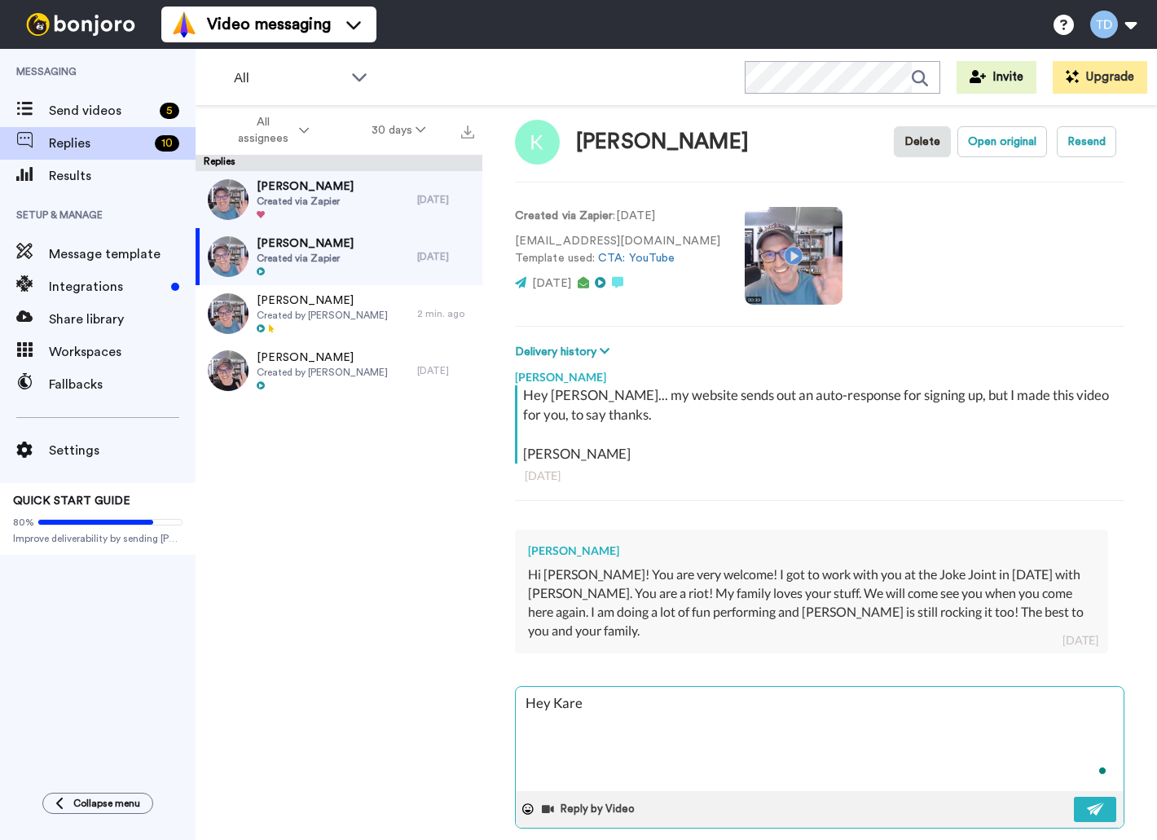
type textarea "Hey Karen"
type textarea "x"
type textarea "Hey Karen."
type textarea "x"
type textarea "Hey Karen.."
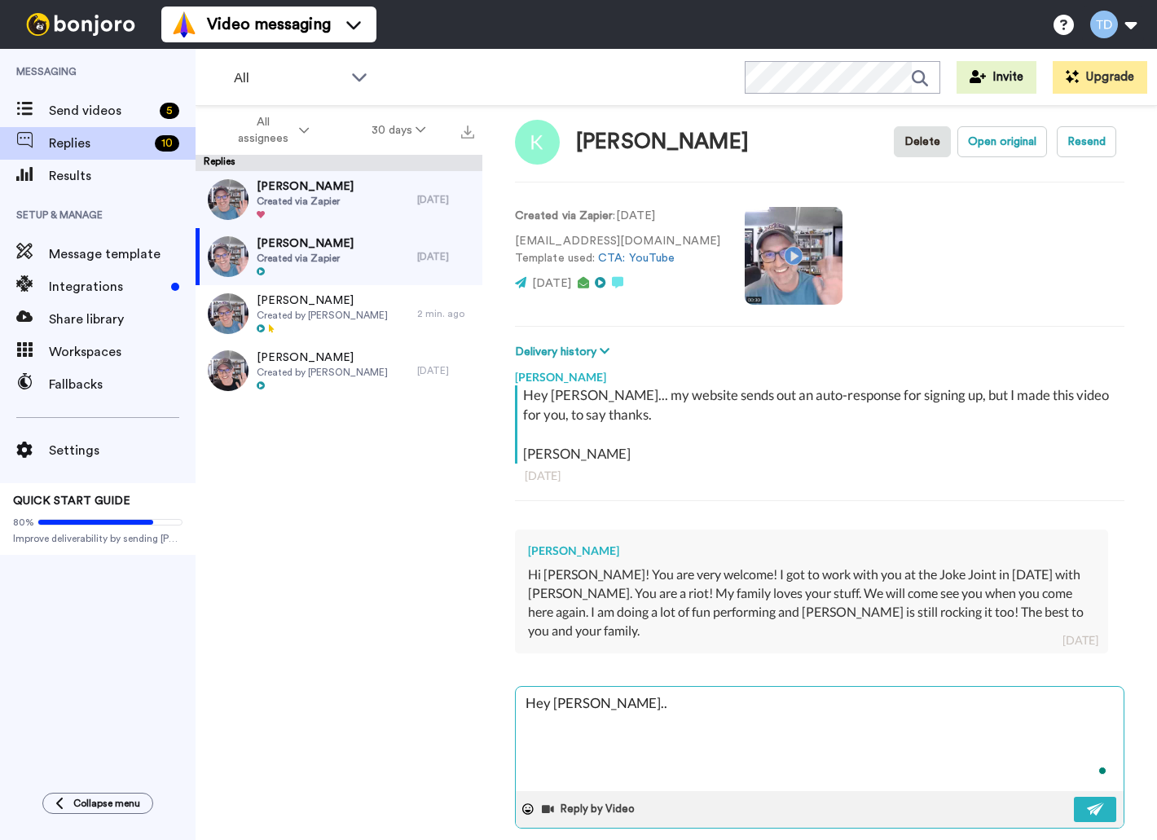
type textarea "x"
type textarea "Hey Karen..."
type textarea "x"
type textarea "Hey Karen..."
type textarea "x"
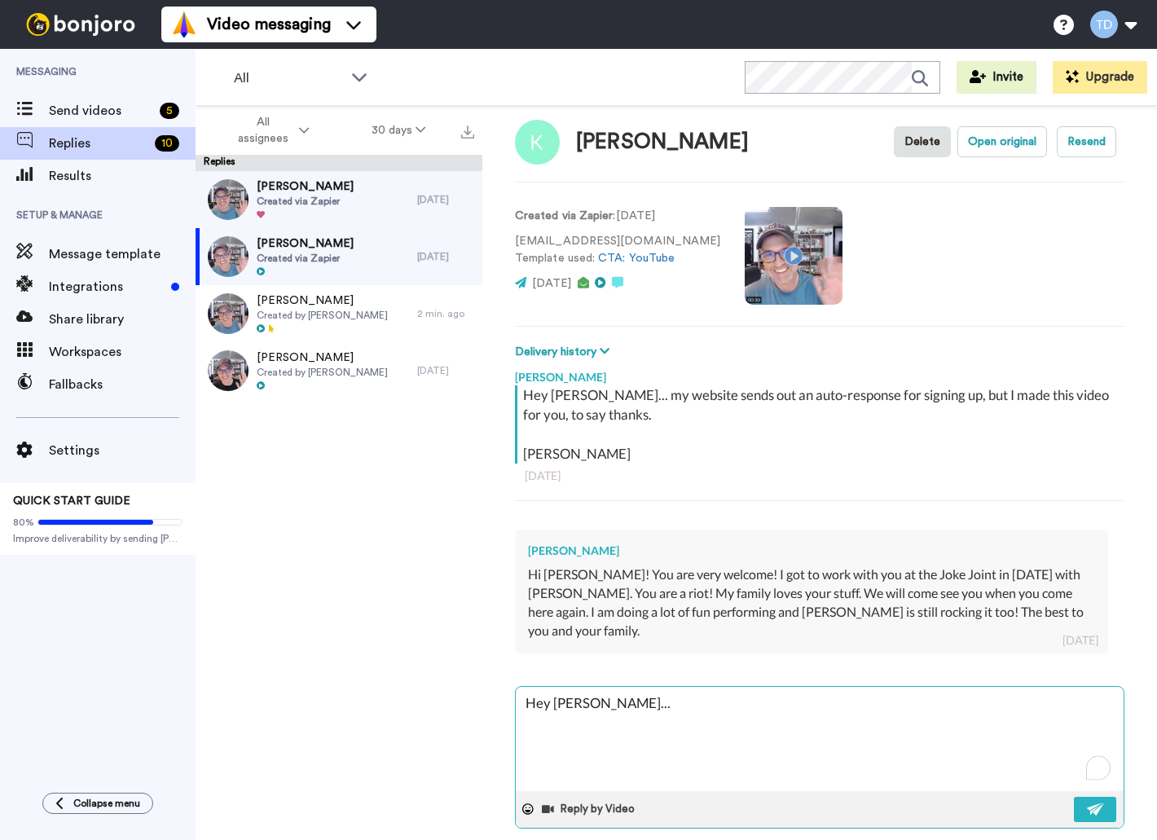
type textarea "Hey Karen... w"
type textarea "x"
type textarea "Hey Karen... wow"
type textarea "x"
type textarea "Hey Karen... wow."
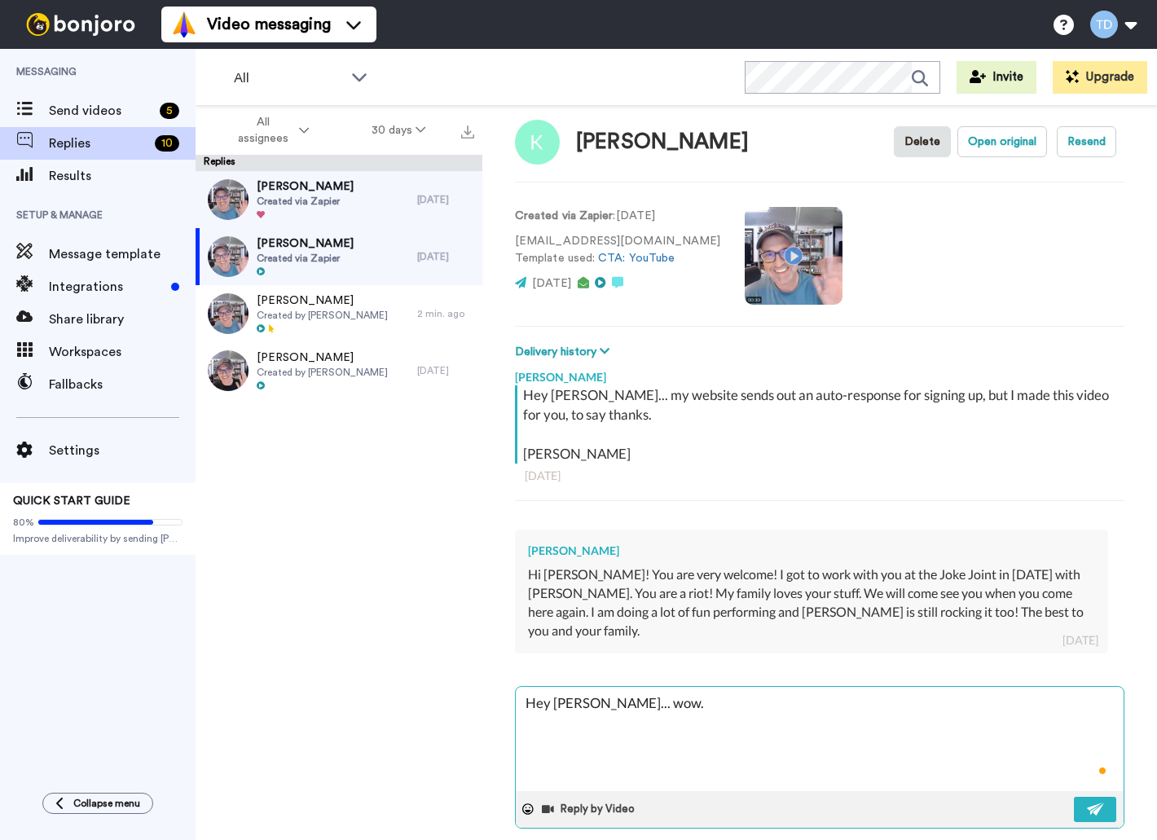
type textarea "x"
type textarea "Hey Karen... wow"
type textarea "x"
type textarea "Hey Karen... wow,"
type textarea "x"
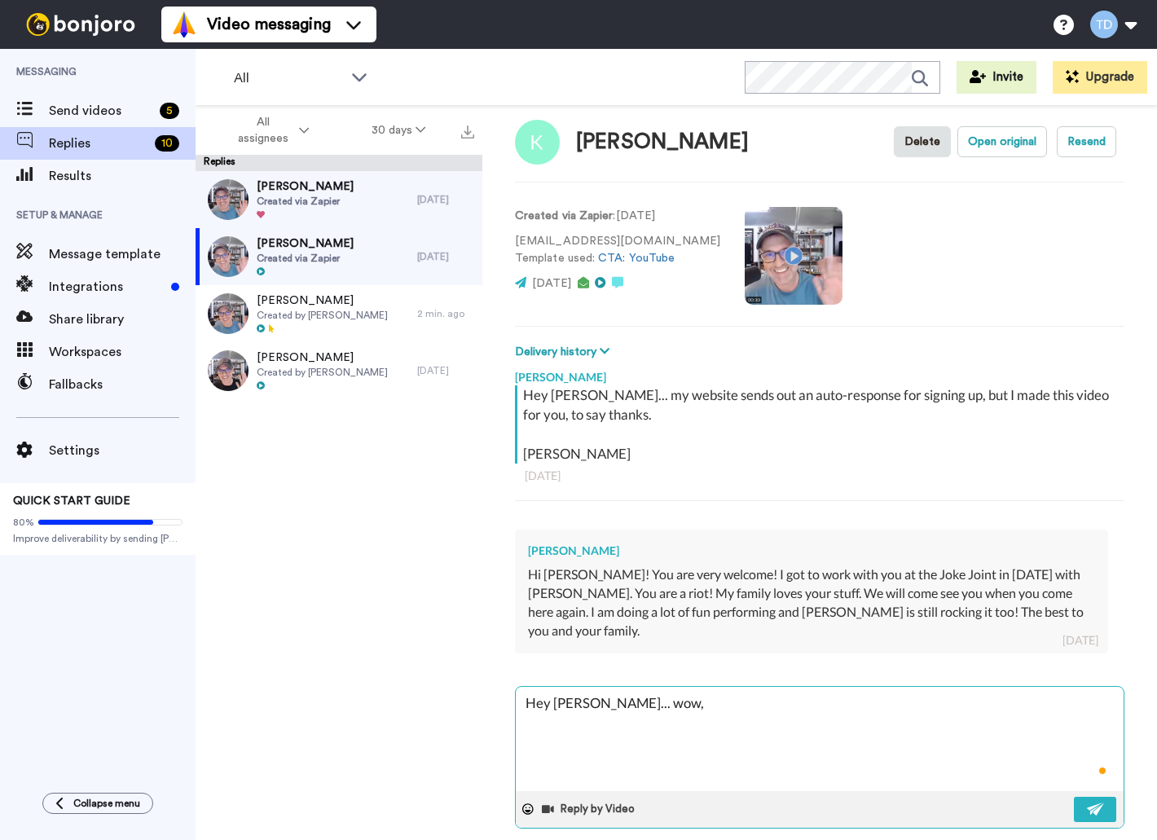
type textarea "Hey Karen... wow,"
type textarea "x"
type textarea "Hey Karen... wow, t"
type textarea "x"
type textarea "Hey Karen... wow, th"
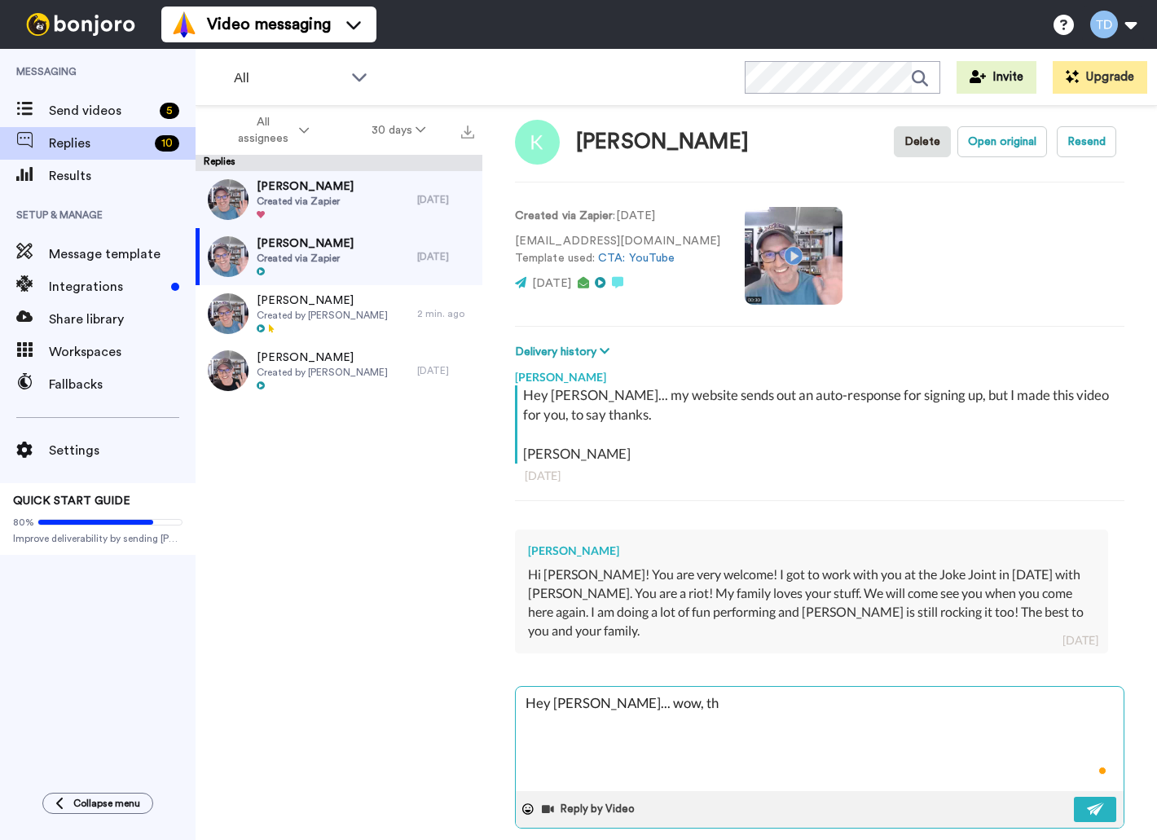
type textarea "x"
type textarea "Hey Karen... wow, tha"
type textarea "x"
type textarea "Hey Karen... wow, that"
type textarea "x"
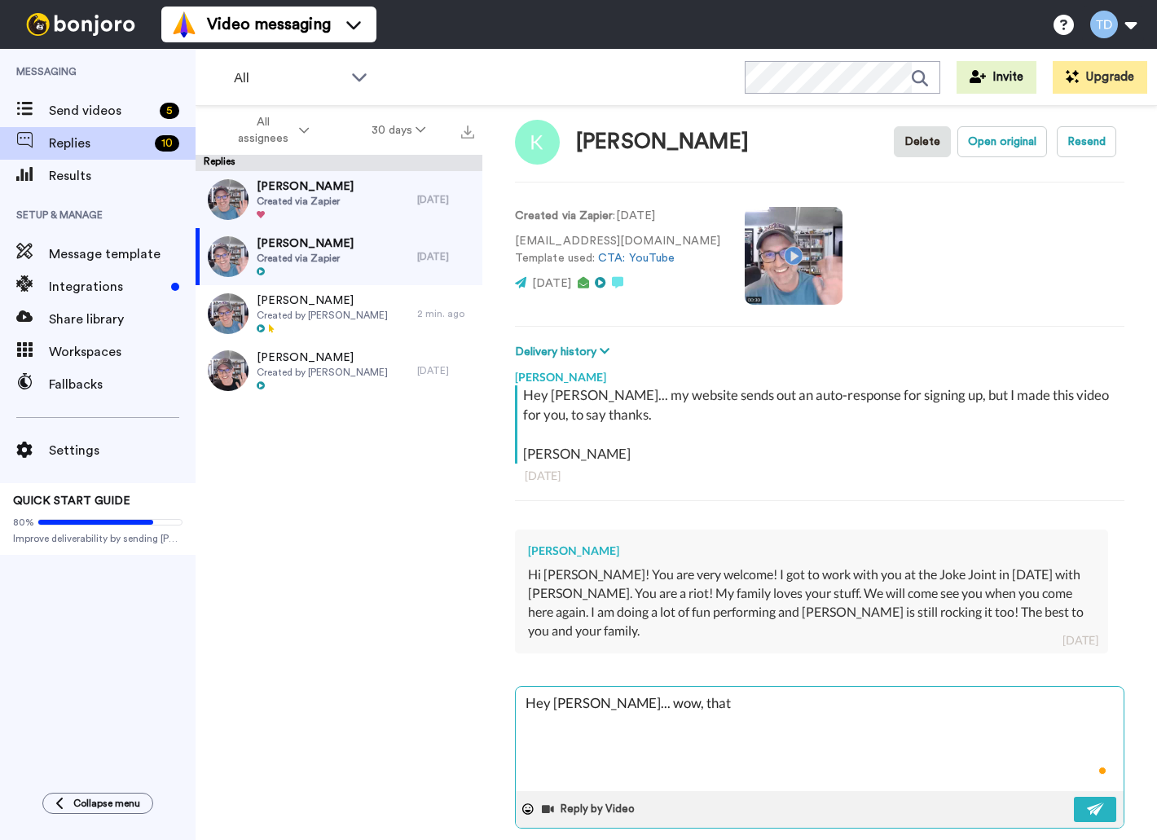
type textarea "Hey Karen... wow, that'"
type textarea "x"
type textarea "Hey Karen... wow, that's"
type textarea "x"
type textarea "Hey Karen... wow, that's"
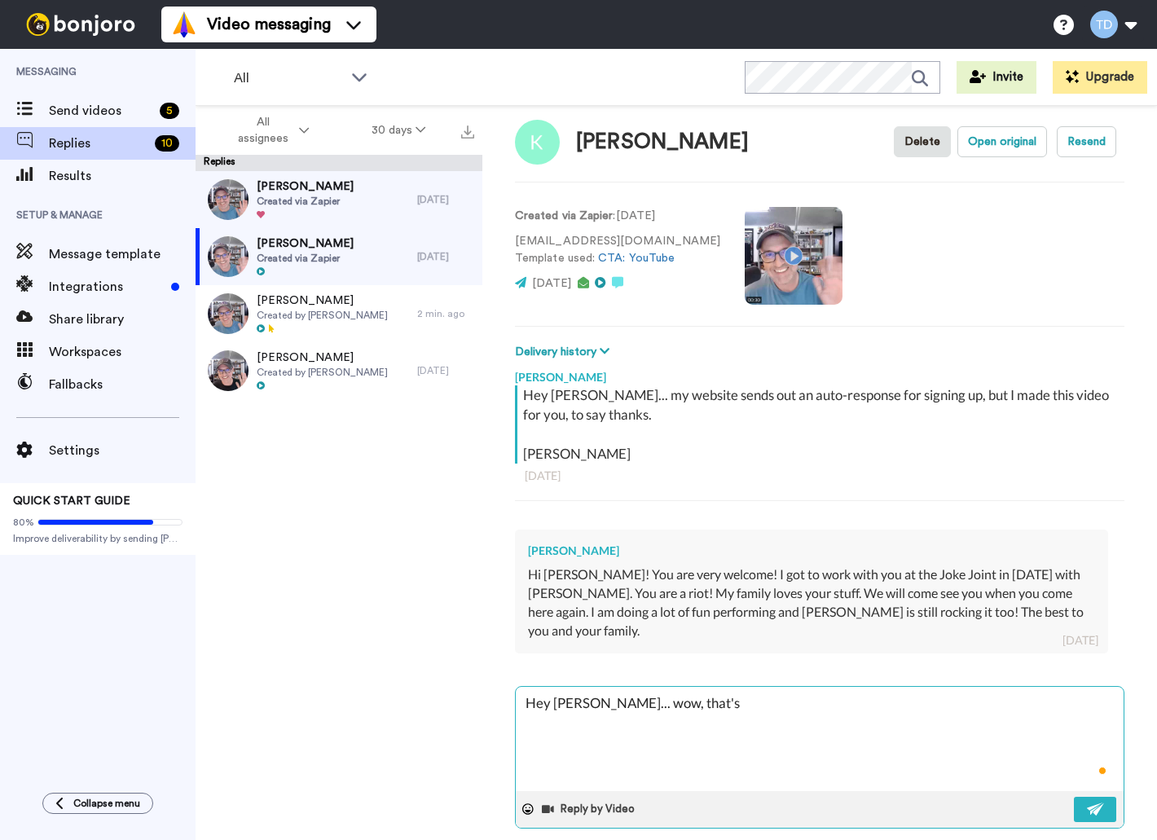
type textarea "x"
type textarea "Hey Karen... wow, that's a"
type textarea "x"
type textarea "Hey Karen... wow, that's a"
type textarea "x"
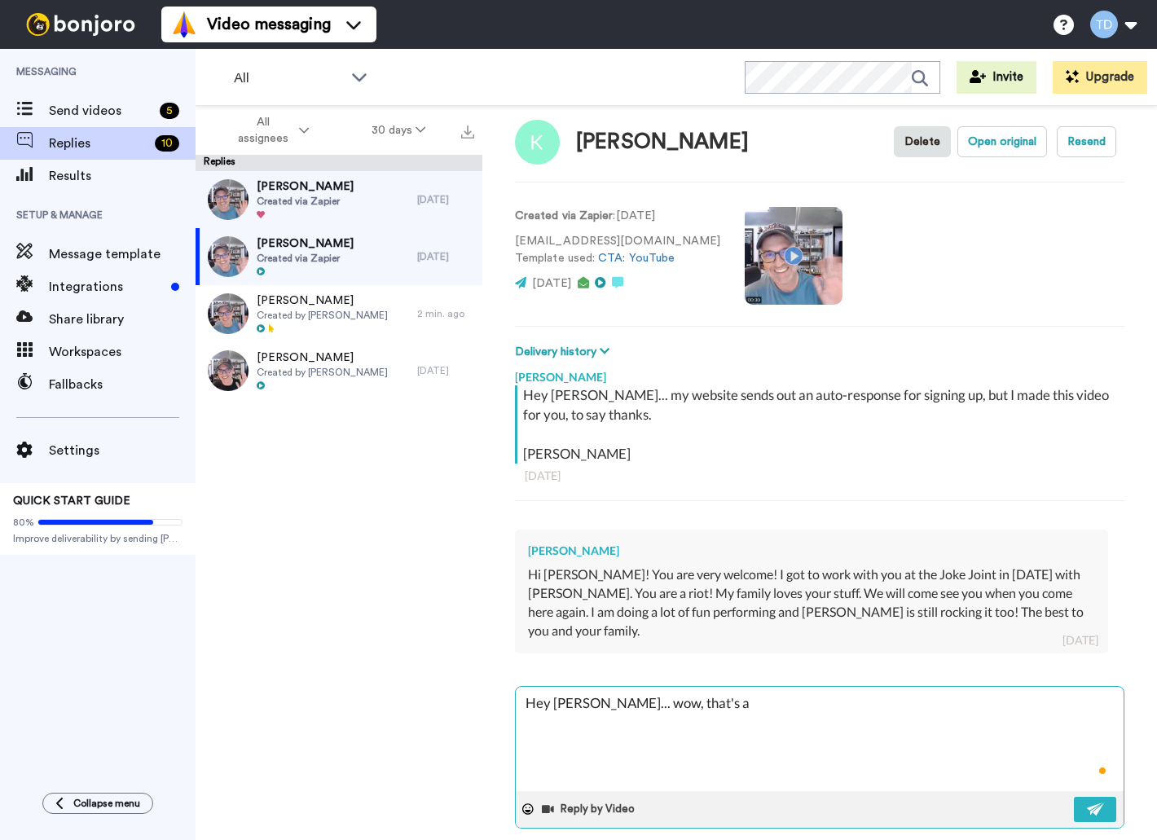
type textarea "Hey Karen... wow, that's a b"
type textarea "x"
type textarea "Hey Karen... wow, that's a bla"
type textarea "x"
type textarea "Hey Karen... wow, that's a blas"
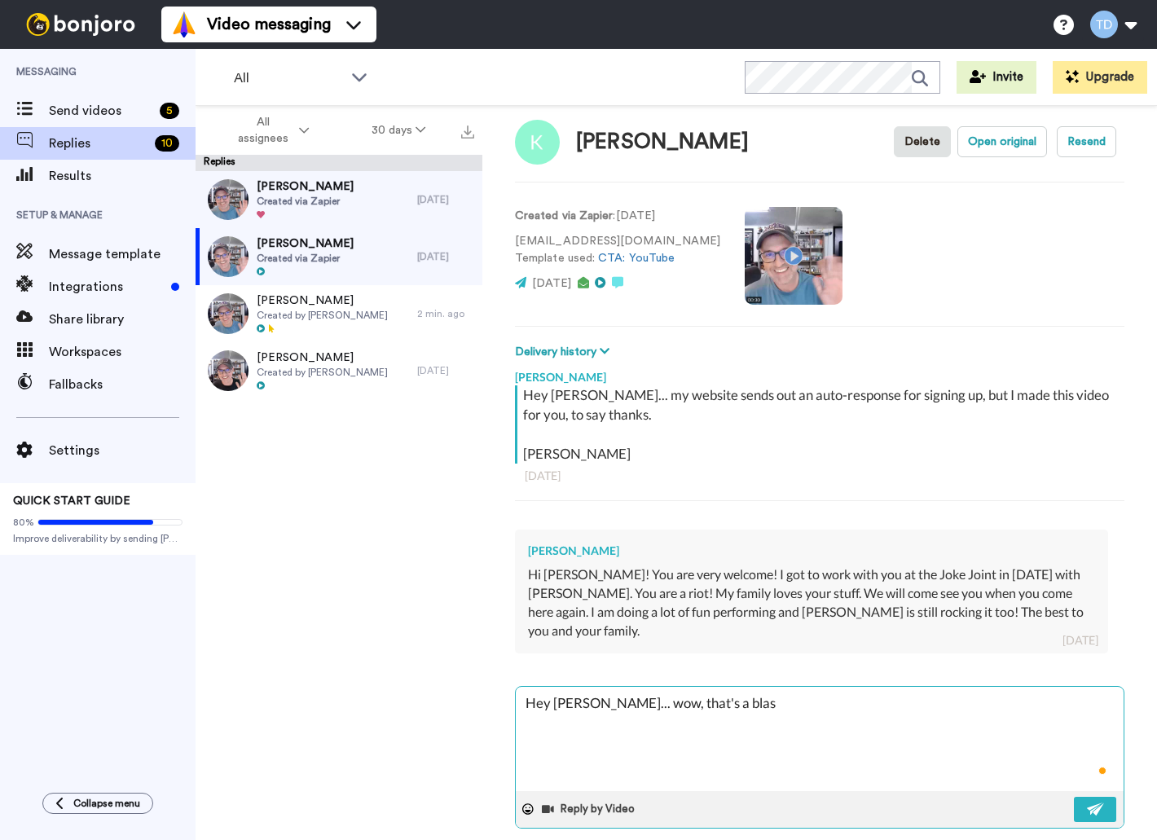
type textarea "x"
type textarea "Hey Karen... wow, that's a blast"
type textarea "x"
type textarea "Hey Karen... wow, that's a blast"
type textarea "x"
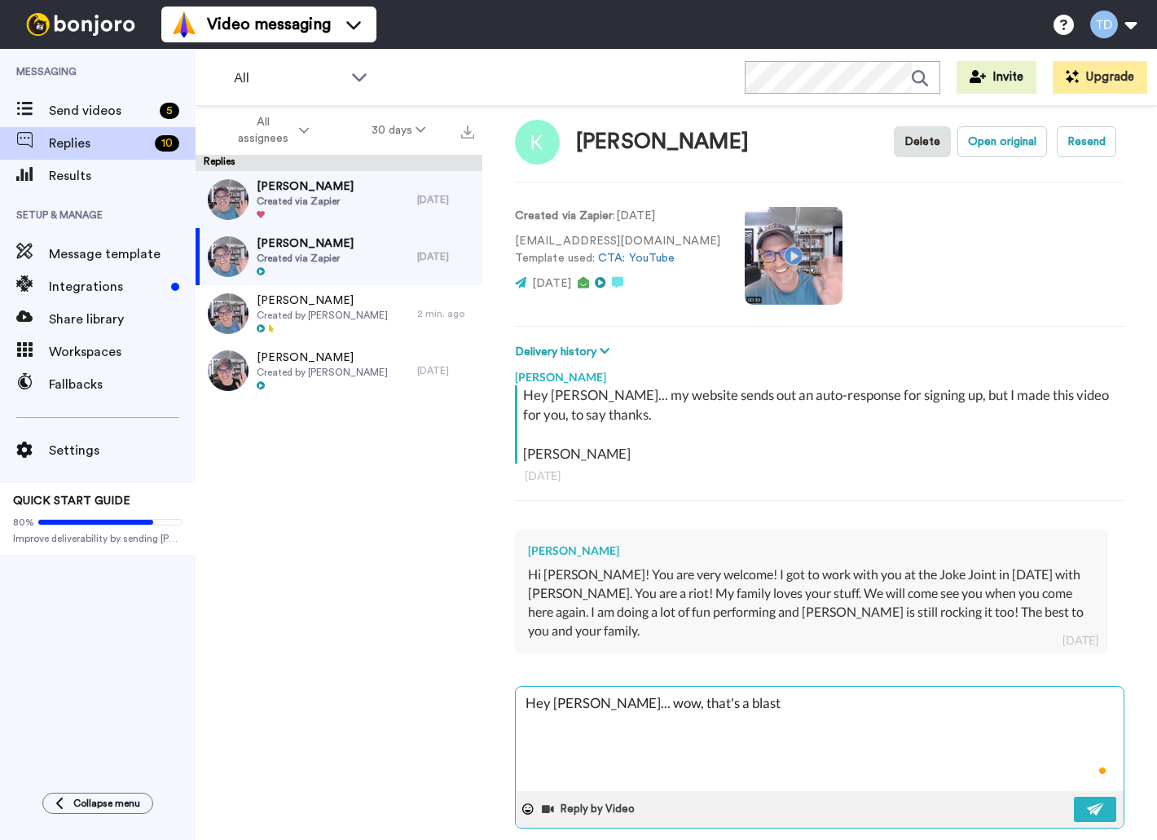
type textarea "Hey Karen... wow, that's a blast f"
type textarea "x"
type textarea "Hey Karen... wow, that's a blast fr"
type textarea "x"
type textarea "Hey Karen... wow, that's a blast fro"
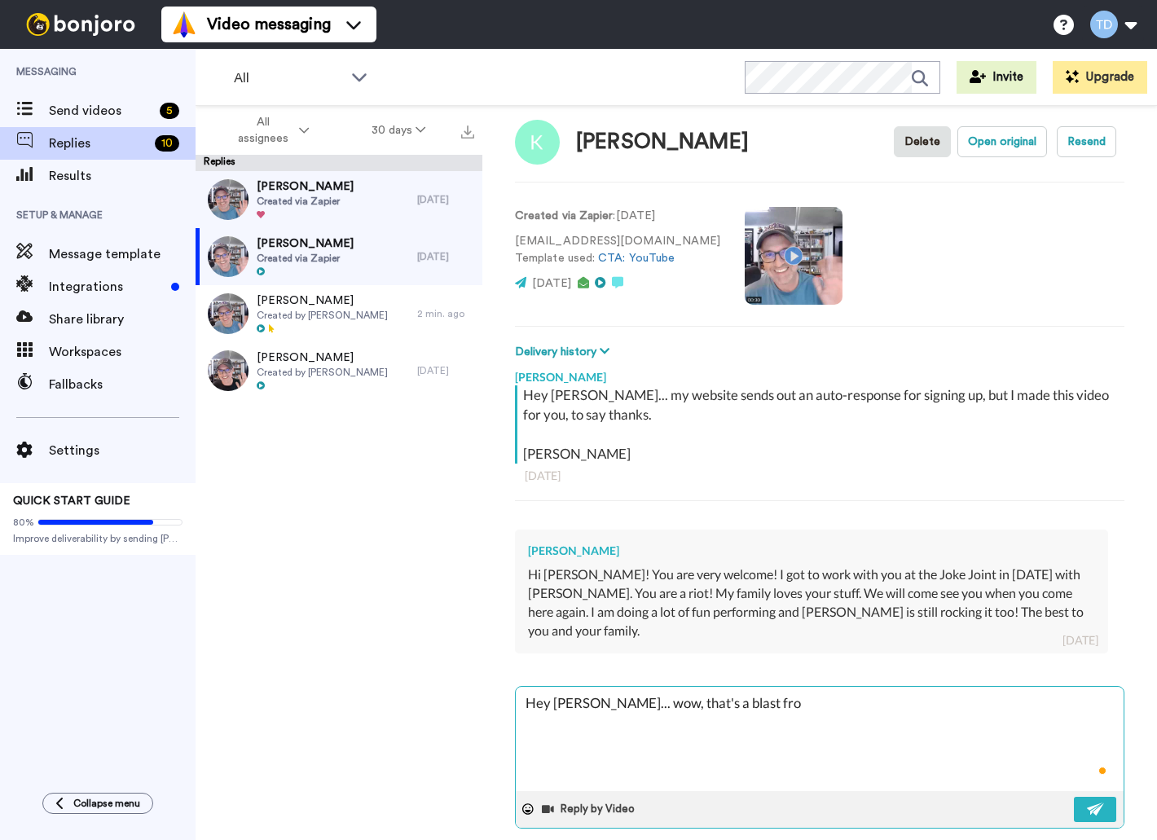
type textarea "x"
type textarea "Hey Karen... wow, that's a blast from"
type textarea "x"
type textarea "Hey Karen... wow, that's a blast from"
type textarea "x"
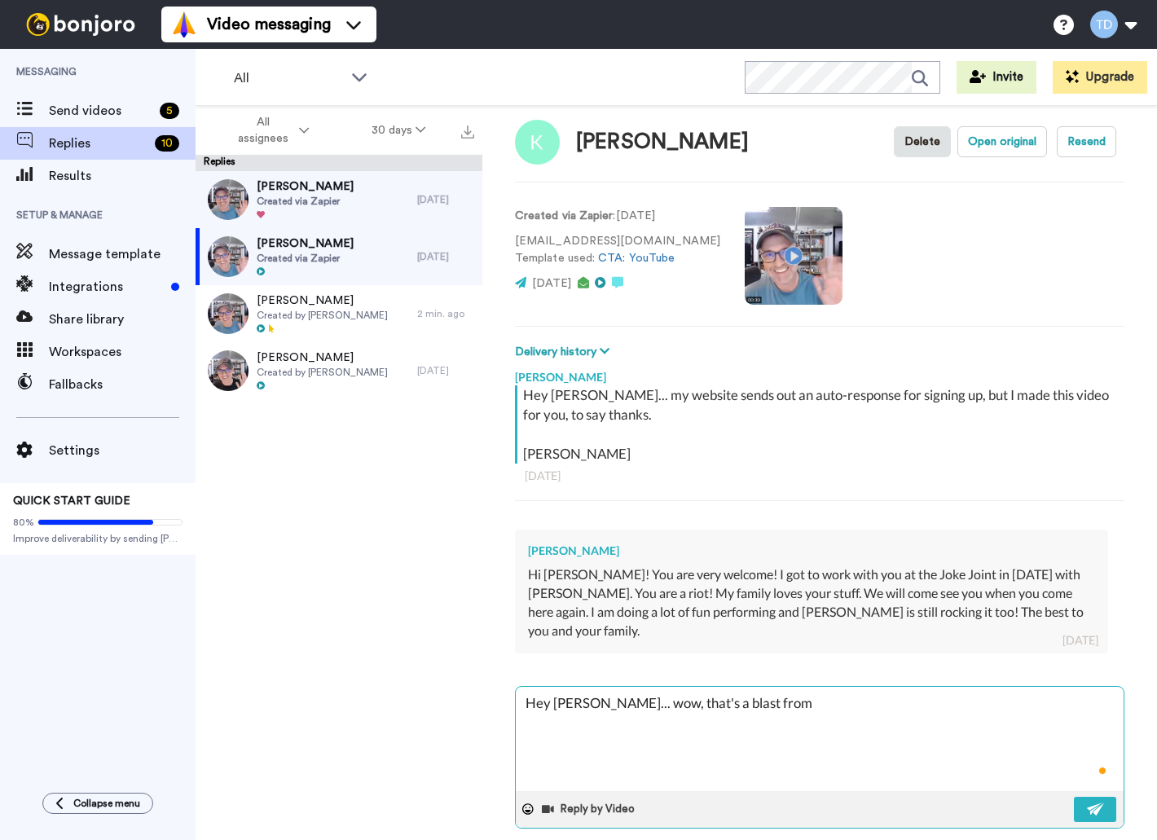
type textarea "Hey Karen... wow, that's a blast from t"
type textarea "x"
type textarea "Hey Karen... wow, that's a blast from th"
type textarea "x"
type textarea "Hey Karen... wow, that's a blast from the"
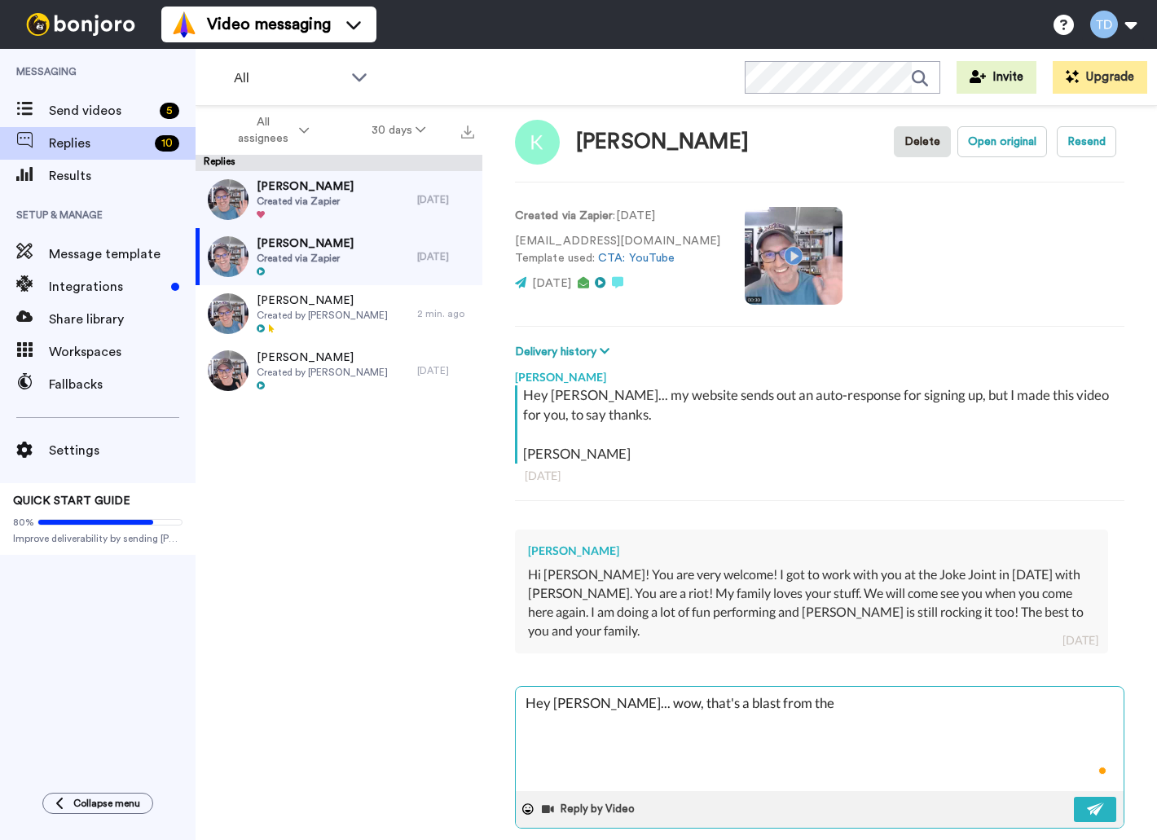
type textarea "x"
type textarea "Hey Karen... wow, that's a blast from the"
type textarea "x"
type textarea "Hey Karen... wow, that's a blast from the b"
type textarea "x"
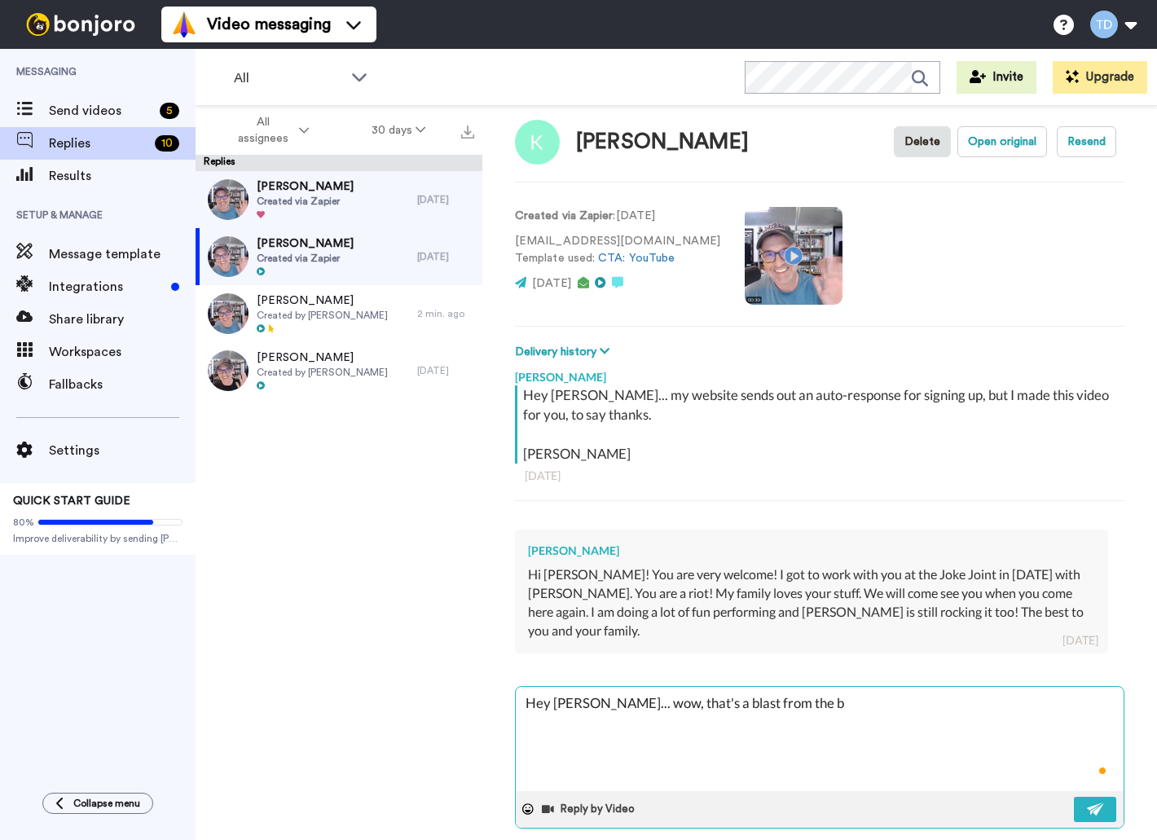
type textarea "Hey Karen... wow, that's a blast from the"
type textarea "x"
type textarea "Hey Karen... wow, that's a blast from the p"
type textarea "x"
type textarea "Hey Karen... wow, that's a blast from the pa"
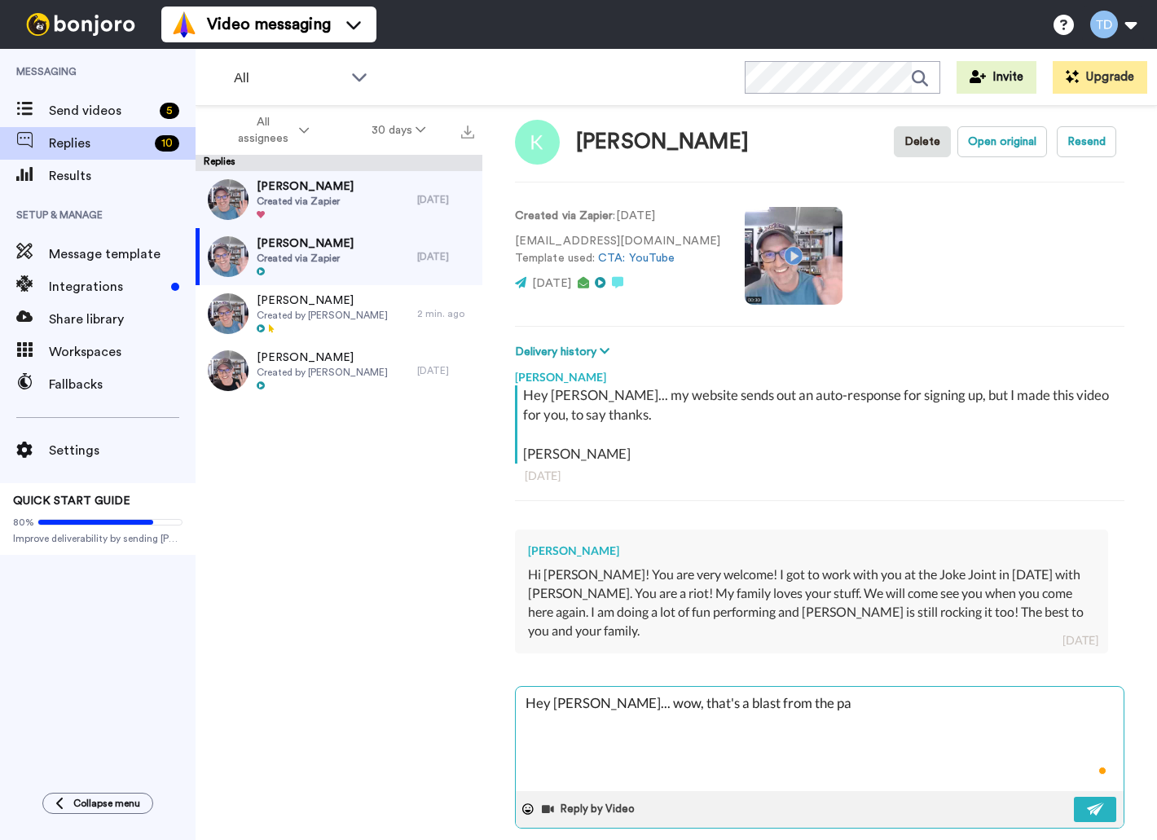
type textarea "x"
type textarea "Hey Karen... wow, that's a blast from the pas"
type textarea "x"
type textarea "Hey Karen... wow, that's a blast from the past"
type textarea "x"
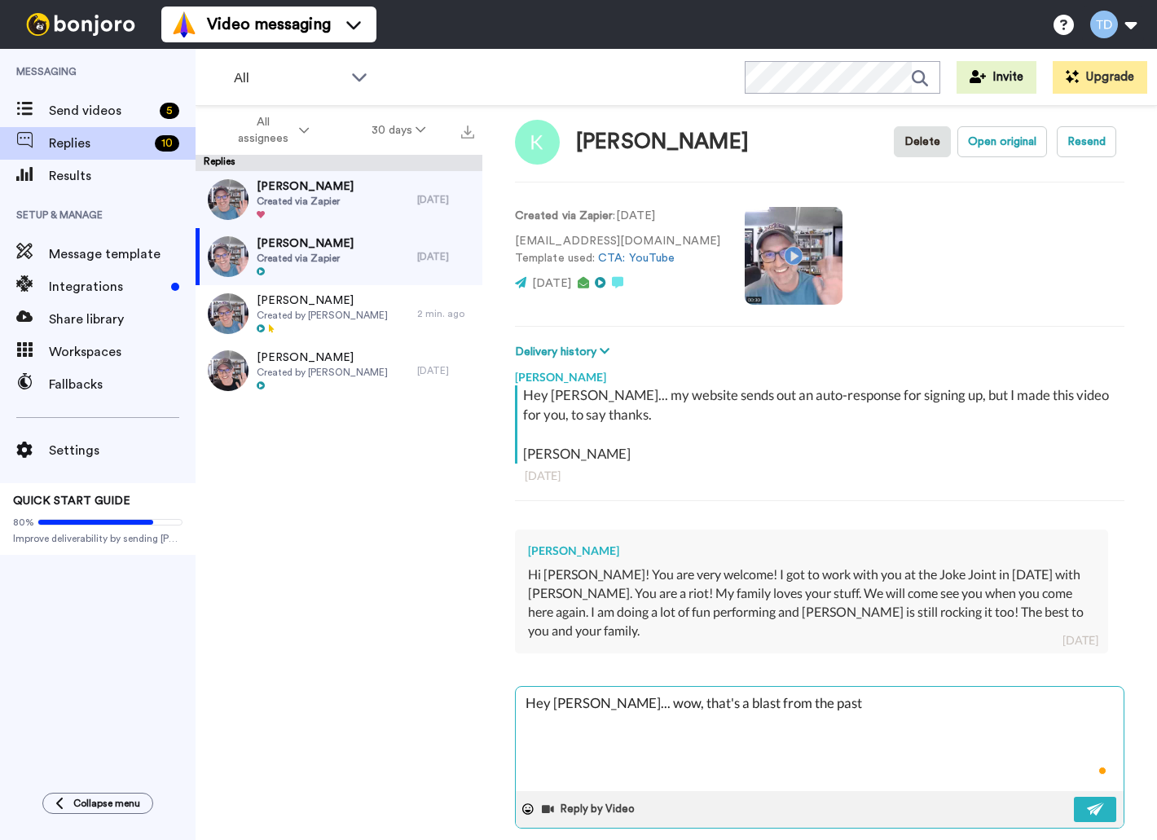
type textarea "Hey Karen... wow, that's a blast from the past."
type textarea "x"
type textarea "Hey Karen... wow, that's a blast from the past."
type textarea "x"
type textarea "Hey Karen... wow, that's a blast from the past."
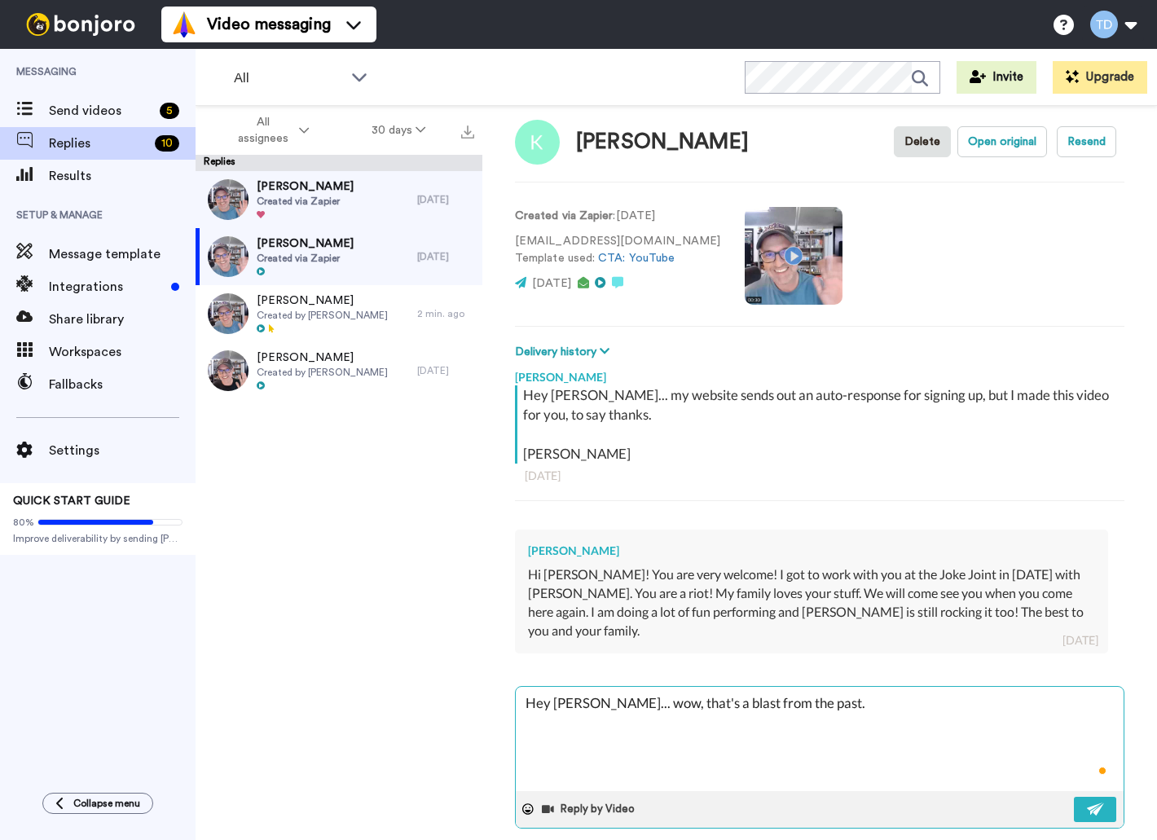
type textarea "x"
type textarea "Hey Karen... wow, that's a blast from the past. I"
type textarea "x"
type textarea "Hey Karen... wow, that's a blast from the past. I"
type textarea "x"
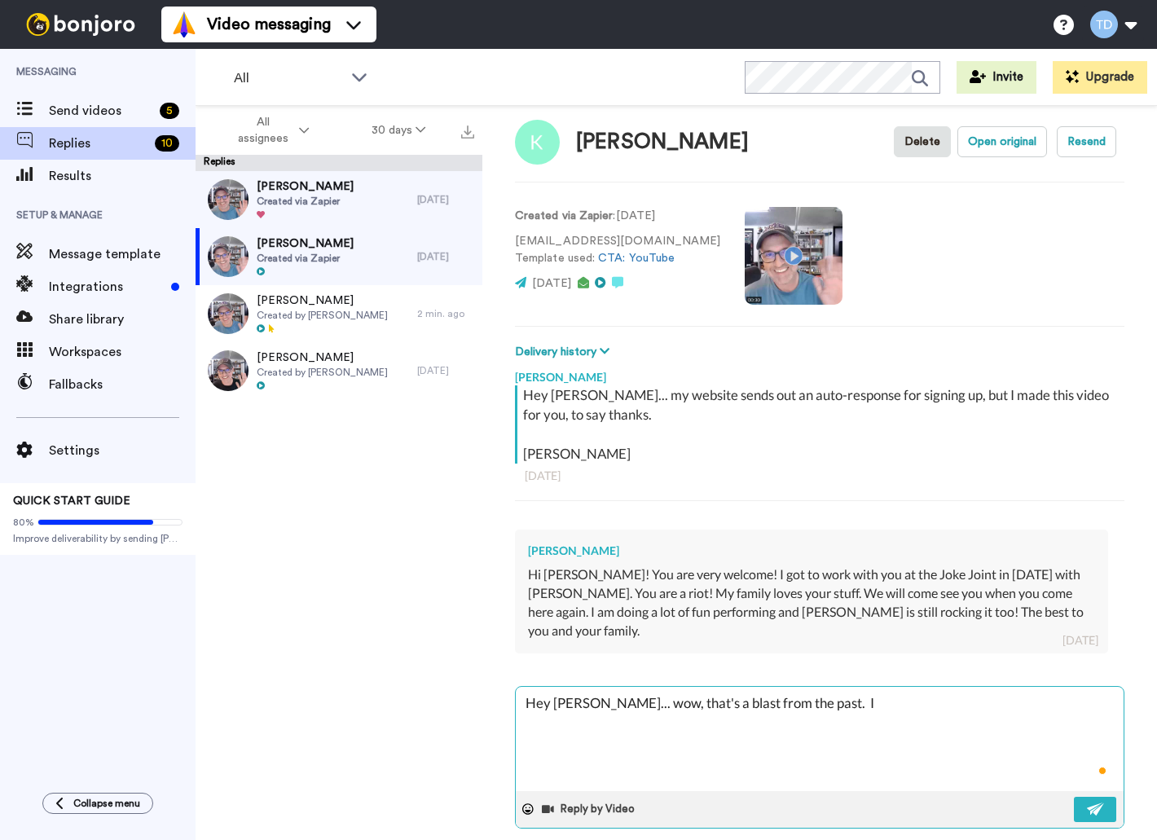
type textarea "Hey Karen... wow, that's a blast from the past. I l"
type textarea "x"
type textarea "Hey Karen... wow, that's a blast from the past. I lo"
type textarea "x"
type textarea "Hey Karen... wow, that's a blast from the past. I lov"
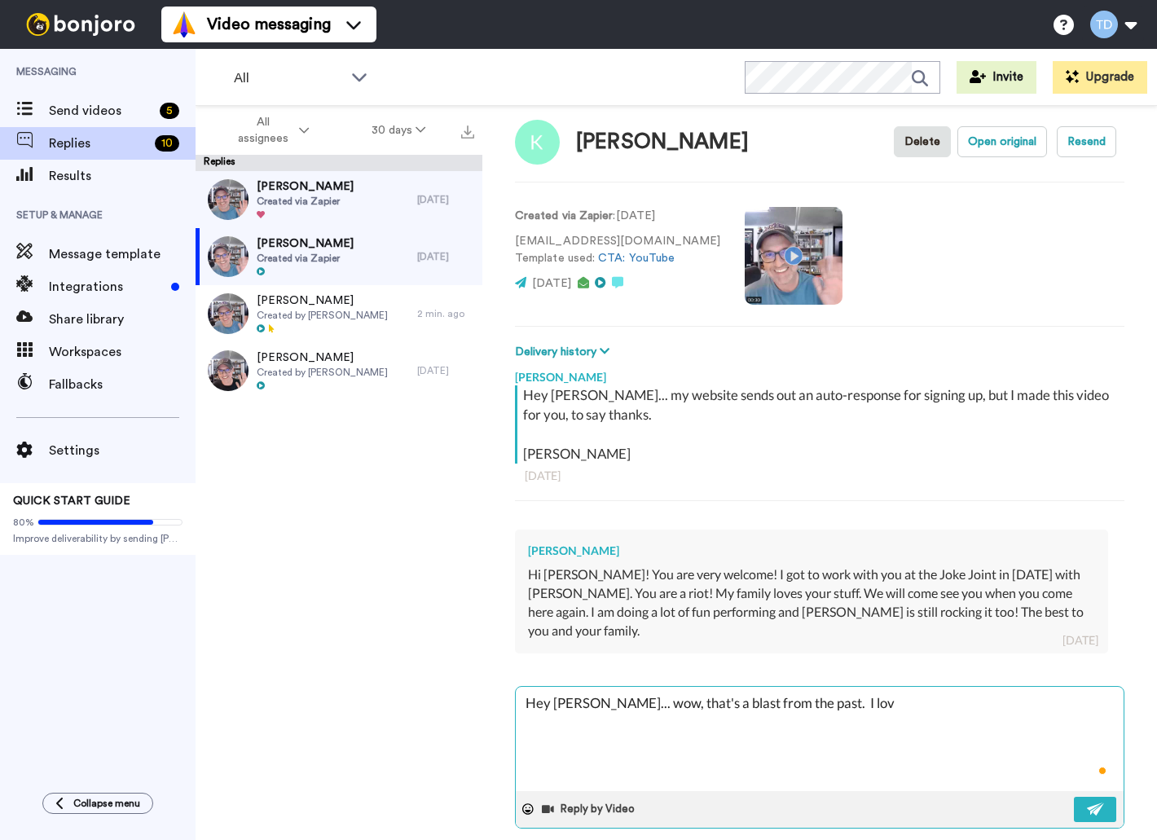
type textarea "x"
type textarea "Hey Karen... wow, that's a blast from the past. I love"
type textarea "x"
type textarea "Hey Karen... wow, that's a blast from the past. I loved"
type textarea "x"
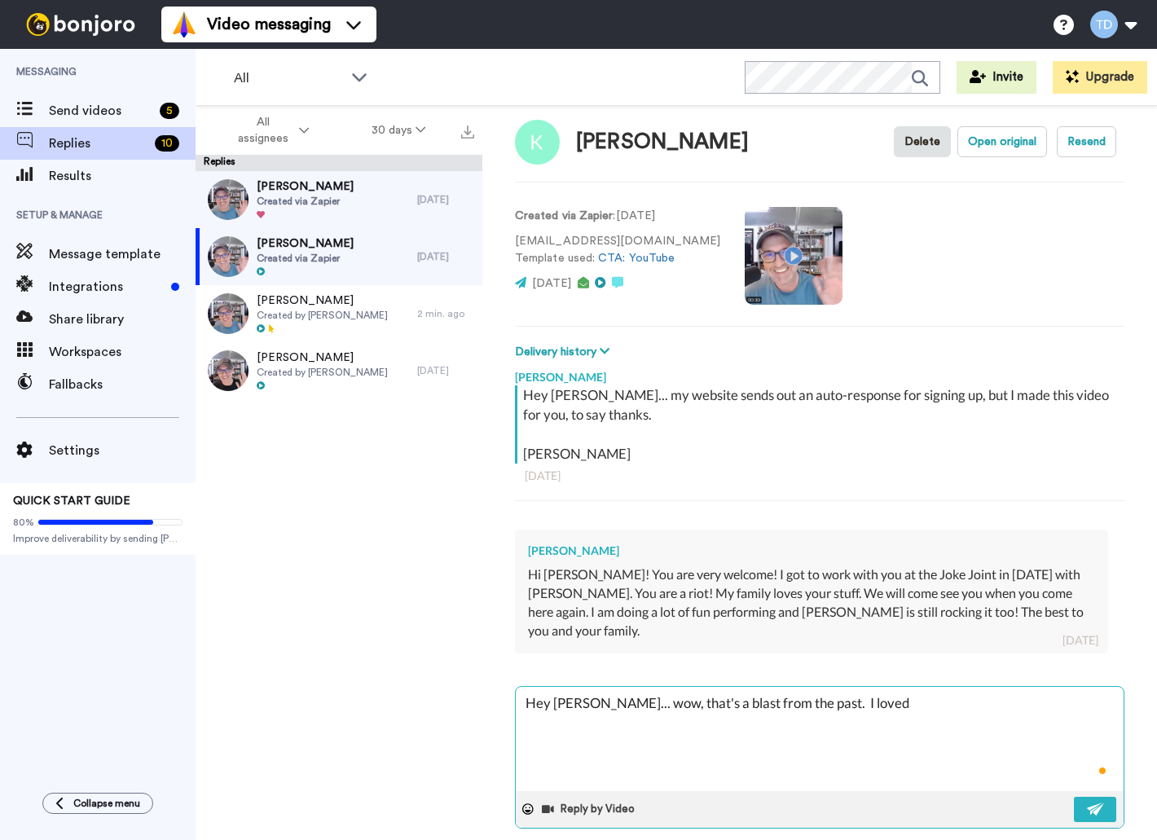
type textarea "Hey Karen... wow, that's a blast from the past. I loved"
type textarea "x"
type textarea "Hey Karen... wow, that's a blast from the past. I loved t"
type textarea "x"
type textarea "Hey Karen... wow, that's a blast from the past. I loved th"
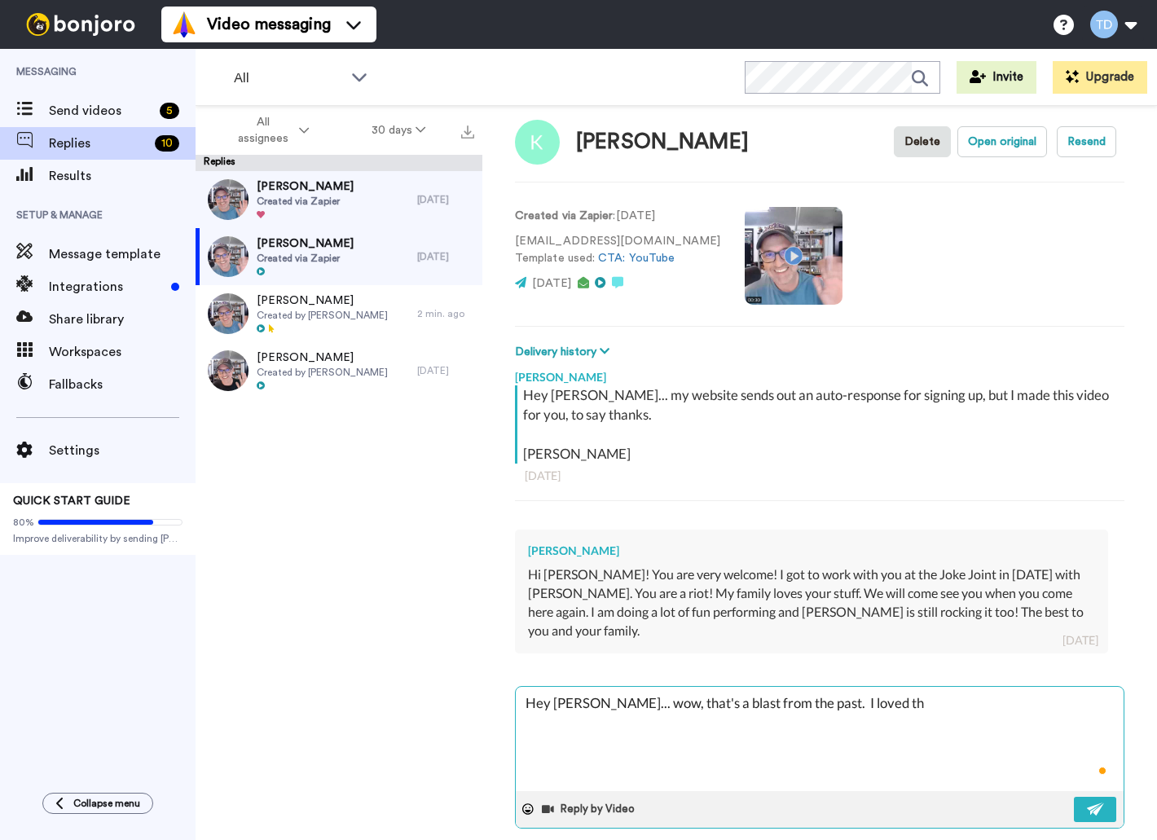
type textarea "x"
type textarea "Hey Karen... wow, that's a blast from the past. I loved the"
type textarea "x"
type textarea "Hey Karen... wow, that's a blast from the past. I loved the"
type textarea "x"
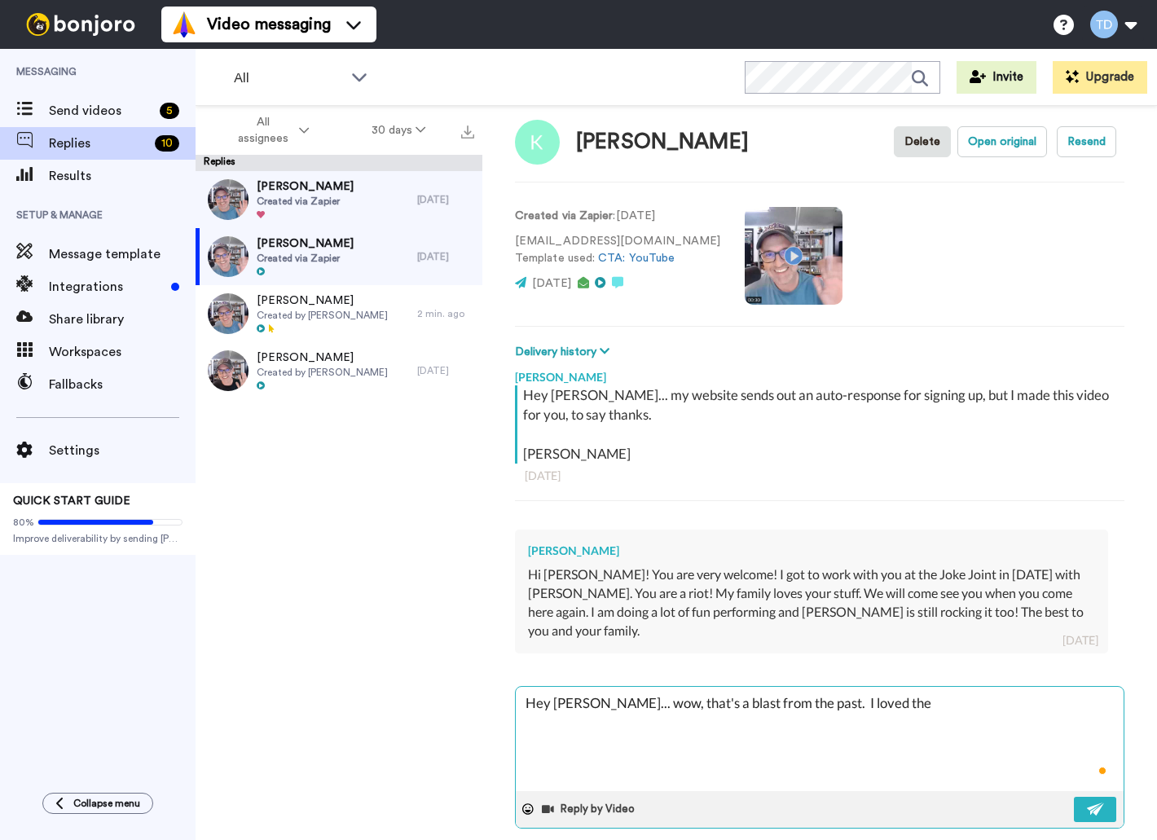
type textarea "Hey Karen... wow, that's a blast from the past. I loved the J"
type textarea "x"
type textarea "Hey Karen... wow, that's a blast from the past. I loved the Jo"
type textarea "x"
type textarea "Hey Karen... wow, that's a blast from the past. I loved the Jok"
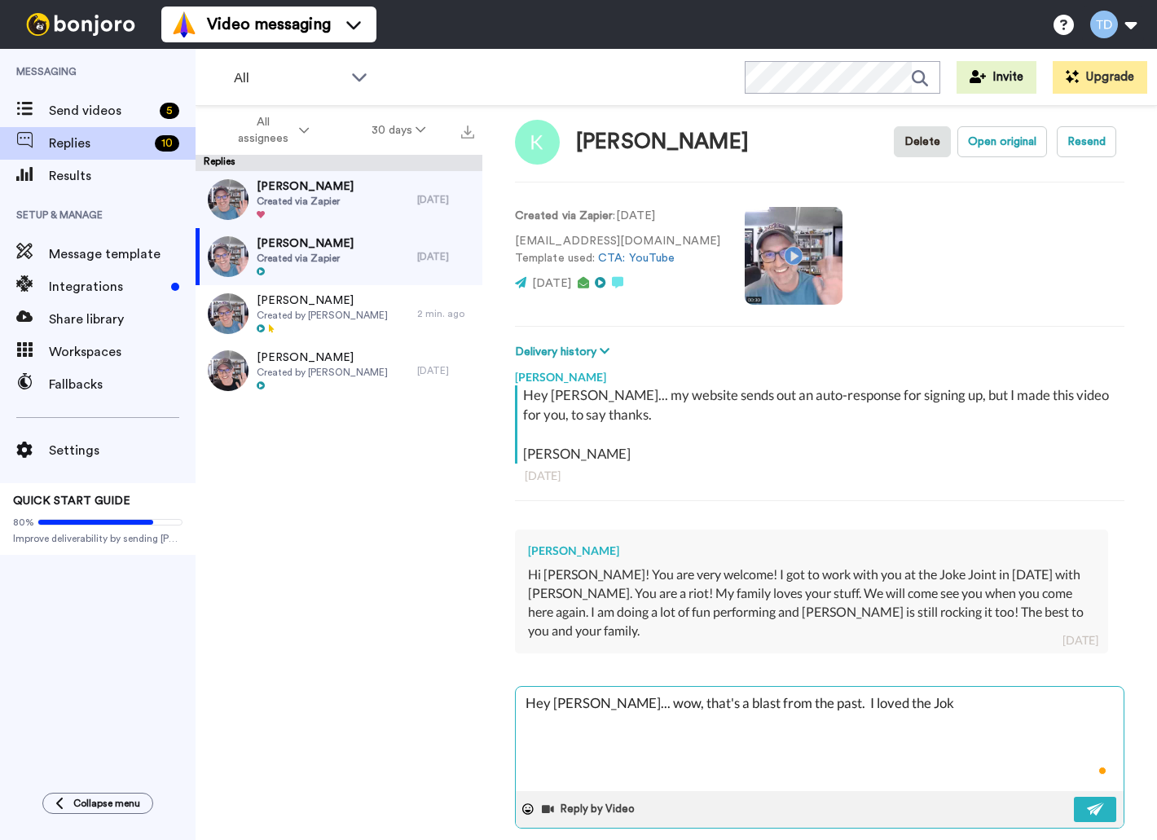
type textarea "x"
type textarea "Hey Karen... wow, that's a blast from the past. I loved the Joke"
type textarea "x"
type textarea "Hey Karen... wow, that's a blast from the past. I loved the Joke"
type textarea "x"
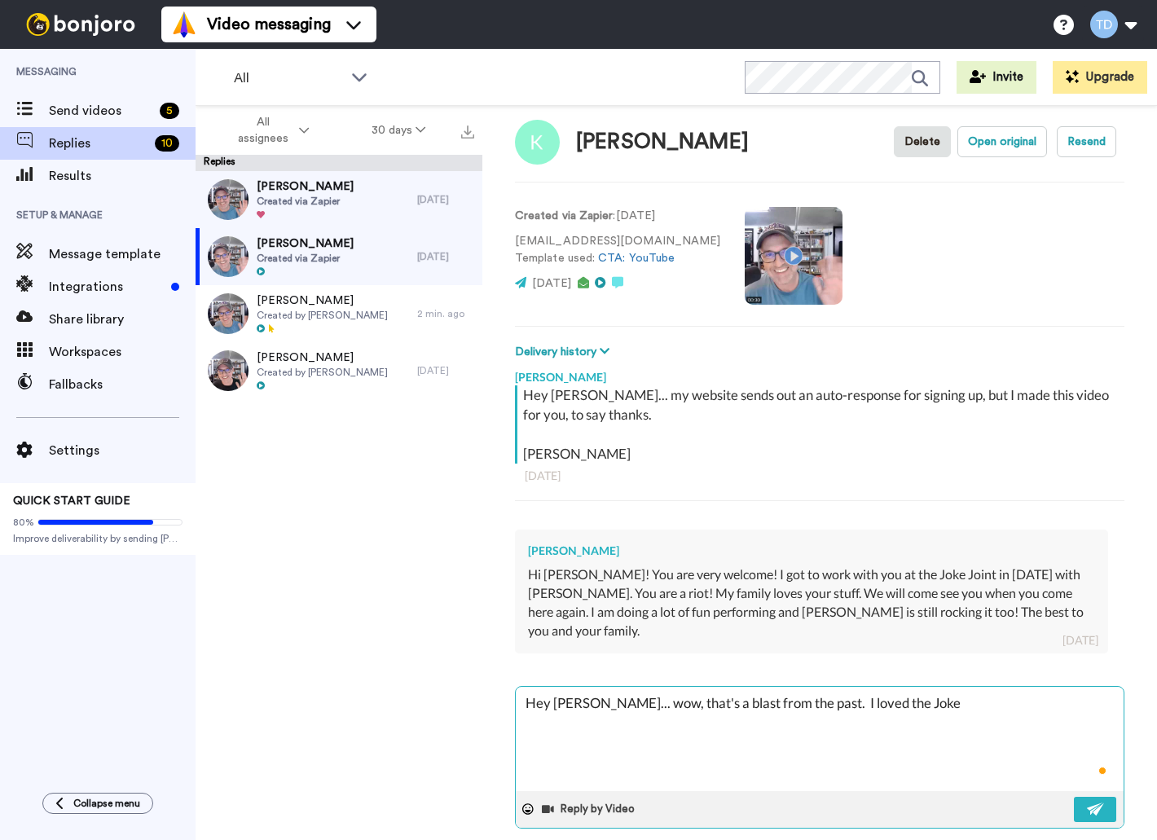
type textarea "Hey Karen... wow, that's a blast from the past. I loved the Joke J"
type textarea "x"
type textarea "Hey Karen... wow, that's a blast from the past. I loved the Joke Jo"
type textarea "x"
type textarea "Hey Karen... wow, that's a blast from the past. I loved the Joke Joi"
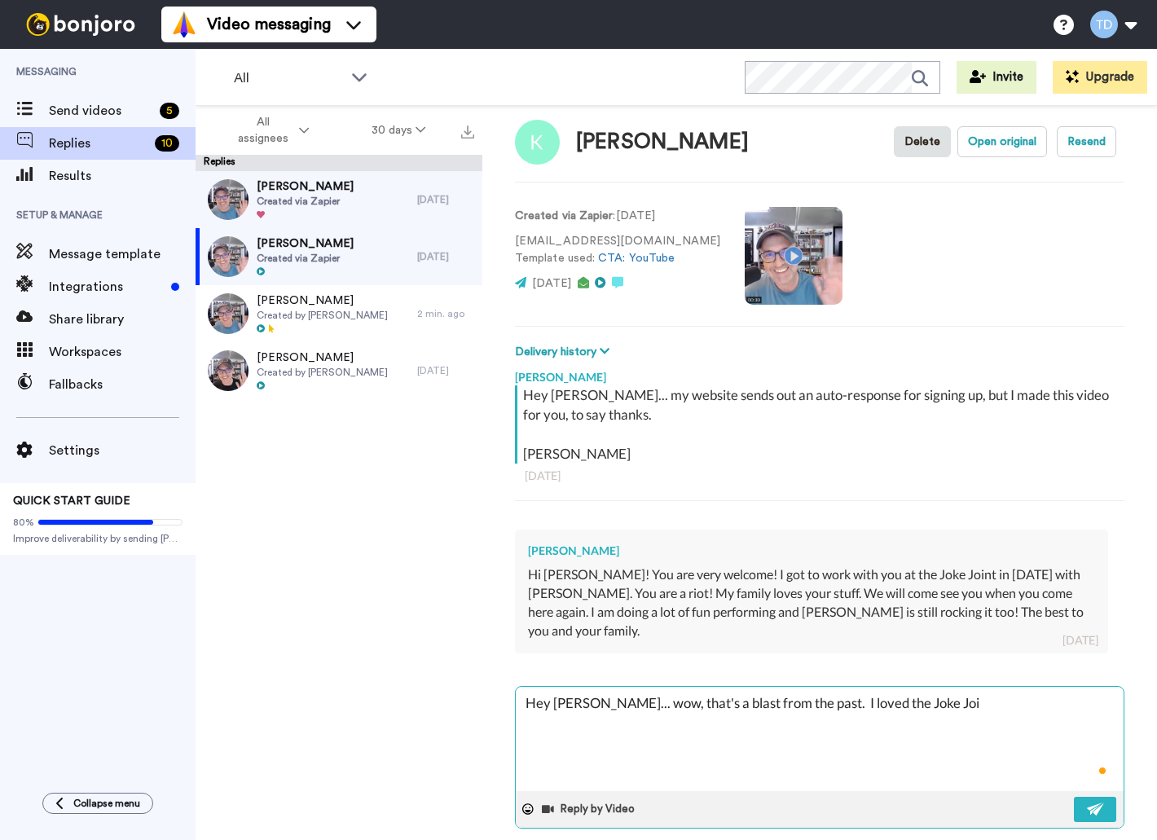
type textarea "x"
type textarea "Hey Karen... wow, that's a blast from the past. I loved the Joke Join"
type textarea "x"
type textarea "Hey Karen... wow, that's a blast from the past. I loved the Joke Joint"
type textarea "x"
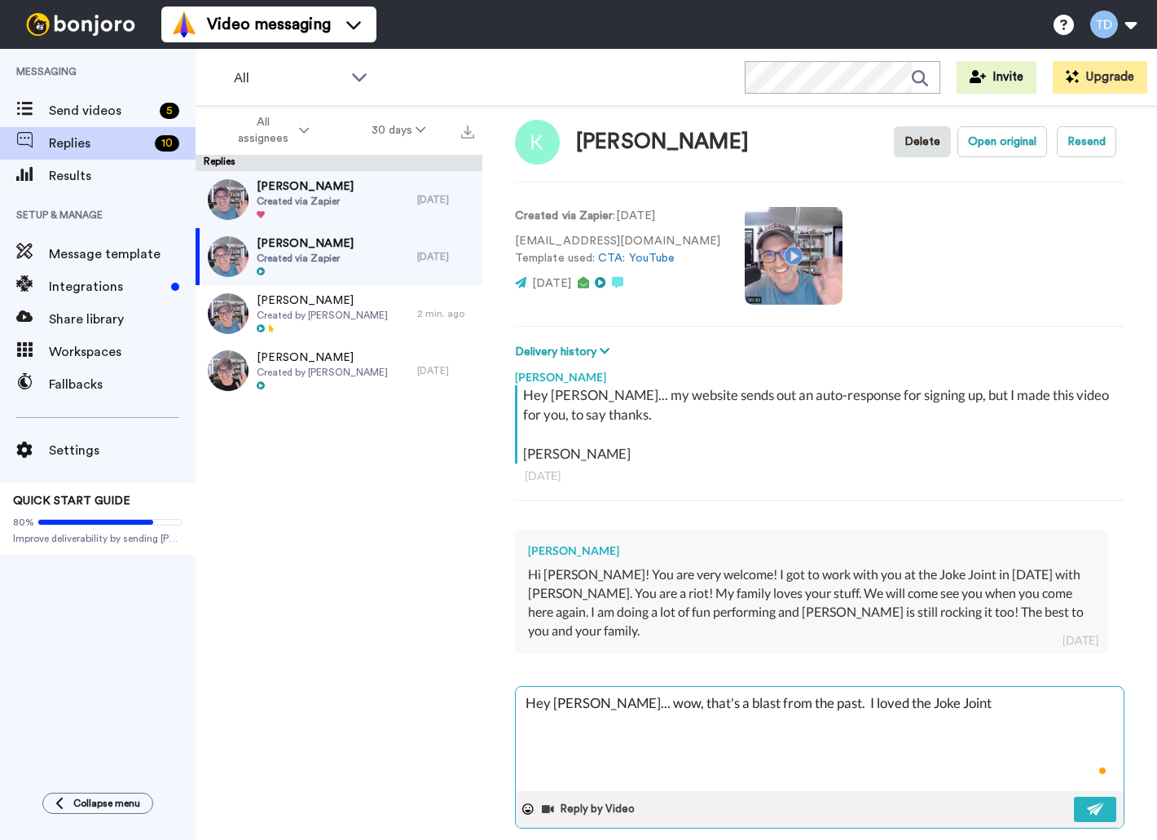
type textarea "Hey Karen... wow, that's a blast from the past. I loved the Joke Joint."
type textarea "x"
type textarea "Hey Karen... wow, that's a blast from the past. I loved the Joke Joint."
type textarea "x"
type textarea "Hey Karen... wow, that's a blast from the past. I loved the Joke Joint."
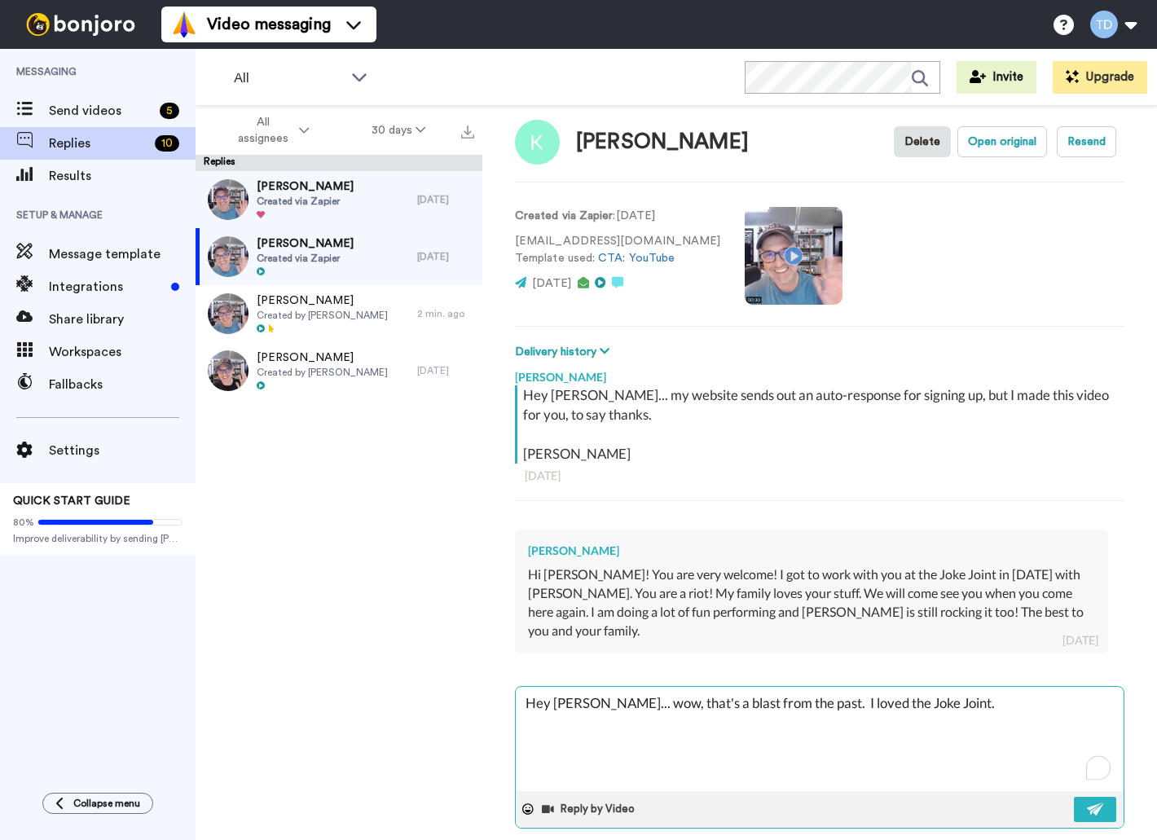
type textarea "x"
type textarea "Hey Karen... wow, that's a blast from the past. I loved the Joke Joint. I"
type textarea "x"
type textarea "Hey Karen... wow, that's a blast from the past. I loved the Joke Joint. I"
type textarea "x"
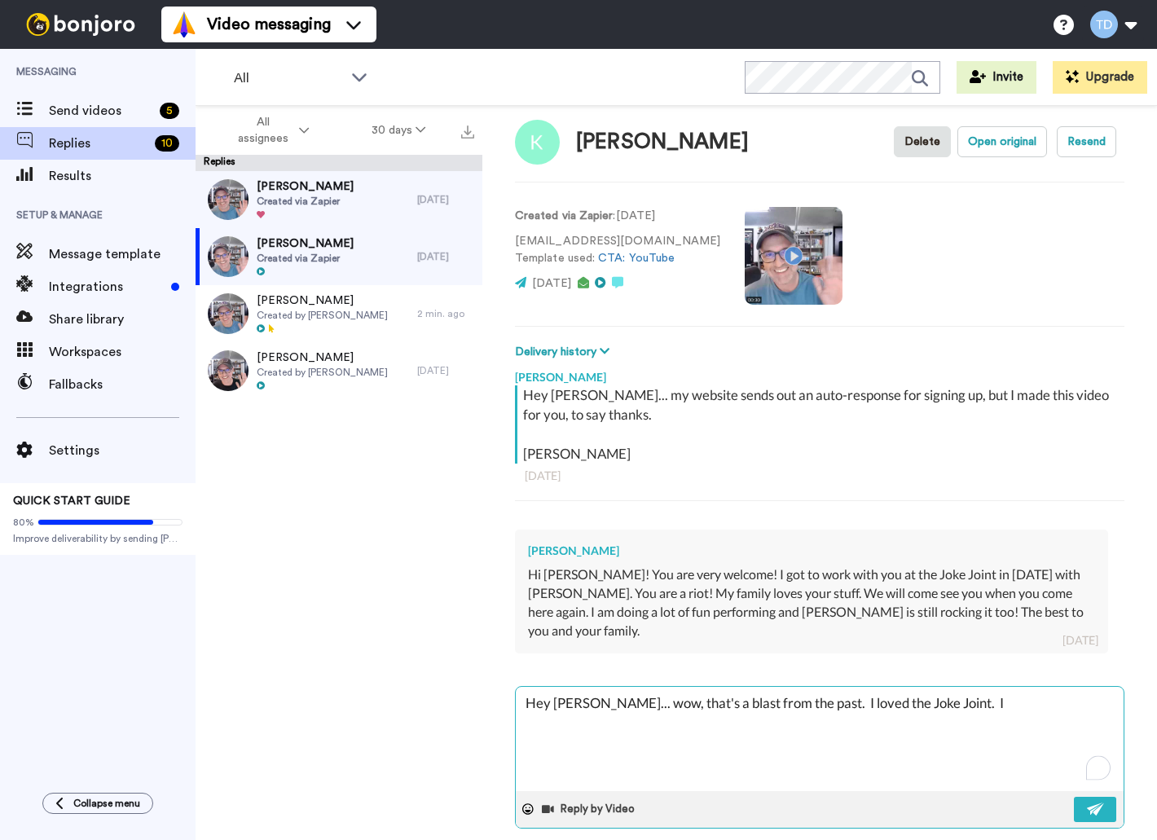
type textarea "Hey Karen... wow, that's a blast from the past. I loved the Joke Joint. I w"
type textarea "x"
type textarea "Hey Karen... wow, that's a blast from the past. I loved the Joke Joint. I wi"
type textarea "x"
type textarea "Hey Karen... wow, that's a blast from the past. I loved the Joke Joint. I wis"
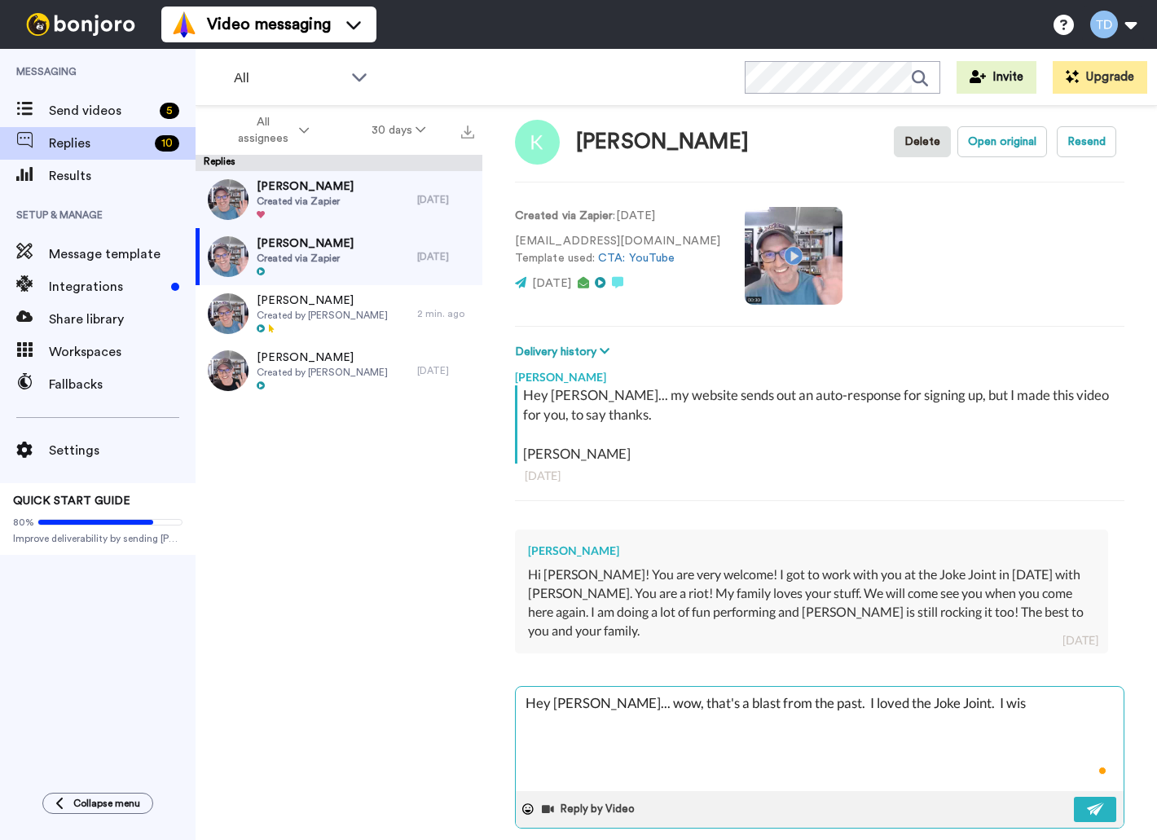
type textarea "x"
type textarea "Hey Karen... wow, that's a blast from the past. I loved the Joke Joint. I wish"
type textarea "x"
type textarea "Hey Karen... wow, that's a blast from the past. I loved the Joke Joint. I wish"
type textarea "x"
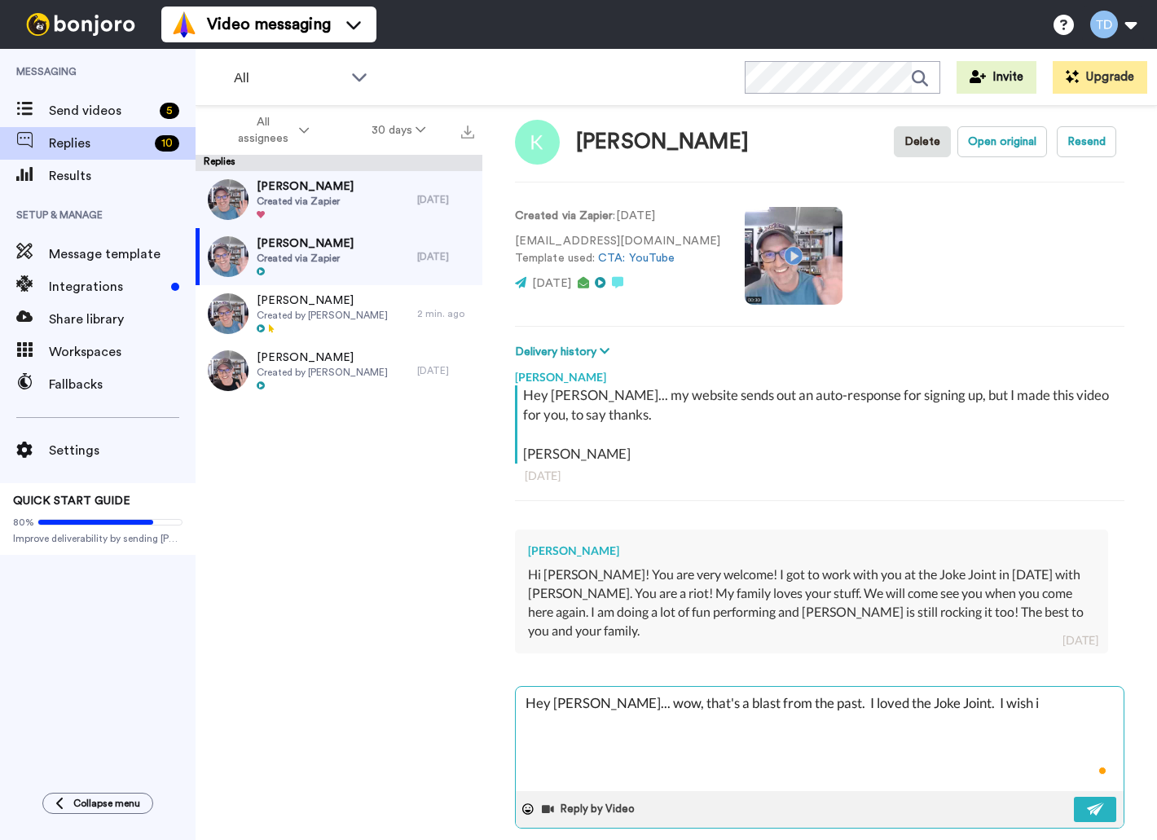
type textarea "Hey Karen... wow, that's a blast from the past. I loved the Joke Joint. I wish …"
type textarea "x"
type textarea "Hey Karen... wow, that's a blast from the past. I loved the Joke Joint. I wish …"
type textarea "x"
type textarea "Hey Karen... wow, that's a blast from the past. I loved the Joke Joint. I wish …"
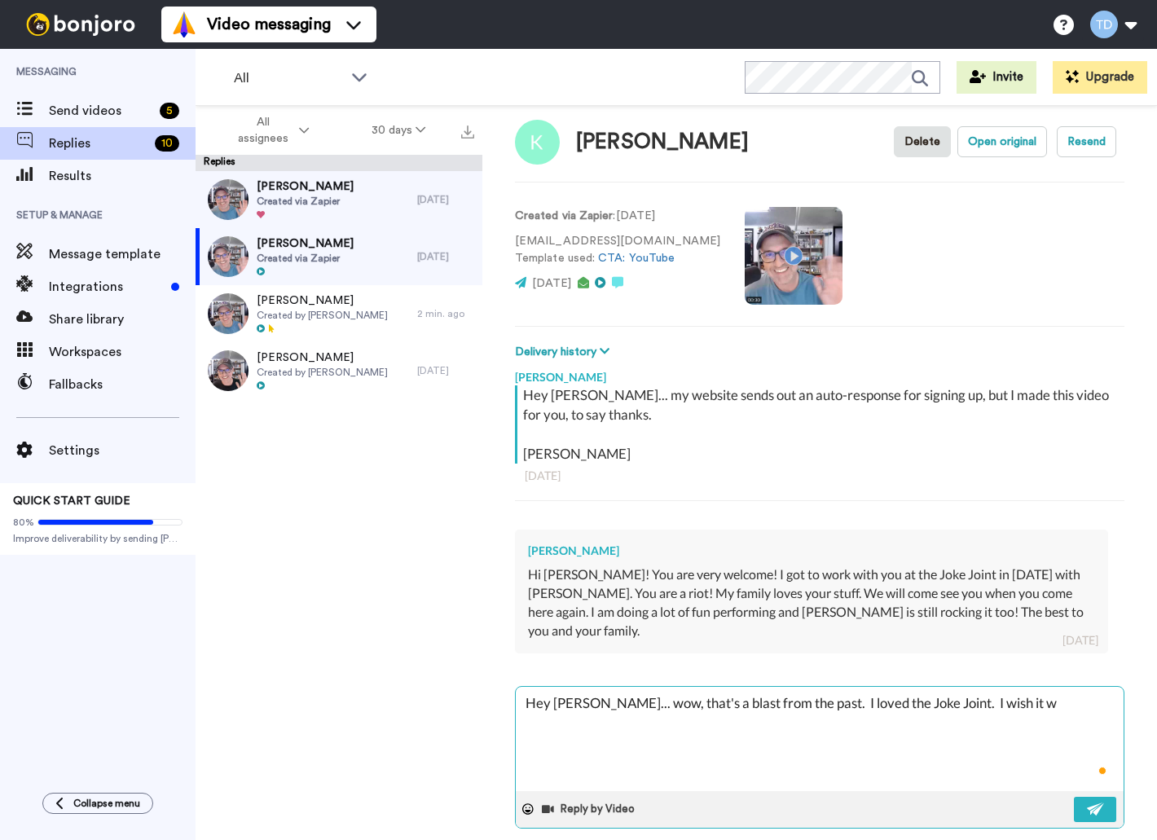
type textarea "x"
type textarea "Hey Karen... wow, that's a blast from the past. I loved the Joke Joint. I wish …"
type textarea "x"
type textarea "Hey Karen... wow, that's a blast from the past. I loved the Joke Joint. I wish …"
type textarea "x"
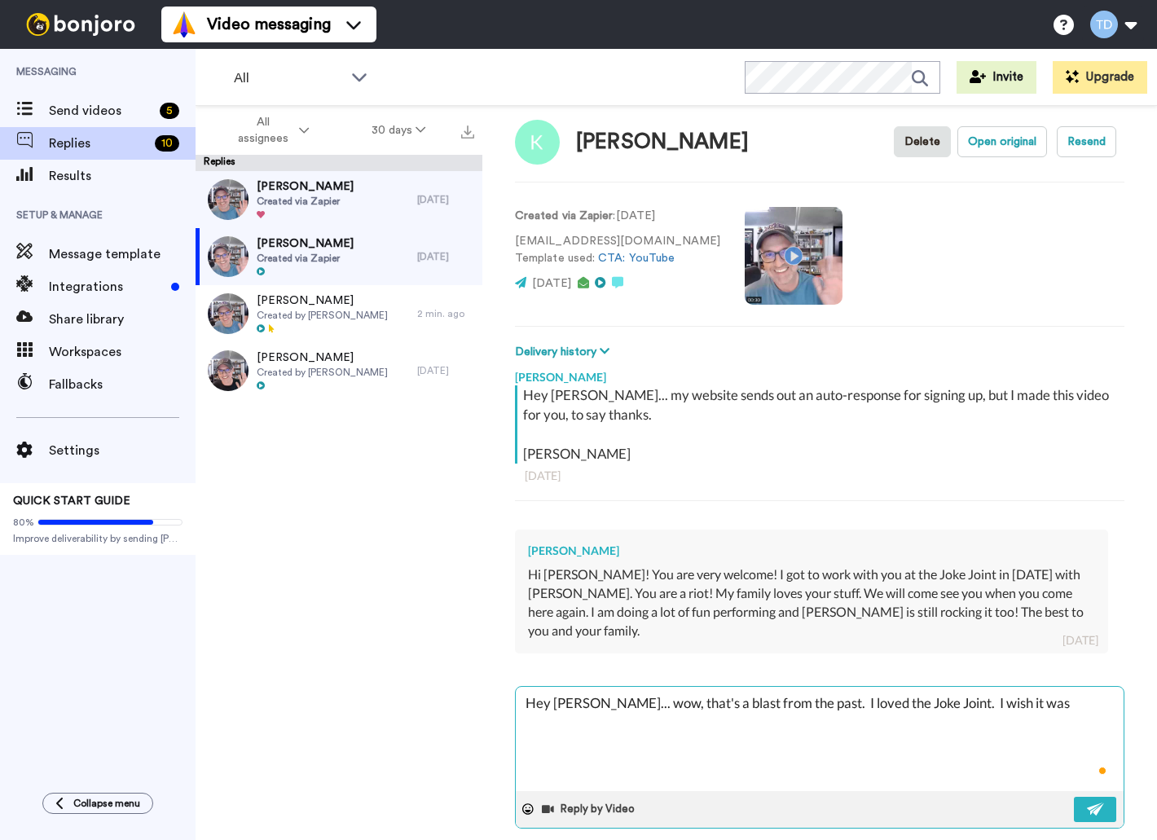
type textarea "Hey Karen... wow, that's a blast from the past. I loved the Joke Joint. I wish …"
type textarea "x"
type textarea "Hey Karen... wow, that's a blast from the past. I loved the Joke Joint. I wish …"
type textarea "x"
type textarea "Hey Karen... wow, that's a blast from the past. I loved the Joke Joint. I wish …"
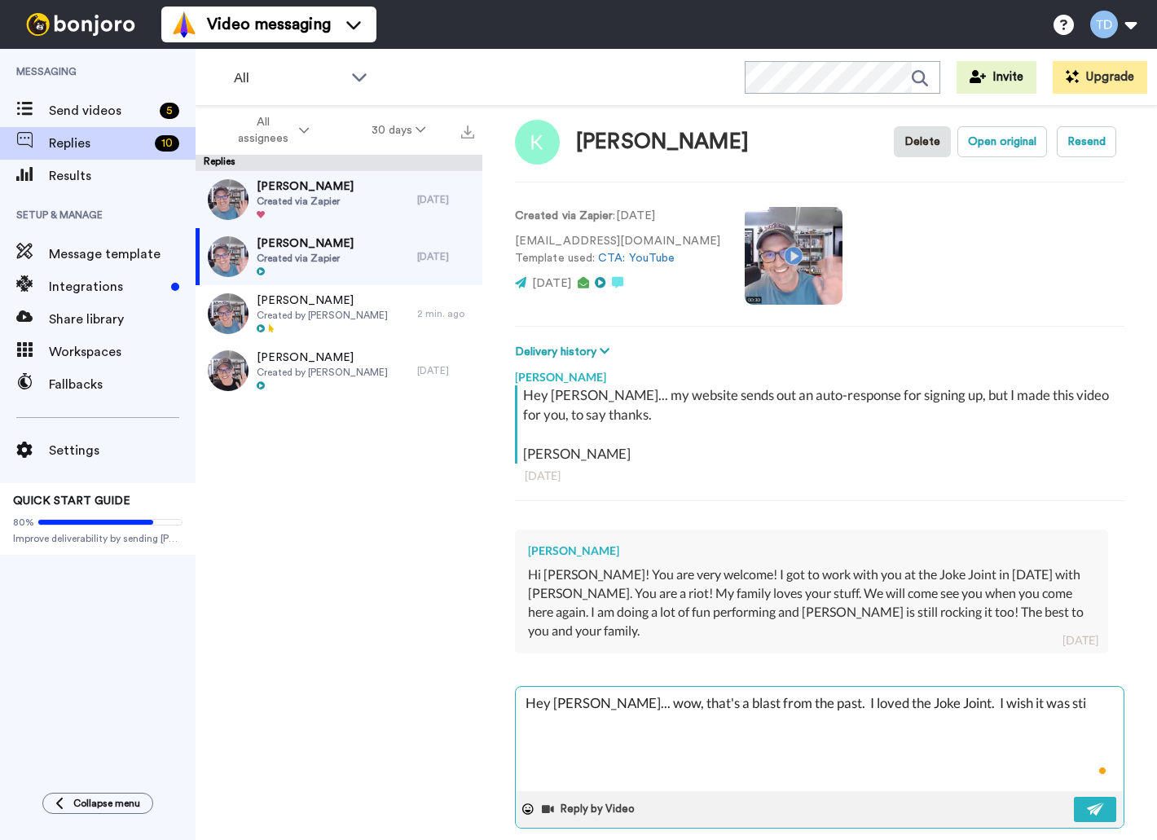
type textarea "x"
type textarea "Hey Karen... wow, that's a blast from the past. I loved the Joke Joint. I wish …"
type textarea "x"
type textarea "Hey Karen... wow, that's a blast from the past. I loved the Joke Joint. I wish …"
type textarea "x"
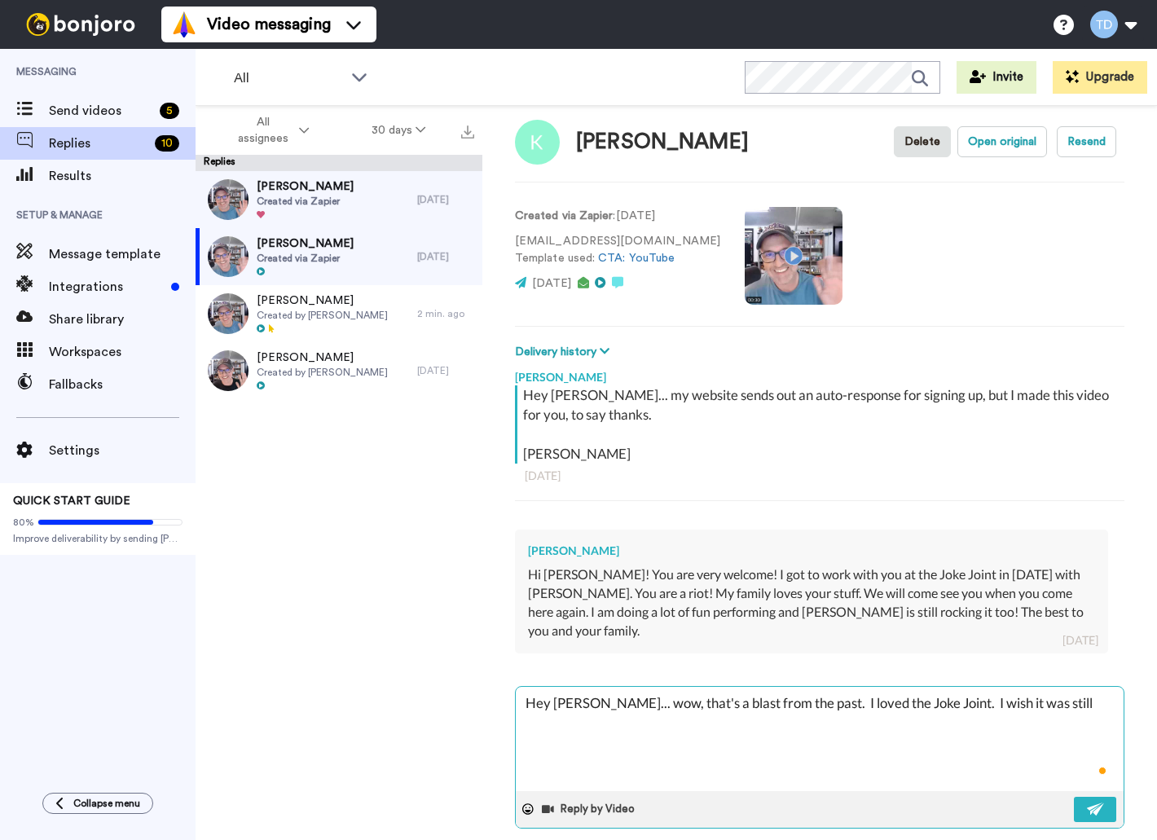
type textarea "Hey Karen... wow, that's a blast from the past. I loved the Joke Joint. I wish …"
type textarea "x"
type textarea "Hey Karen... wow, that's a blast from the past. I loved the Joke Joint. I wish …"
type textarea "x"
type textarea "Hey Karen... wow, that's a blast from the past. I loved the Joke Joint. I wish …"
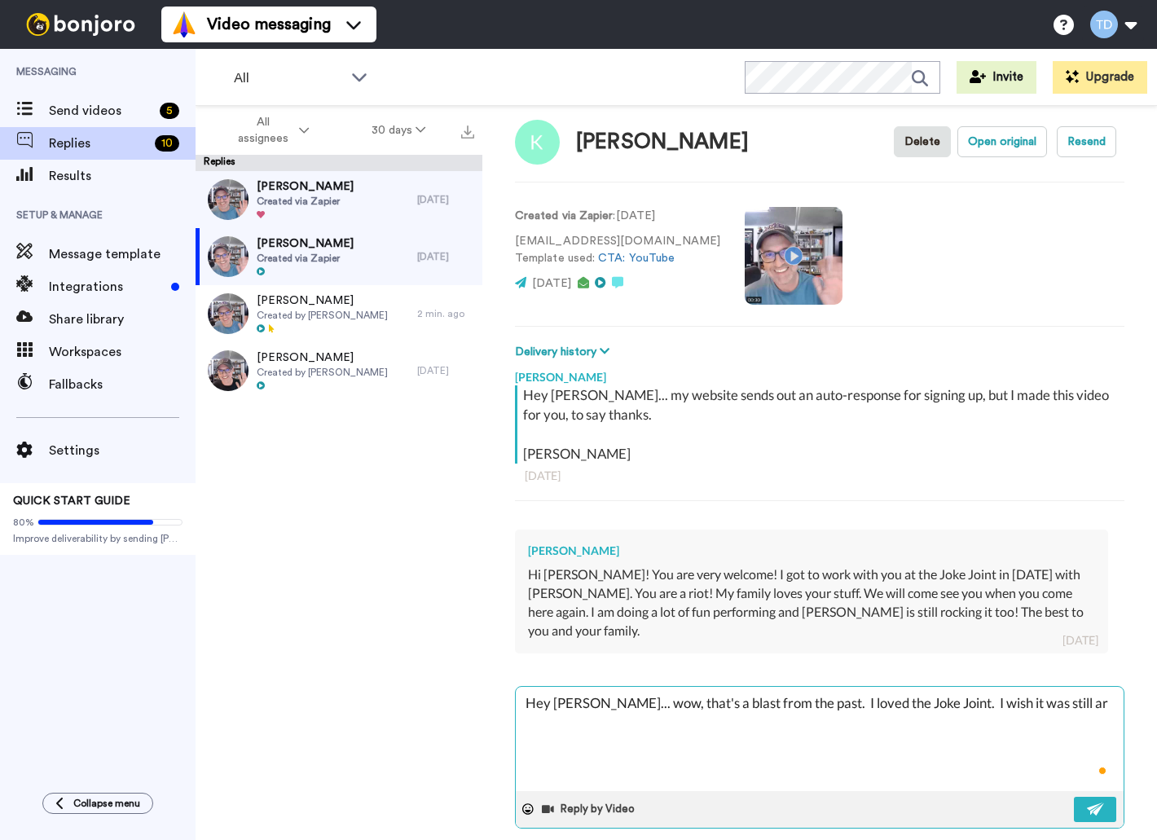
type textarea "x"
type textarea "Hey Karen... wow, that's a blast from the past. I loved the Joke Joint. I wish …"
type textarea "x"
type textarea "Hey Karen... wow, that's a blast from the past. I loved the Joke Joint. I wish …"
type textarea "x"
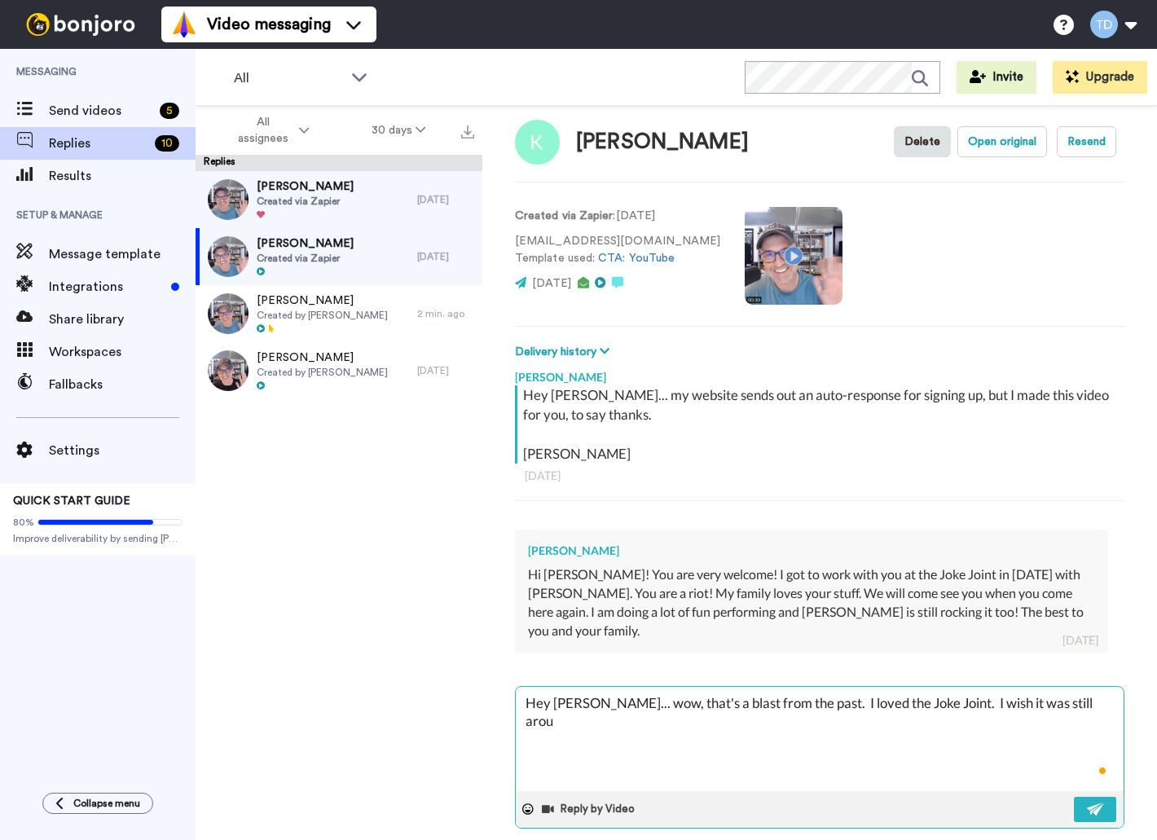
type textarea "Hey Karen... wow, that's a blast from the past. I loved the Joke Joint. I wish …"
type textarea "x"
type textarea "Hey Karen... wow, that's a blast from the past. I loved the Joke Joint. I wish …"
type textarea "x"
type textarea "Hey Karen... wow, that's a blast from the past. I loved the Joke Joint. I wish …"
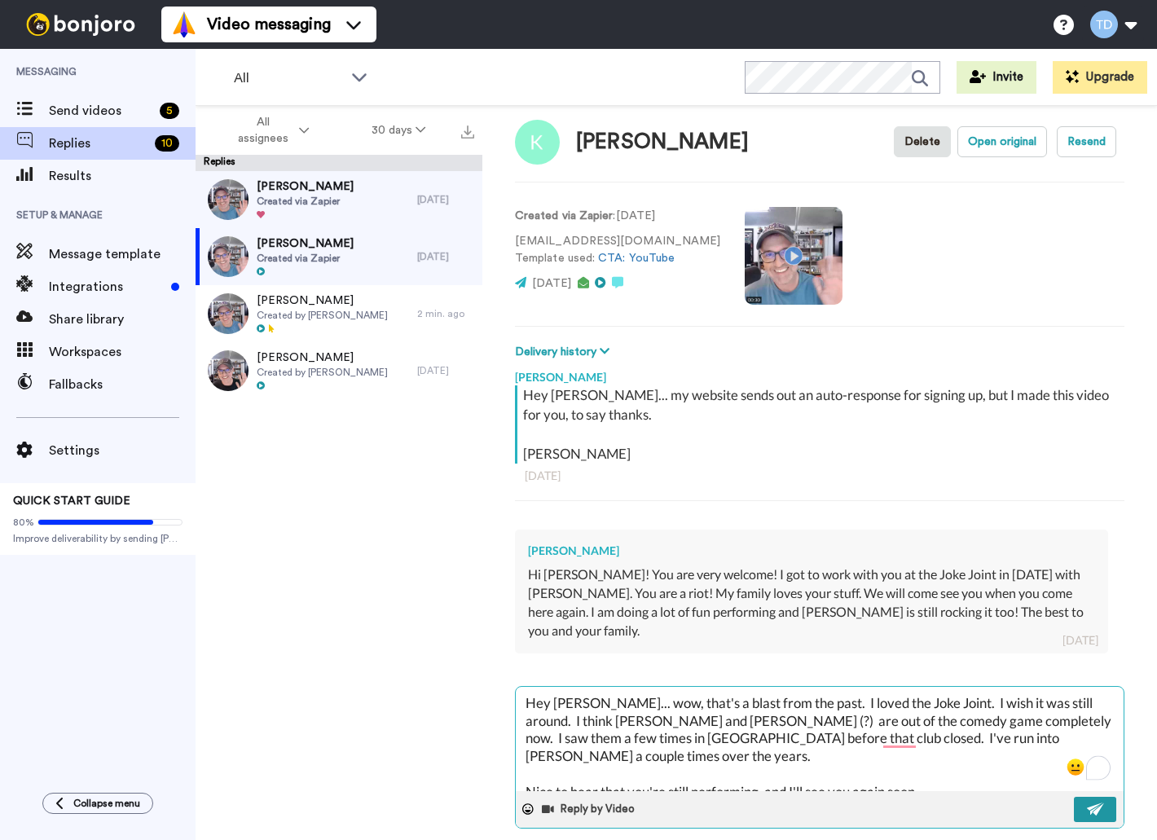
click at [1098, 802] on img at bounding box center [1096, 808] width 18 height 13
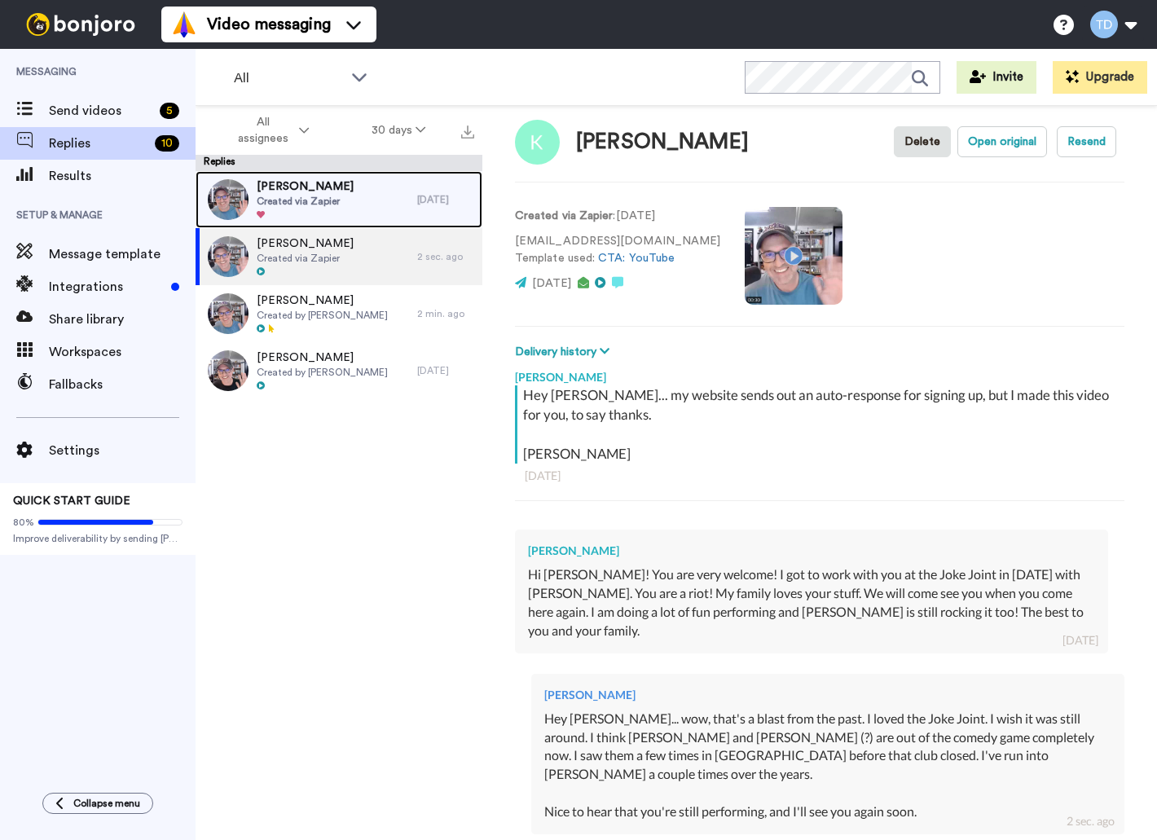
click at [362, 208] on div "Debbie Created via Zapier" at bounding box center [307, 199] width 222 height 57
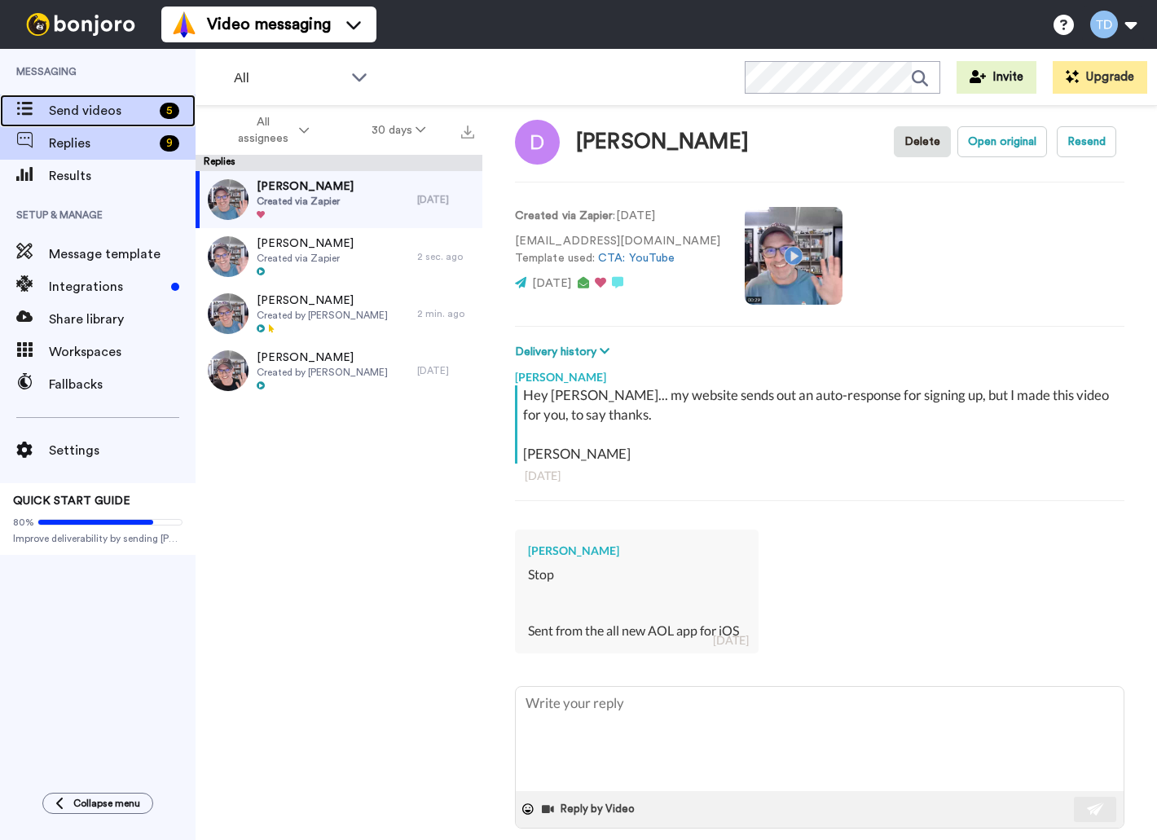
click at [73, 105] on span "Send videos" at bounding box center [101, 111] width 104 height 20
